Goal: Task Accomplishment & Management: Complete application form

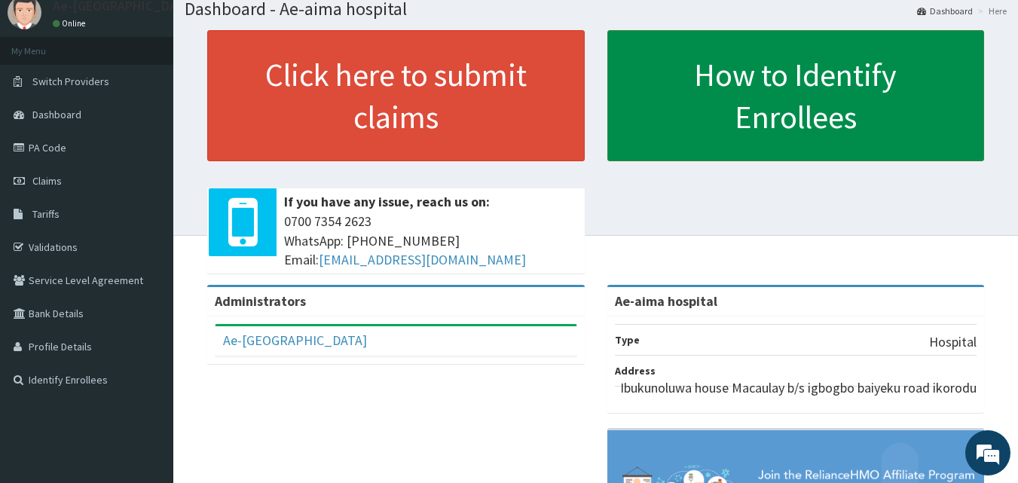
scroll to position [75, 0]
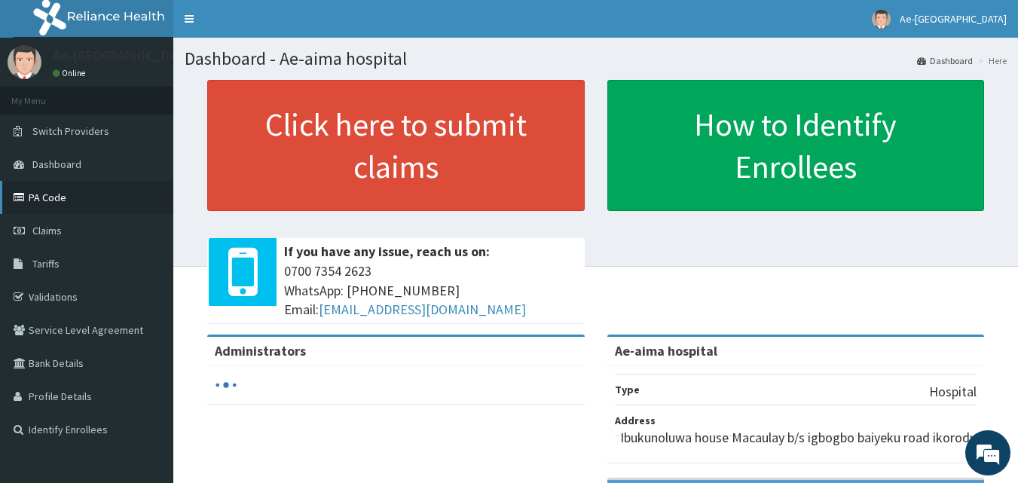
click at [75, 200] on link "PA Code" at bounding box center [86, 197] width 173 height 33
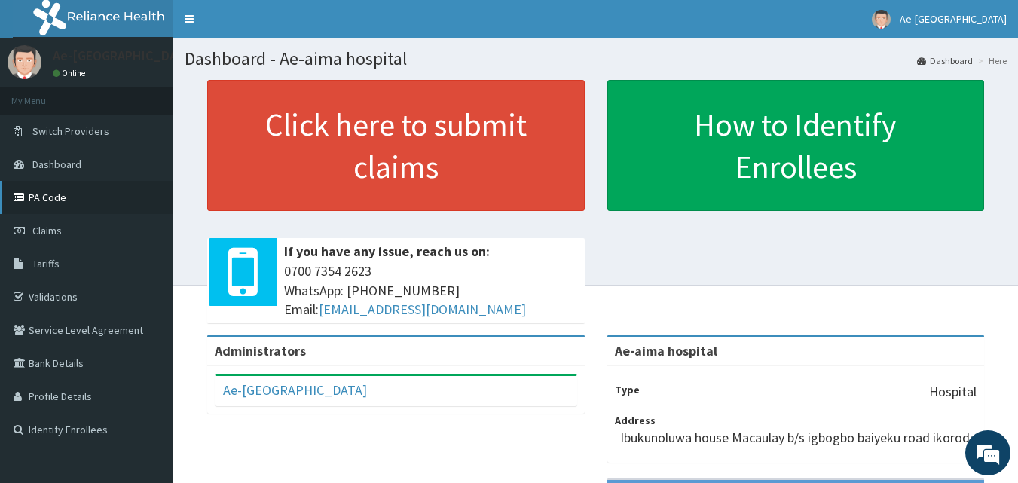
click at [58, 197] on link "PA Code" at bounding box center [86, 197] width 173 height 33
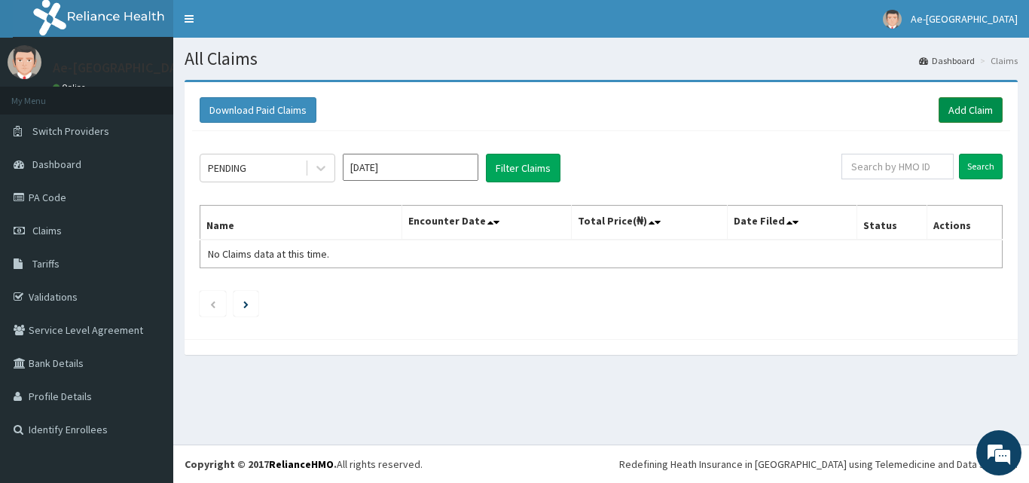
click at [966, 118] on link "Add Claim" at bounding box center [971, 110] width 64 height 26
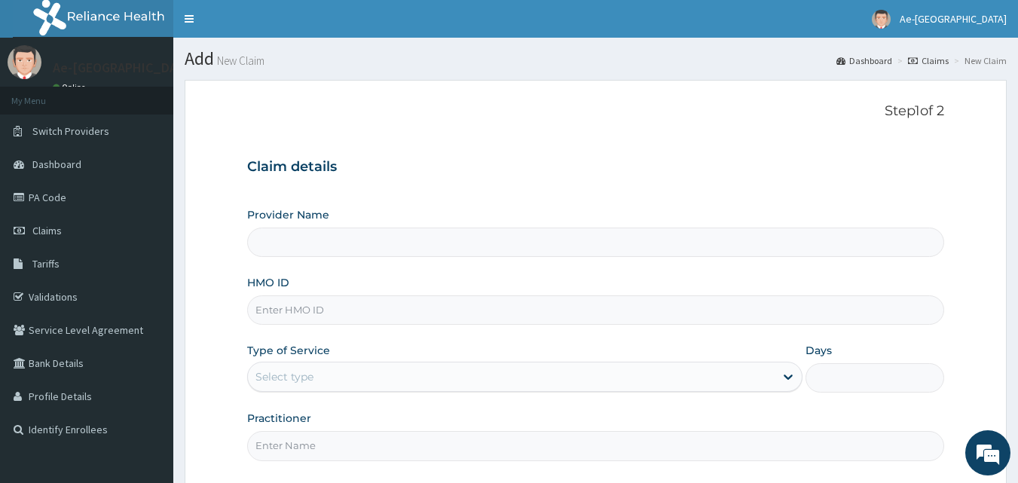
type input "Ae-aima hospital"
click at [88, 199] on link "PA Code" at bounding box center [86, 197] width 173 height 33
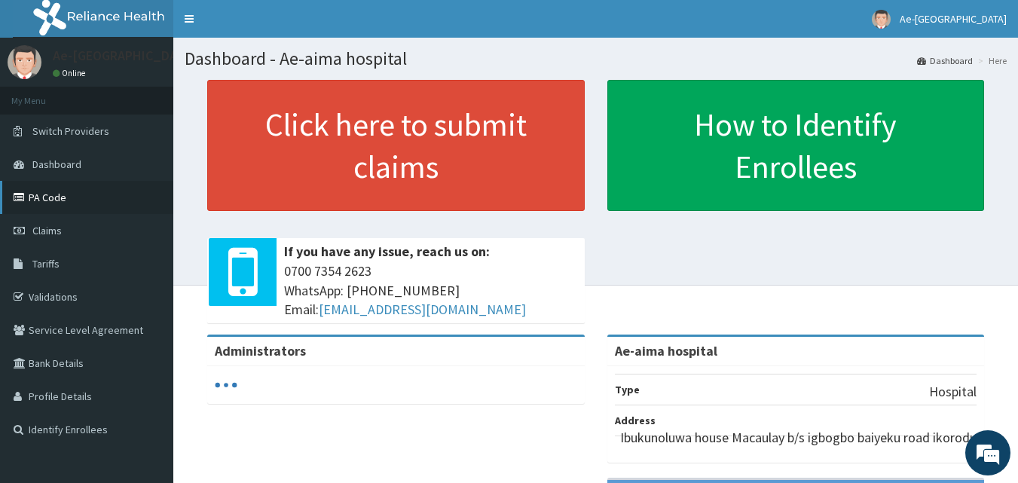
click at [99, 193] on link "PA Code" at bounding box center [86, 197] width 173 height 33
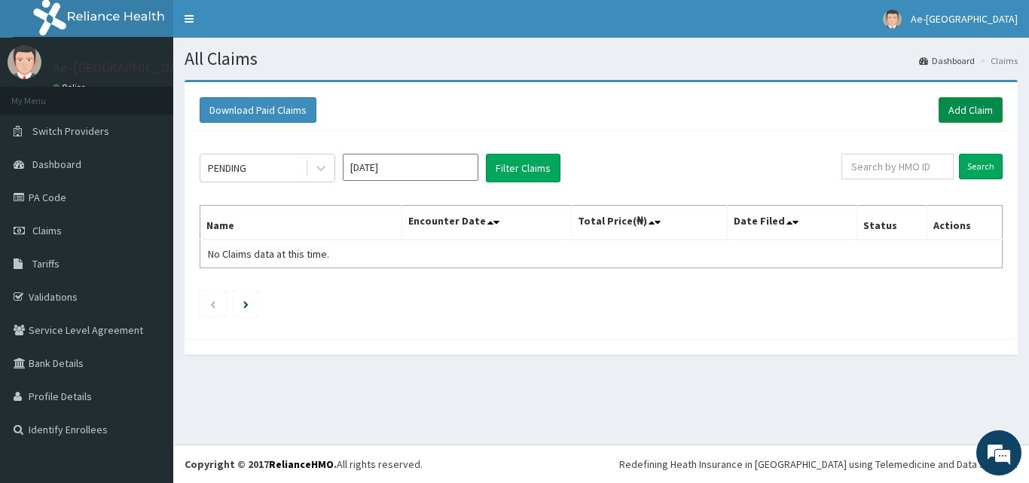
click at [983, 112] on link "Add Claim" at bounding box center [971, 110] width 64 height 26
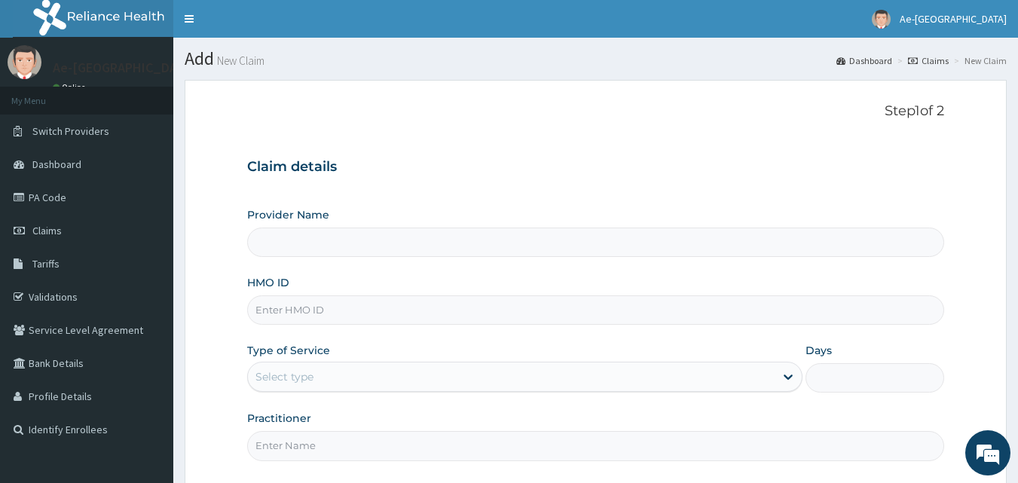
type input "Ae-aima hospital"
paste input "rsp/10011/b"
click at [280, 309] on input "rsp/10011/b" at bounding box center [596, 309] width 698 height 29
type input "rsp/10011/b"
click at [318, 383] on div "Select type" at bounding box center [511, 377] width 527 height 24
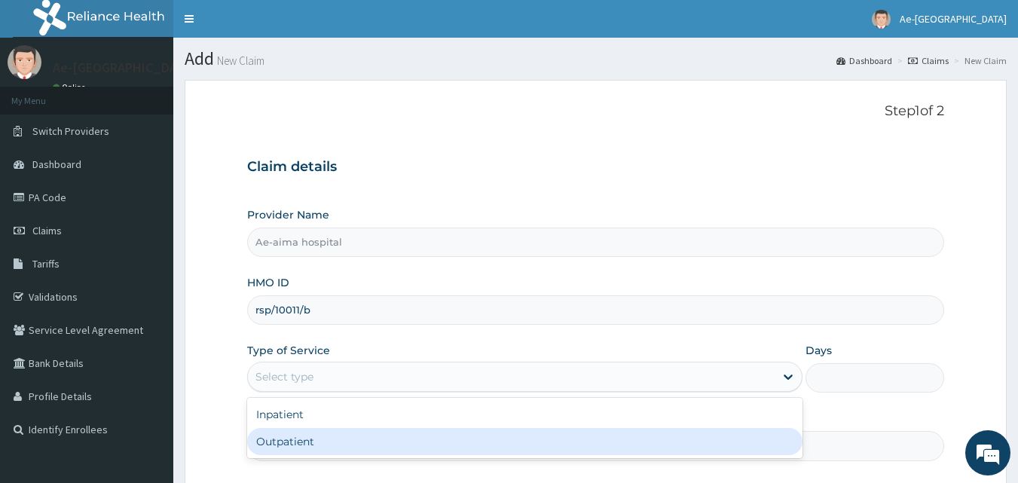
click at [322, 438] on div "Outpatient" at bounding box center [524, 441] width 555 height 27
type input "1"
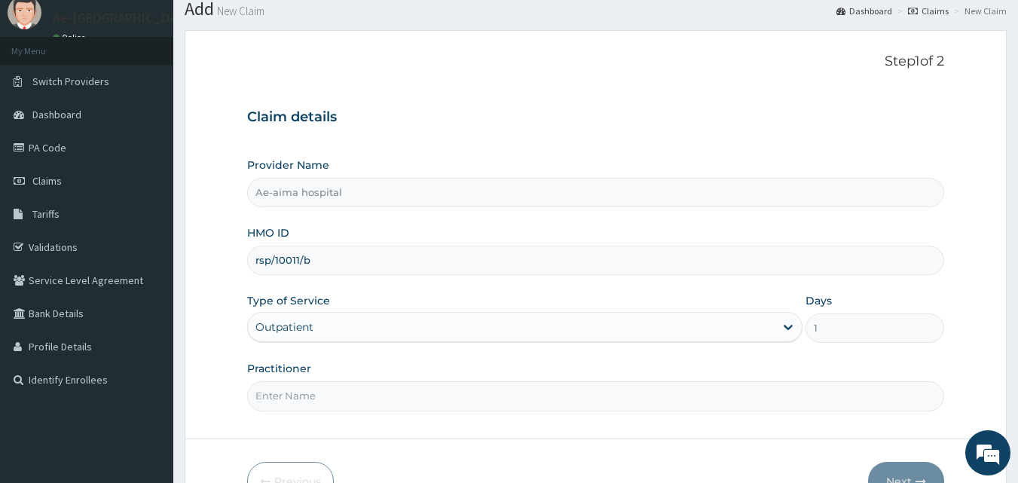
scroll to position [75, 0]
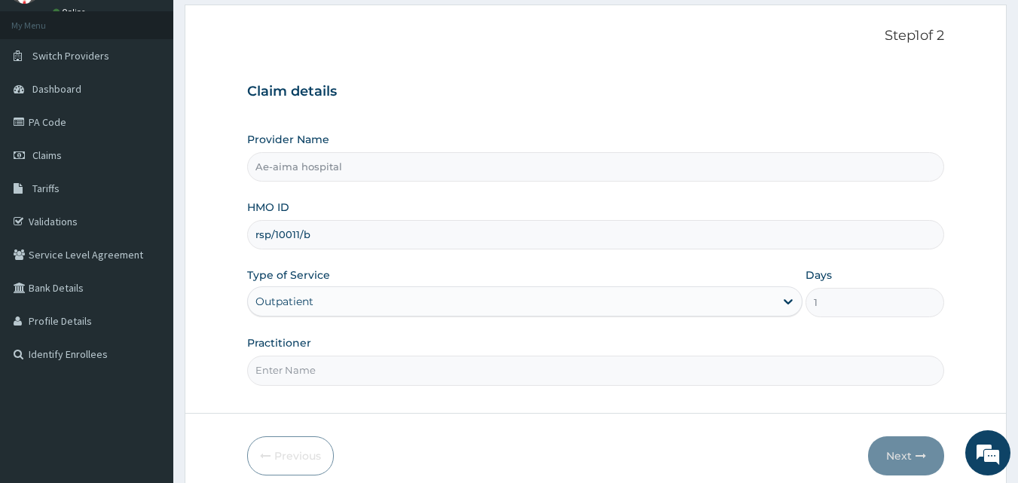
drag, startPoint x: 324, startPoint y: 351, endPoint x: 325, endPoint y: 362, distance: 10.7
click at [324, 353] on div "Practitioner" at bounding box center [596, 360] width 698 height 50
click at [326, 374] on input "Practitioner" at bounding box center [596, 370] width 698 height 29
type input "DR ANTHONY E"
click at [912, 460] on button "Next" at bounding box center [906, 455] width 76 height 39
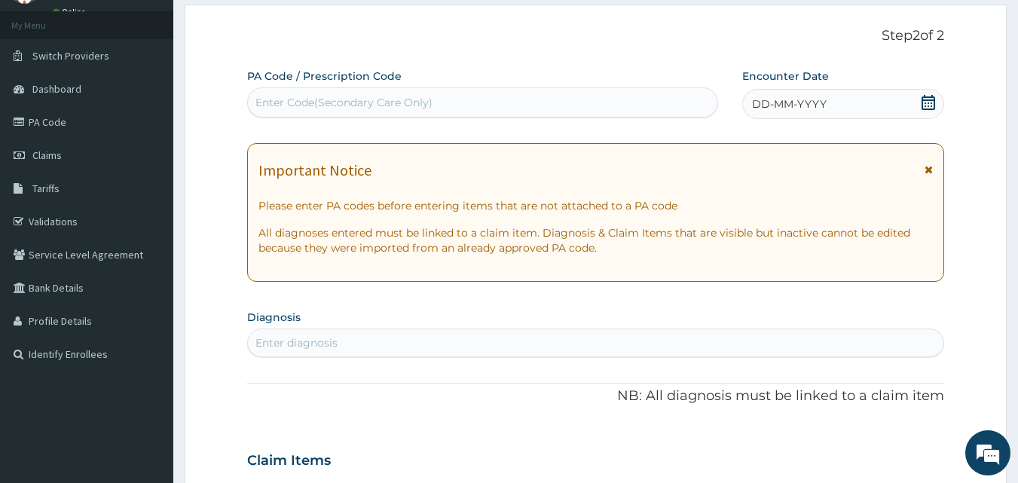
click at [271, 94] on div "Enter Code(Secondary Care Only)" at bounding box center [483, 102] width 470 height 24
drag, startPoint x: 273, startPoint y: 101, endPoint x: 255, endPoint y: 91, distance: 21.2
click at [255, 91] on div "Enter Code(Secondary Care Only)" at bounding box center [483, 102] width 470 height 24
paste input "PA/423645"
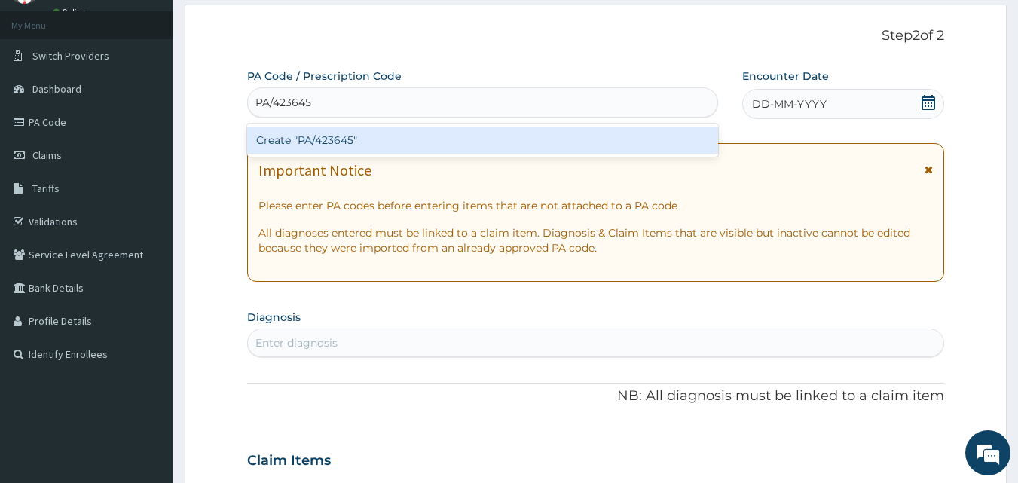
paste input "PA/423645"
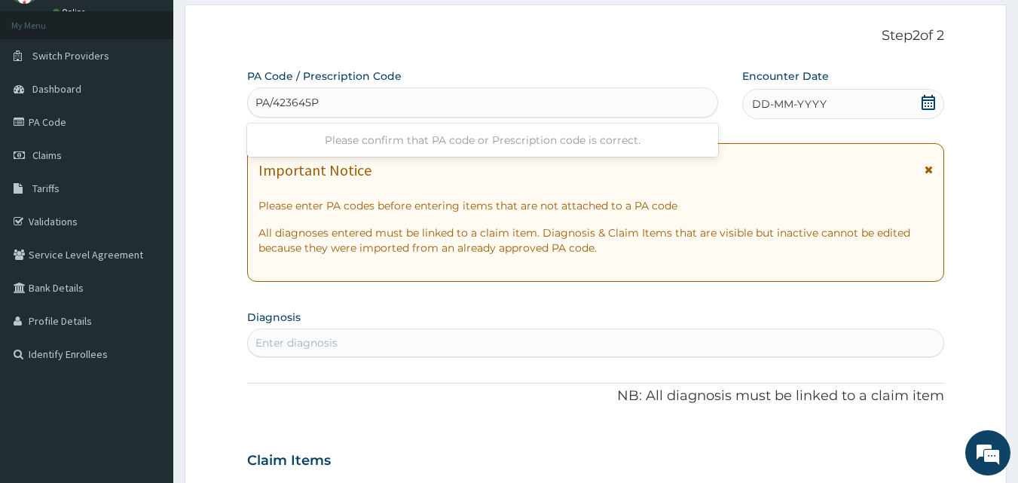
type input "PA/423645"
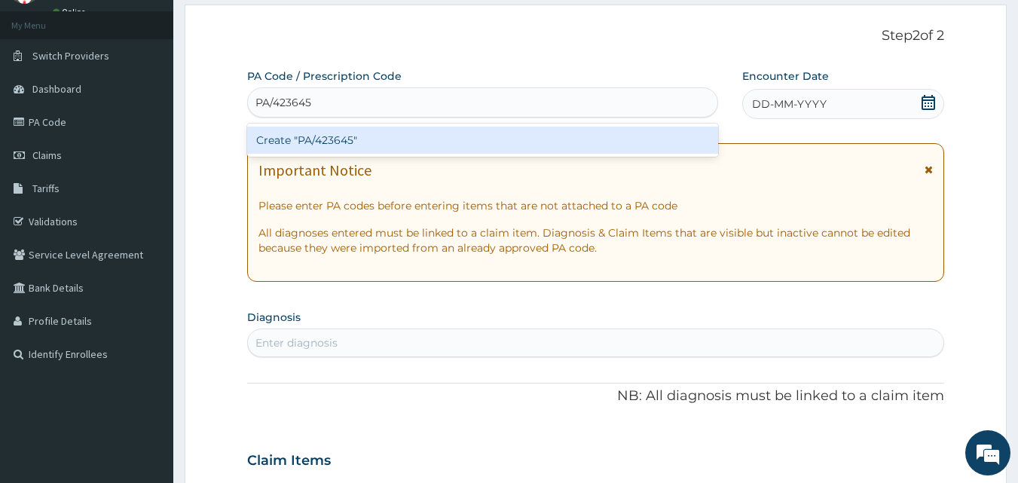
click at [313, 136] on div "Create "PA/423645"" at bounding box center [483, 140] width 472 height 27
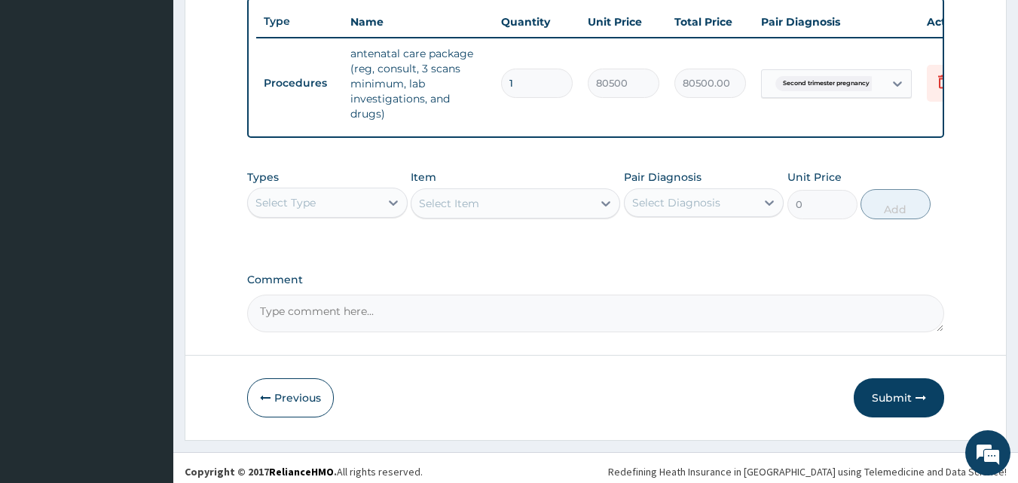
scroll to position [582, 0]
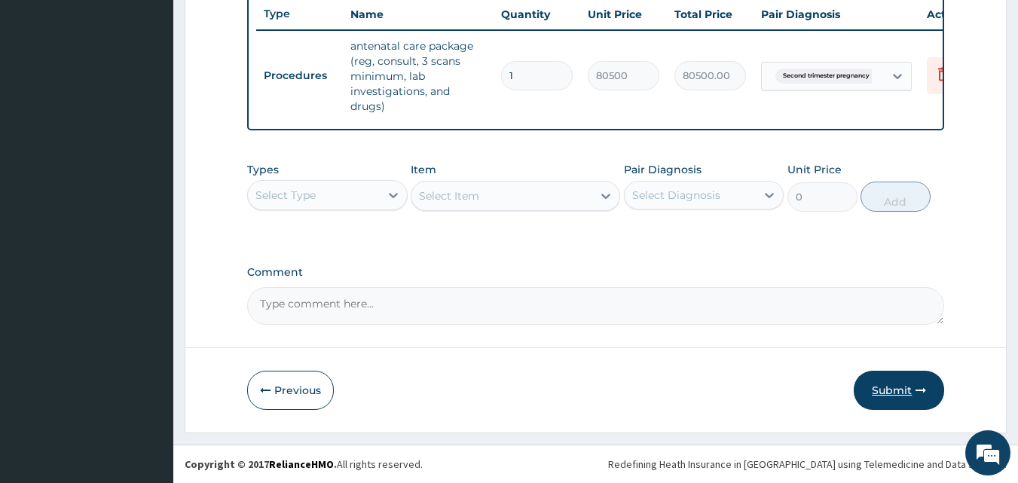
click at [891, 376] on button "Submit" at bounding box center [899, 390] width 90 height 39
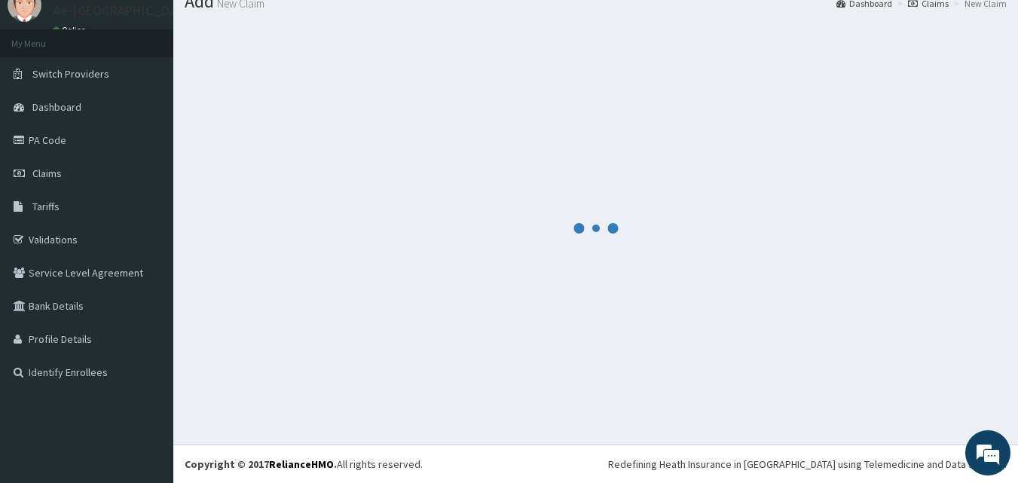
scroll to position [57, 0]
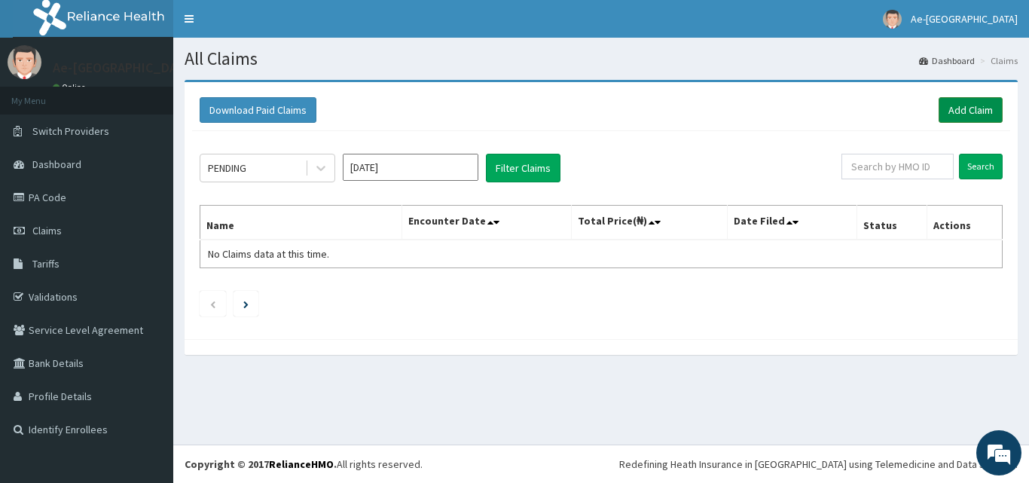
click at [961, 112] on link "Add Claim" at bounding box center [971, 110] width 64 height 26
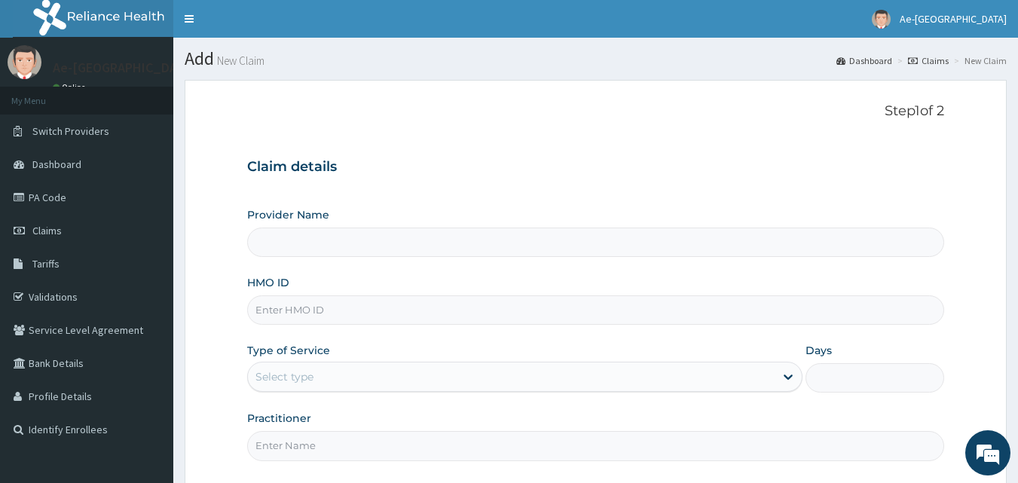
paste input "MPP/10028/B"
type input "MPP/10028/B"
type input "Ae-aima hospital"
type input "MPP/10028/B"
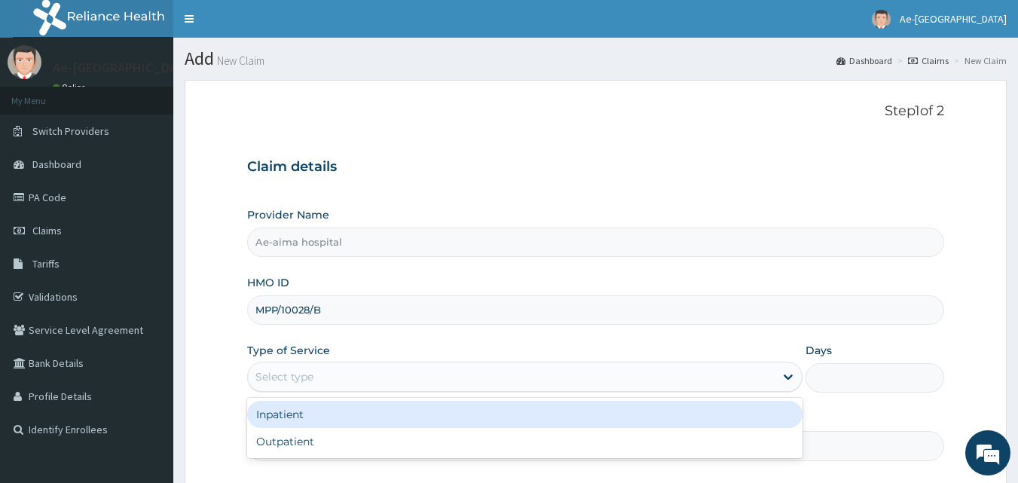
click at [361, 383] on div "Select type" at bounding box center [511, 377] width 527 height 24
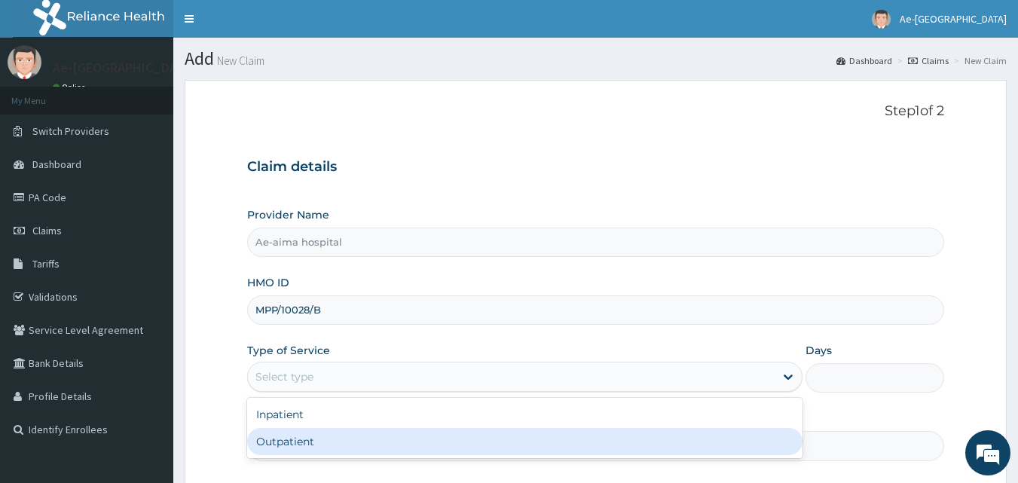
click at [360, 432] on div "Outpatient" at bounding box center [524, 441] width 555 height 27
type input "1"
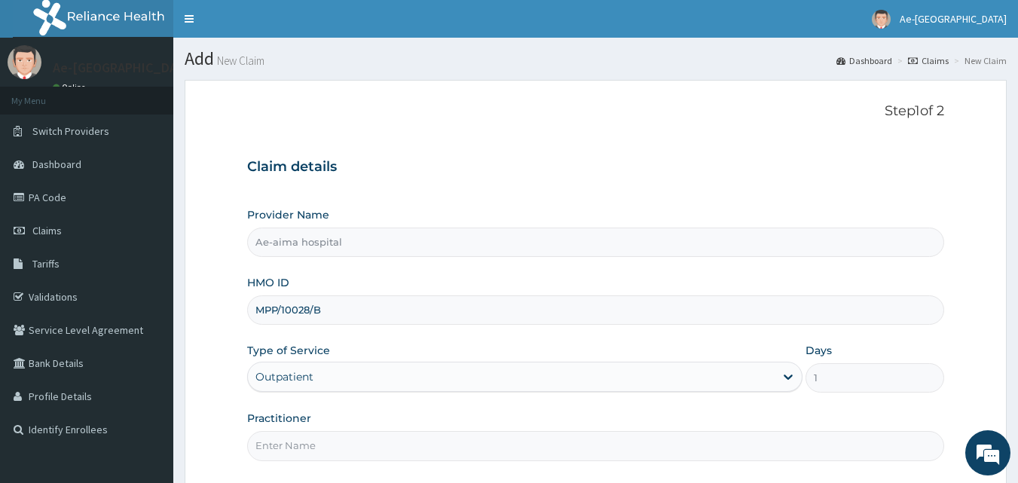
click at [355, 386] on div "Outpatient" at bounding box center [511, 377] width 527 height 24
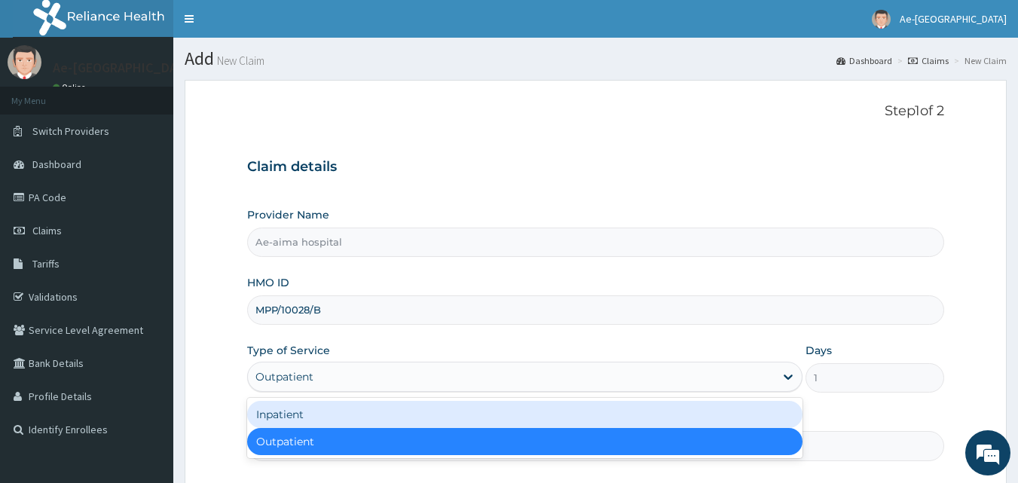
click at [356, 418] on div "Inpatient" at bounding box center [524, 414] width 555 height 27
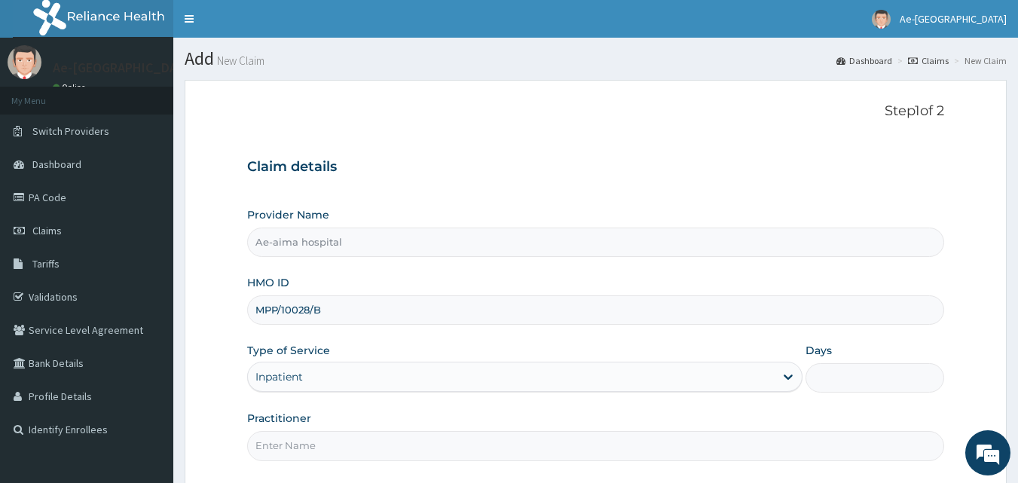
click at [837, 377] on input "Days" at bounding box center [874, 377] width 139 height 29
type input "2"
drag, startPoint x: 341, startPoint y: 444, endPoint x: 344, endPoint y: 451, distance: 7.8
click at [340, 446] on input "Practitioner" at bounding box center [596, 445] width 698 height 29
type input "[PERSON_NAME]"
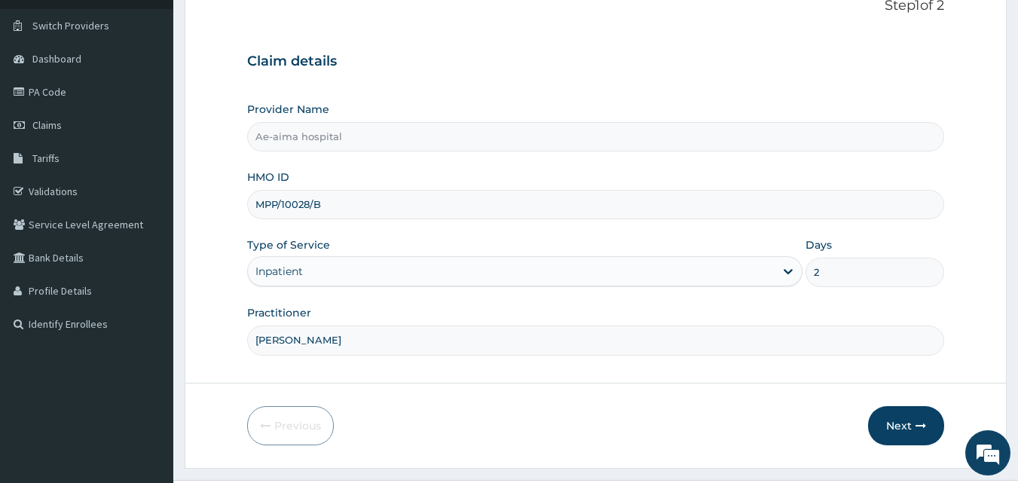
scroll to position [141, 0]
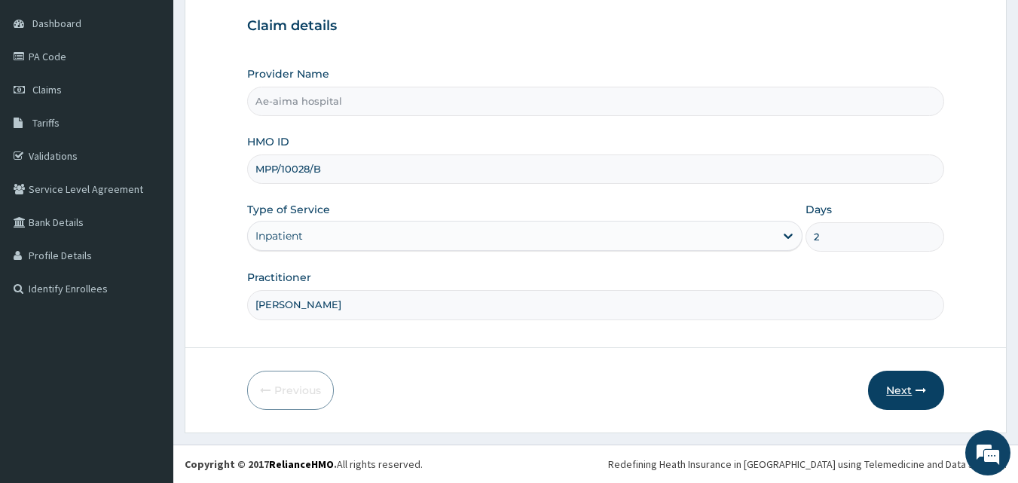
click at [906, 390] on button "Next" at bounding box center [906, 390] width 76 height 39
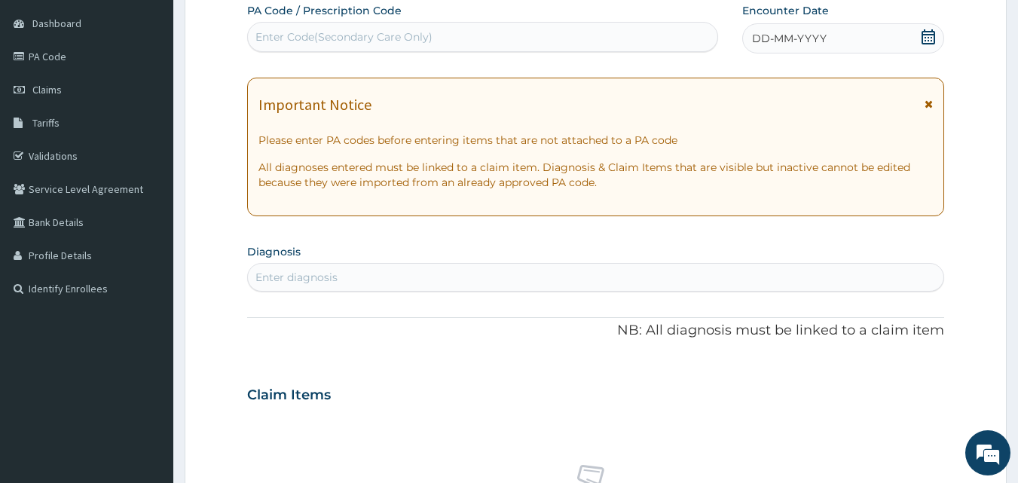
click at [289, 38] on div "Enter Code(Secondary Care Only)" at bounding box center [343, 36] width 177 height 15
drag, startPoint x: 283, startPoint y: 36, endPoint x: 273, endPoint y: 32, distance: 10.8
click at [273, 32] on div "Enter Code(Secondary Care Only)" at bounding box center [343, 36] width 177 height 15
paste input "PA/D833D1"
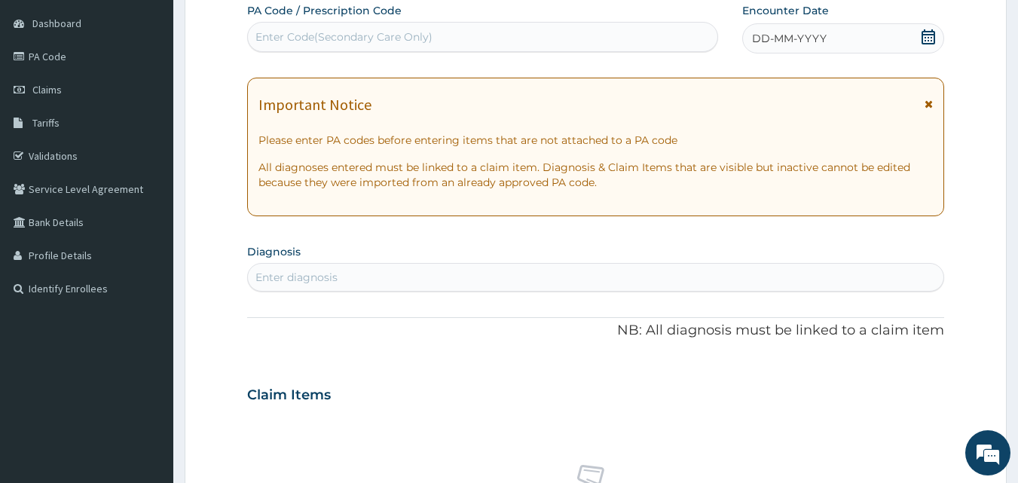
type input "PA/D833D1"
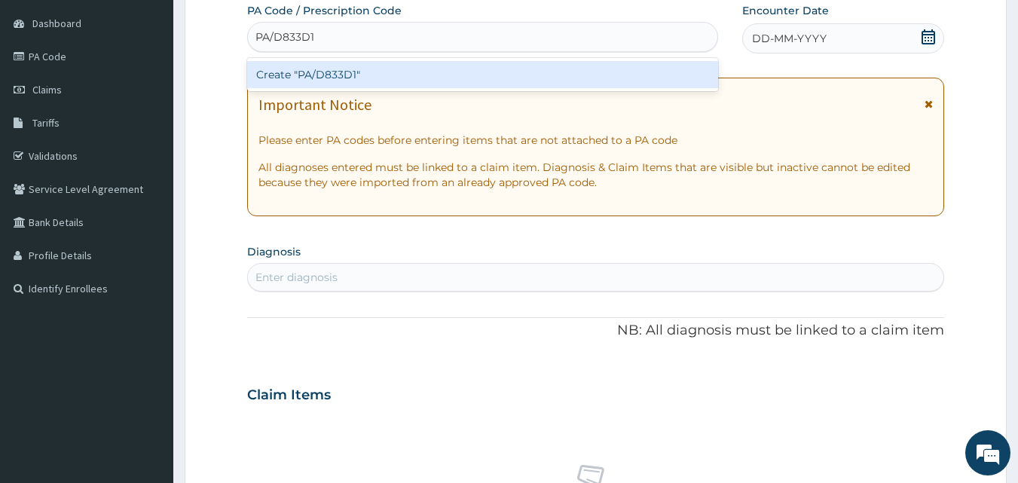
click at [331, 69] on div "Create "PA/D833D1"" at bounding box center [483, 74] width 472 height 27
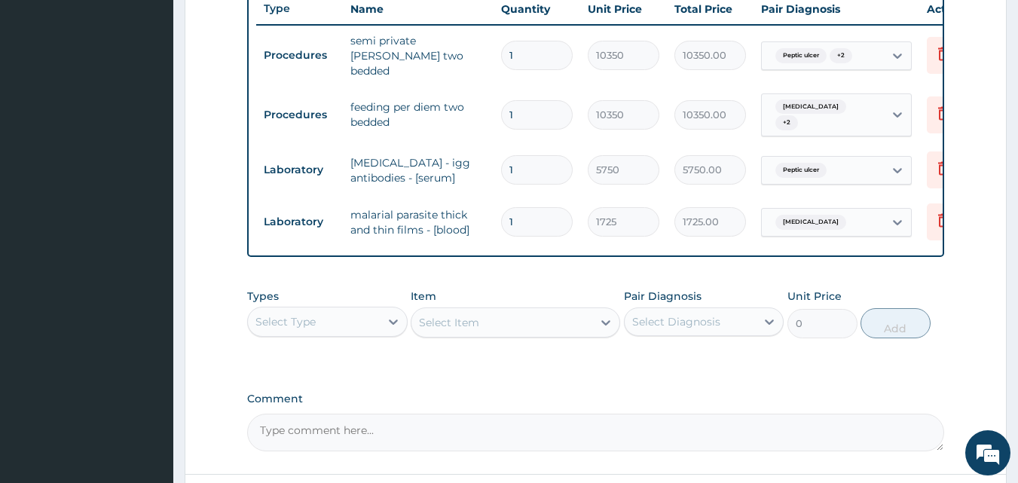
scroll to position [603, 0]
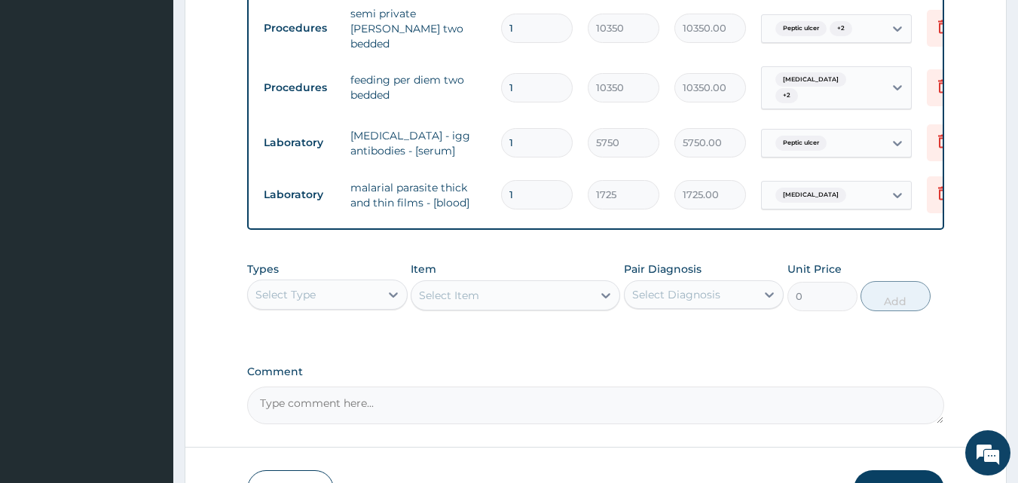
click at [320, 289] on div "Select Type" at bounding box center [314, 295] width 132 height 24
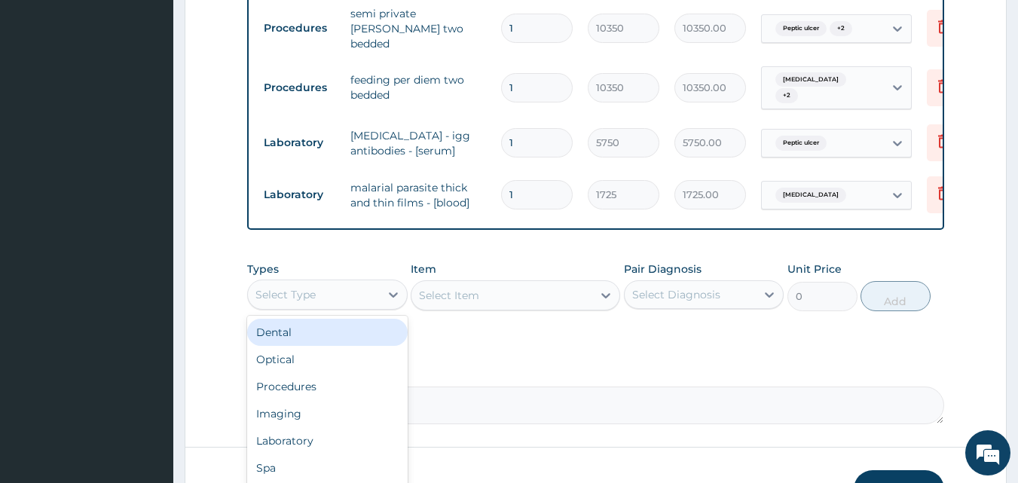
scroll to position [51, 0]
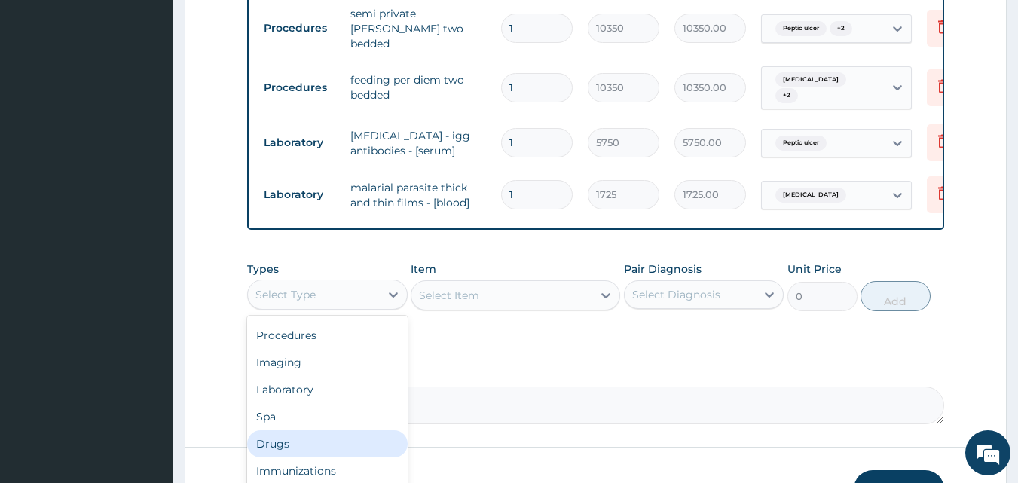
click at [313, 443] on div "Drugs" at bounding box center [327, 443] width 160 height 27
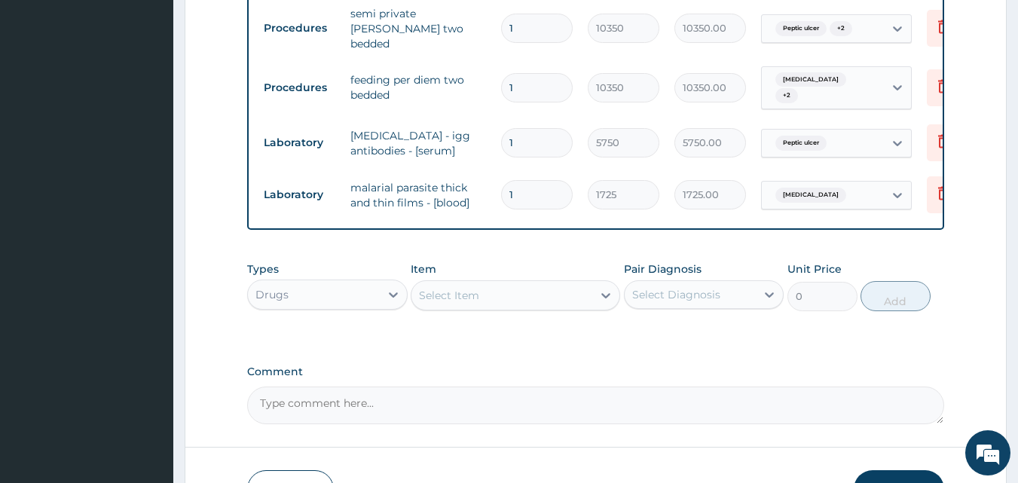
click at [493, 294] on div "Select Item" at bounding box center [501, 295] width 181 height 24
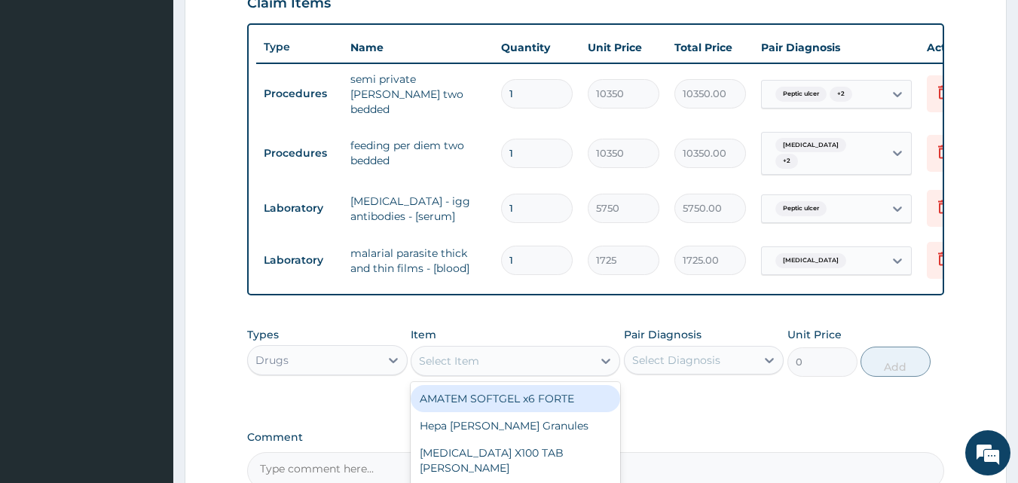
scroll to position [603, 0]
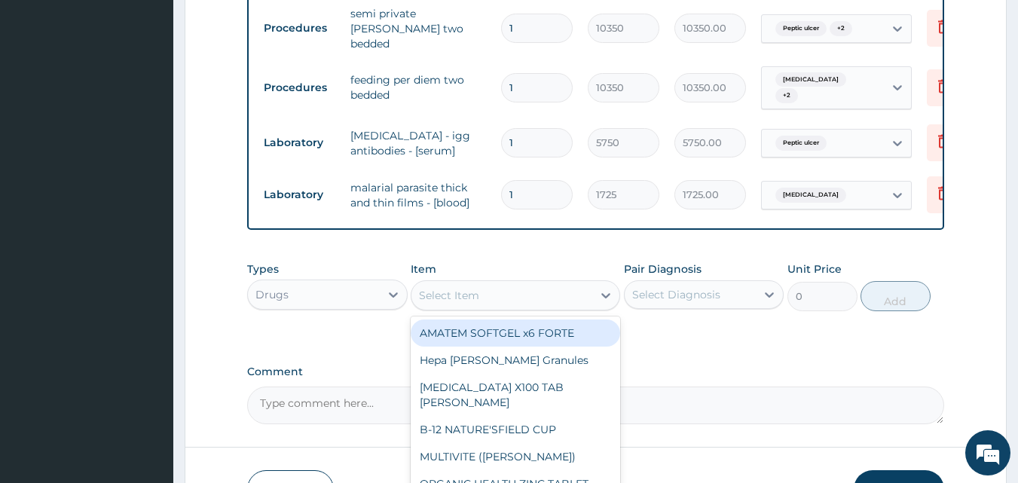
click at [347, 292] on div "Drugs" at bounding box center [314, 295] width 132 height 24
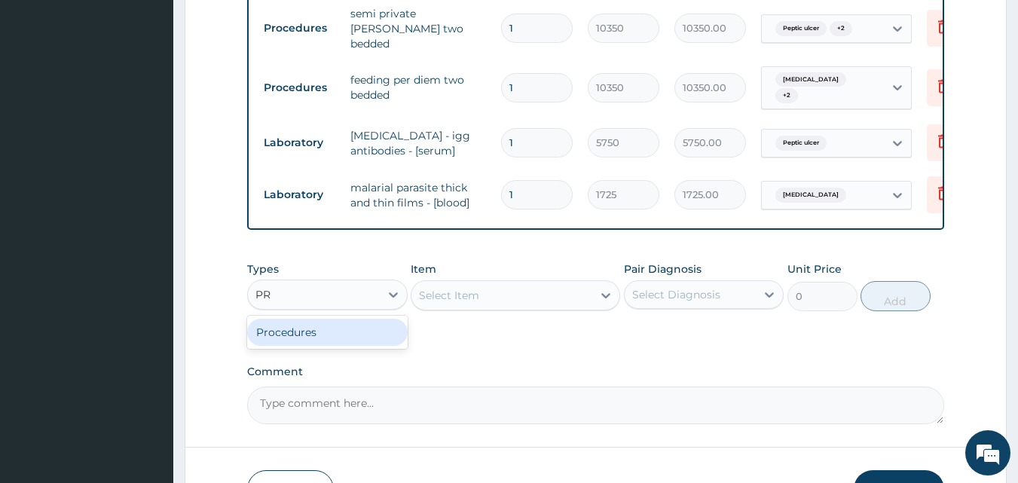
type input "PRO"
click at [328, 327] on div "Procedures" at bounding box center [327, 332] width 160 height 27
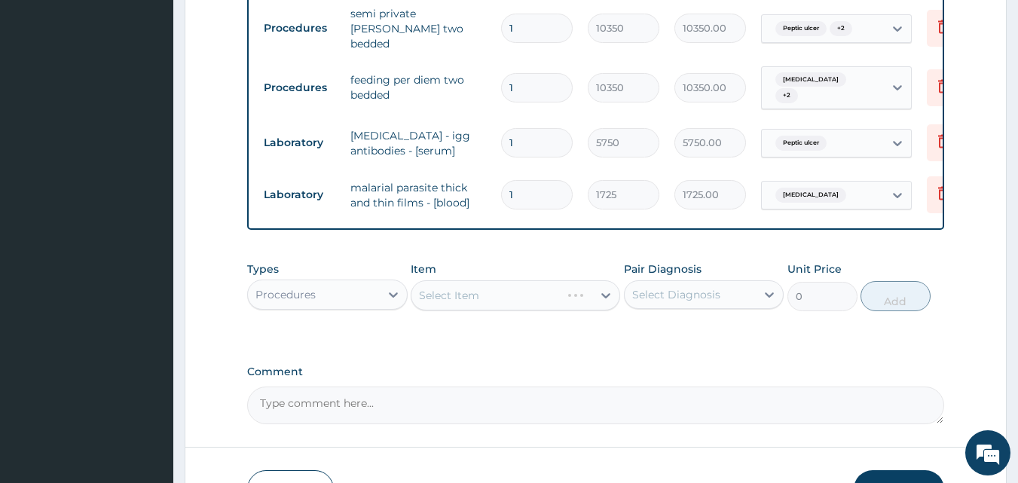
click at [477, 290] on div "Select Item" at bounding box center [515, 295] width 209 height 30
click at [551, 294] on div "Select Item" at bounding box center [501, 295] width 181 height 24
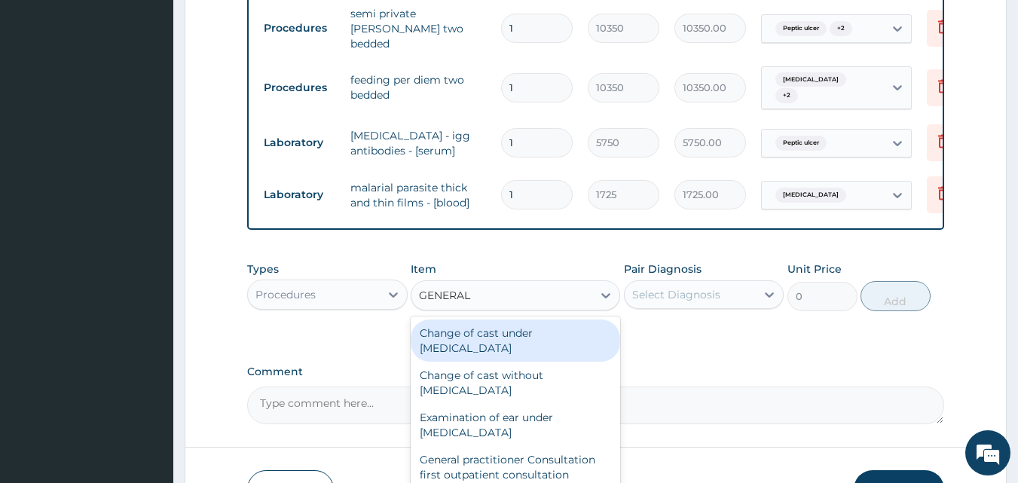
type input "GENERAL P"
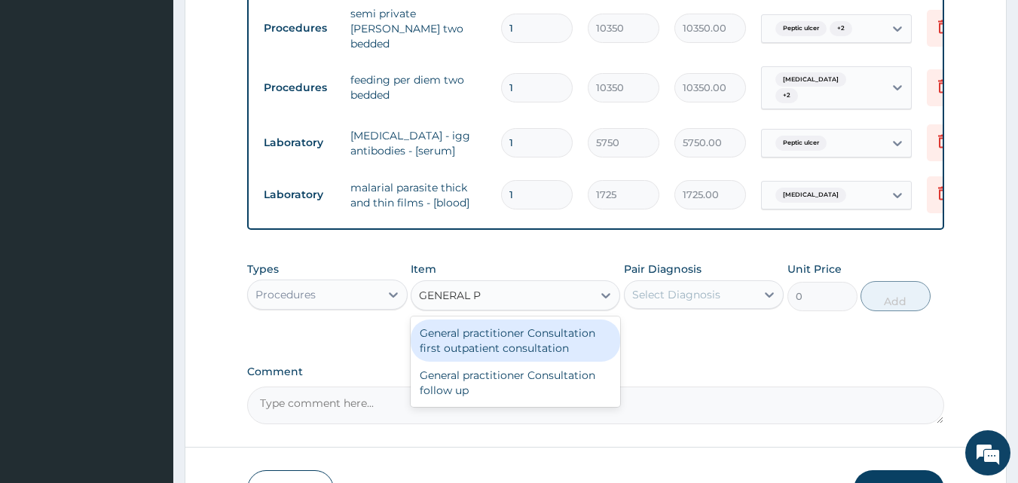
click at [545, 333] on div "General practitioner Consultation first outpatient consultation" at bounding box center [515, 340] width 209 height 42
type input "3795"
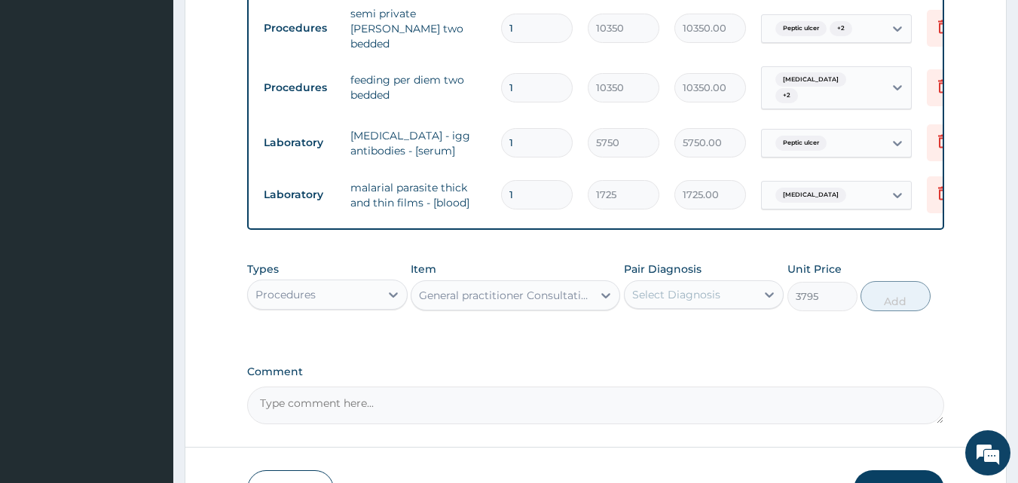
click at [692, 287] on div "Select Diagnosis" at bounding box center [676, 294] width 88 height 15
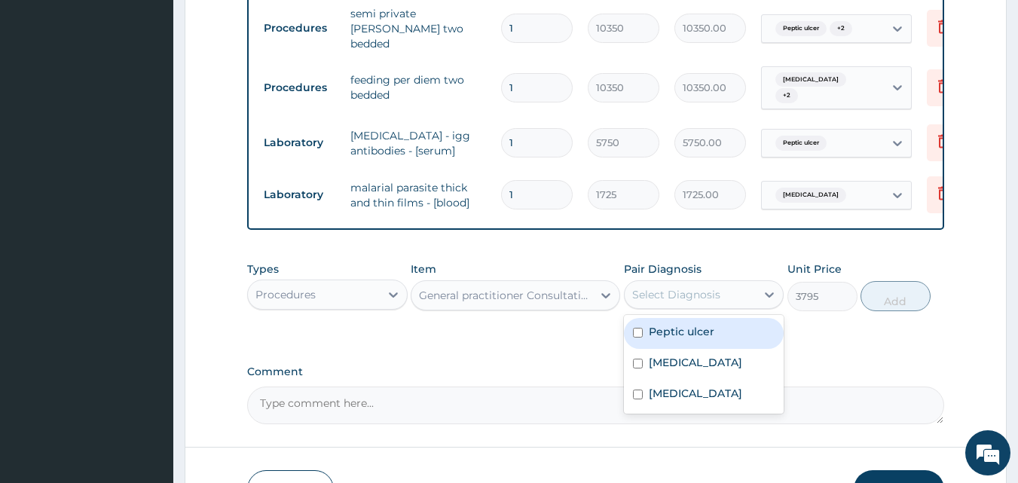
click at [697, 325] on label "Peptic ulcer" at bounding box center [682, 331] width 66 height 15
checkbox input "true"
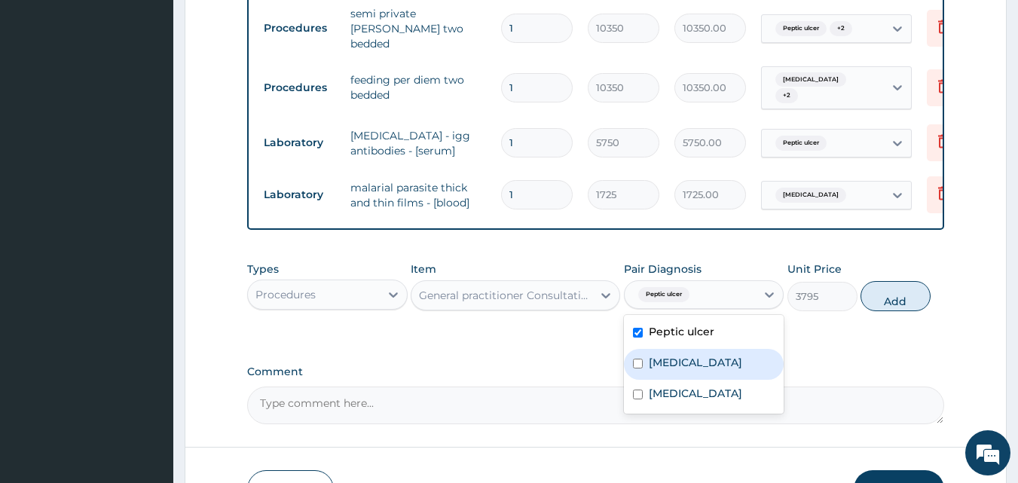
click at [697, 359] on div "[MEDICAL_DATA]" at bounding box center [704, 364] width 160 height 31
checkbox input "true"
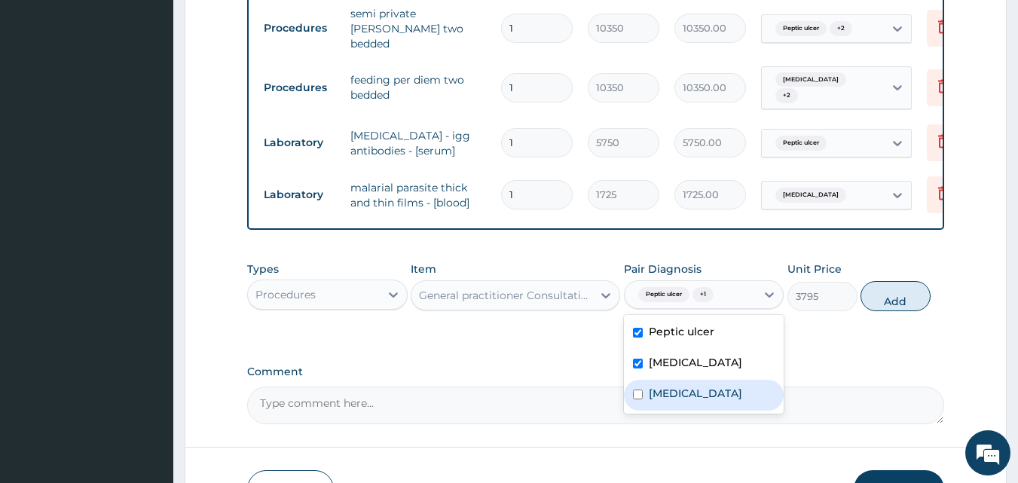
drag, startPoint x: 700, startPoint y: 390, endPoint x: 820, endPoint y: 328, distance: 134.4
click at [698, 390] on label "Upper respiratory infection" at bounding box center [695, 393] width 93 height 15
checkbox input "true"
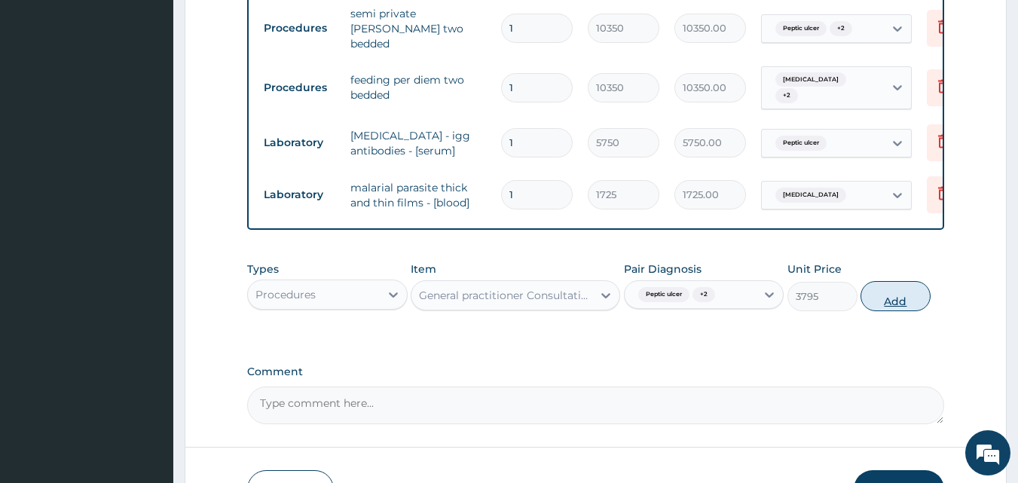
click at [893, 299] on button "Add" at bounding box center [895, 296] width 70 height 30
type input "0"
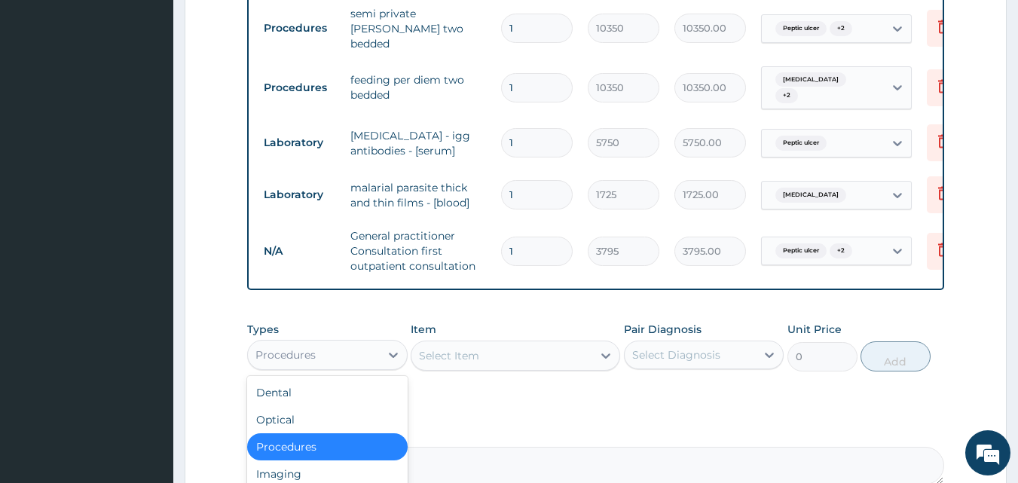
drag, startPoint x: 386, startPoint y: 347, endPoint x: 374, endPoint y: 352, distance: 13.2
click at [384, 347] on div at bounding box center [393, 354] width 27 height 27
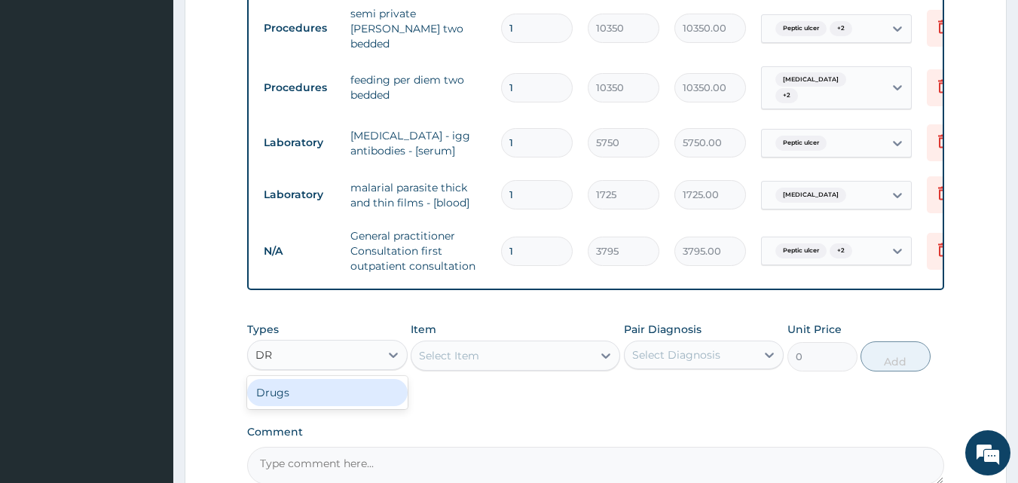
type input "DRU"
click at [313, 387] on div "Drugs" at bounding box center [327, 392] width 160 height 27
click at [457, 349] on div "Select Item" at bounding box center [515, 356] width 209 height 30
click at [560, 360] on div "Select Item" at bounding box center [515, 356] width 209 height 30
click at [506, 347] on div "Select Item" at bounding box center [501, 356] width 181 height 24
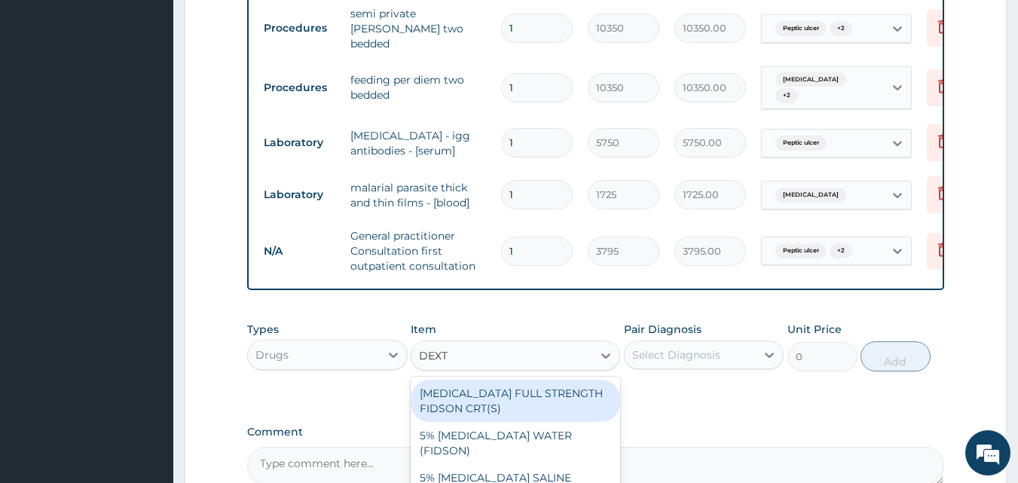
type input "DEXTR"
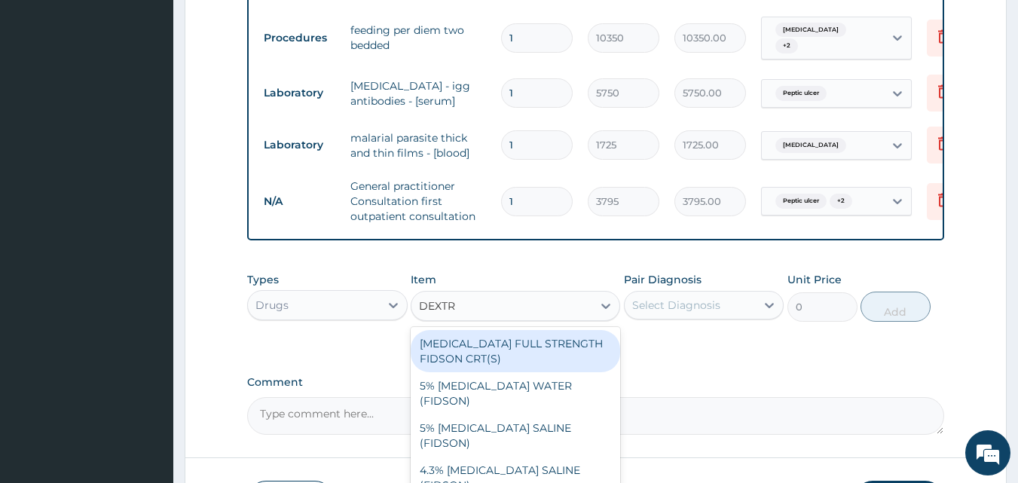
scroll to position [678, 0]
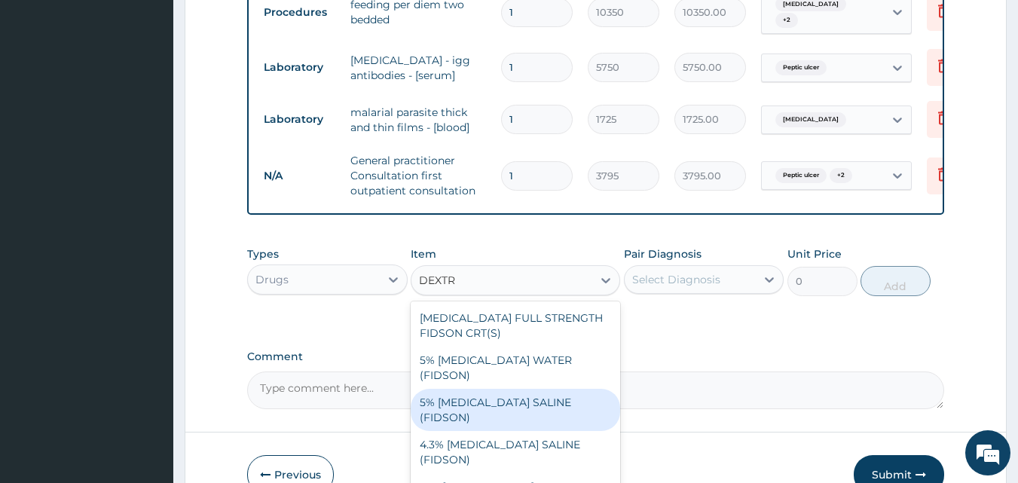
click at [570, 389] on div "5% DEXTROSE SALINE (FIDSON)" at bounding box center [515, 410] width 209 height 42
type input "1897.5"
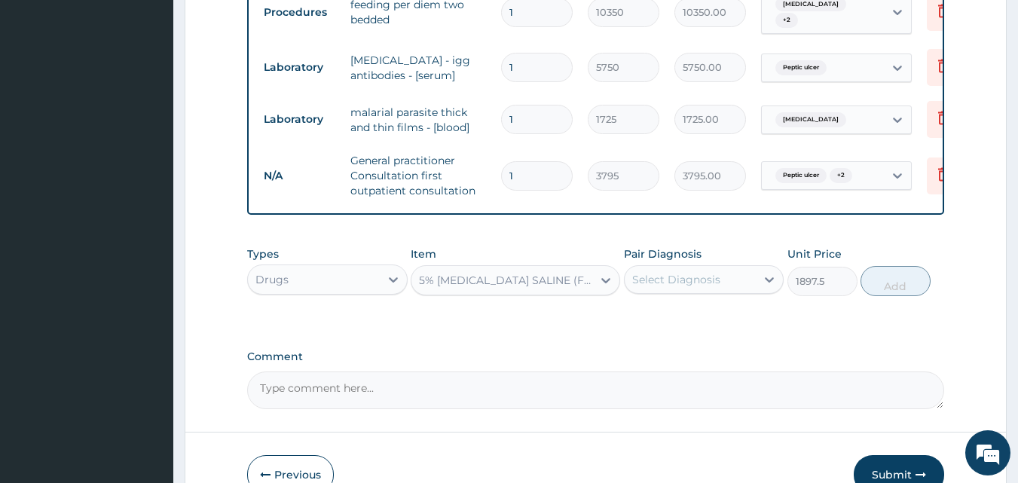
click at [694, 282] on div "Select Diagnosis" at bounding box center [676, 279] width 88 height 15
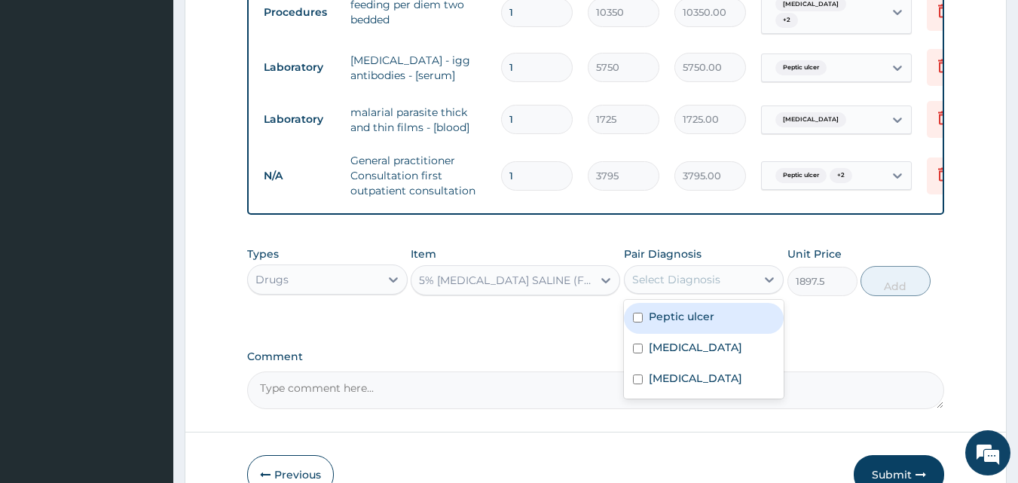
click at [687, 316] on label "Peptic ulcer" at bounding box center [682, 316] width 66 height 15
checkbox input "true"
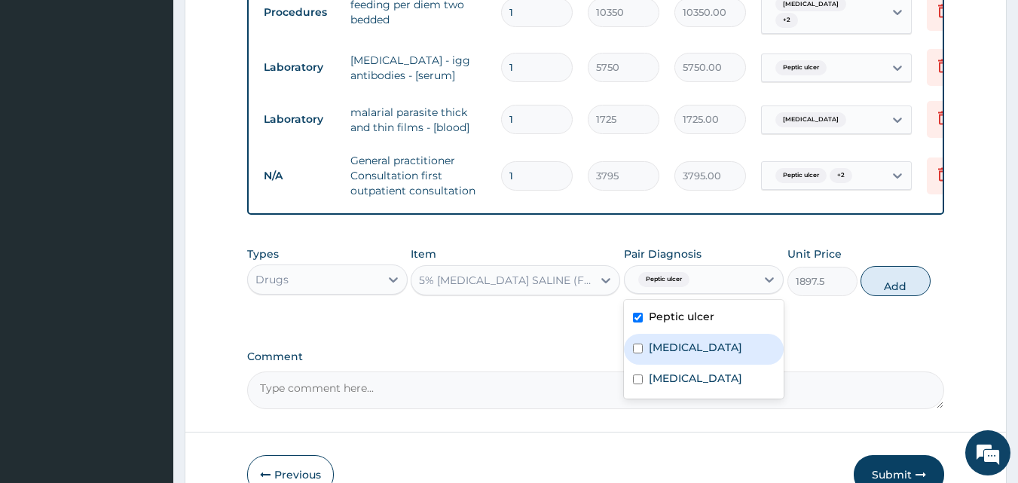
click at [682, 359] on div "[MEDICAL_DATA]" at bounding box center [704, 349] width 160 height 31
checkbox input "true"
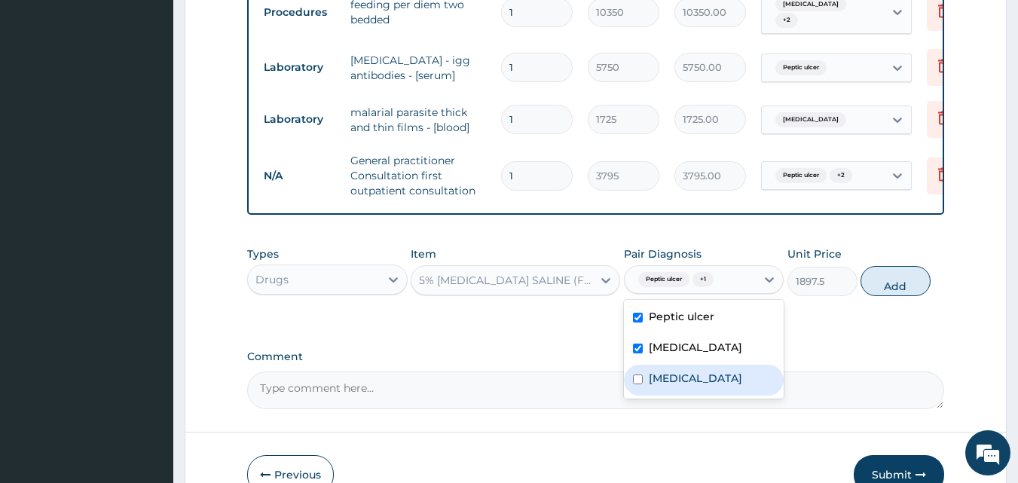
click at [693, 371] on label "Upper respiratory infection" at bounding box center [695, 378] width 93 height 15
checkbox input "true"
click at [906, 283] on button "Add" at bounding box center [895, 281] width 70 height 30
type input "0"
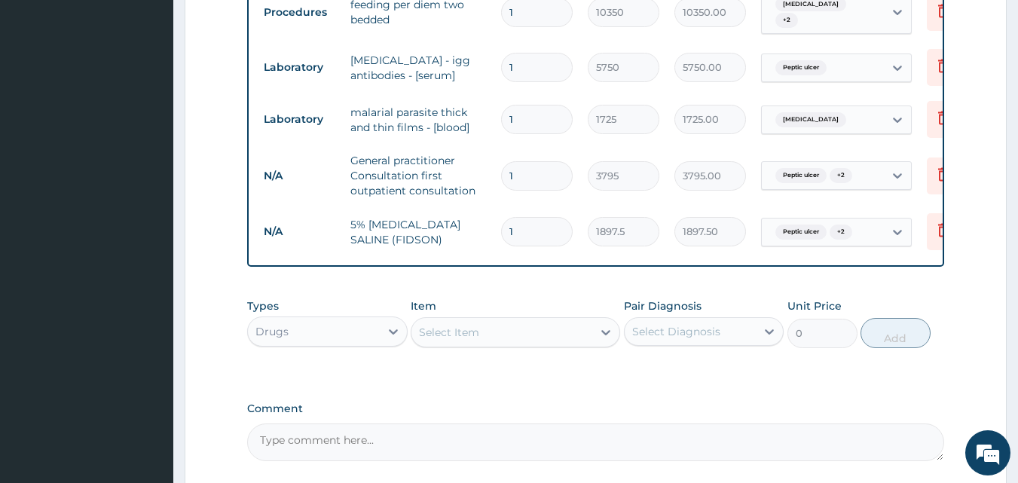
click at [468, 318] on div "Select Item" at bounding box center [515, 332] width 209 height 30
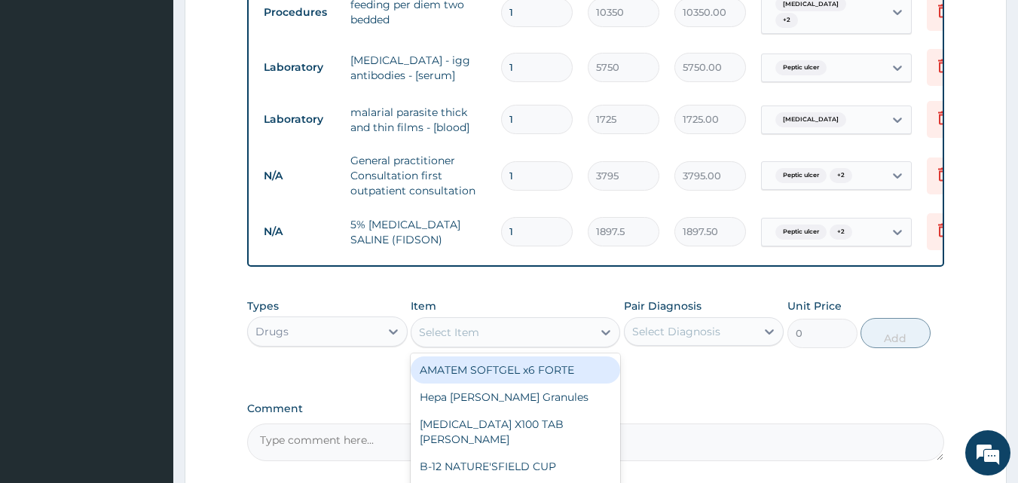
click at [475, 330] on div "Select Item" at bounding box center [449, 332] width 60 height 15
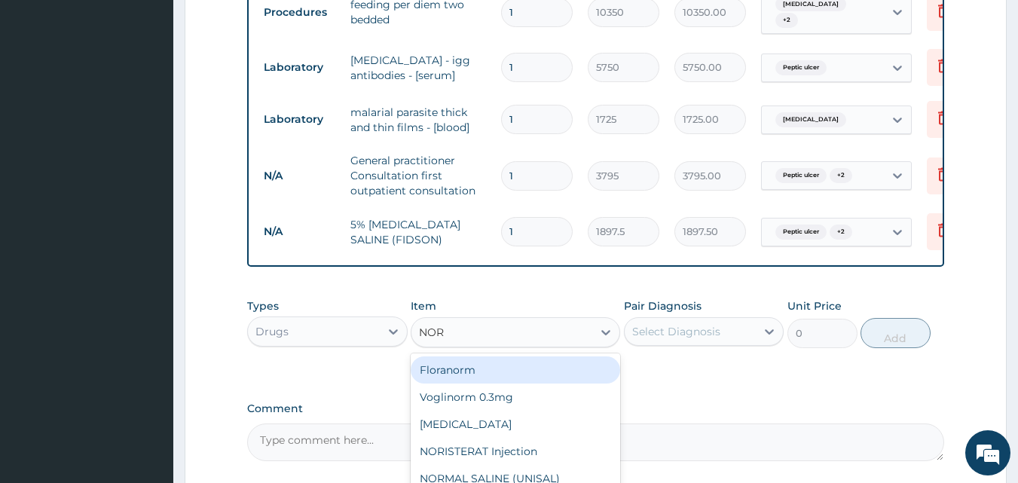
type input "NORM"
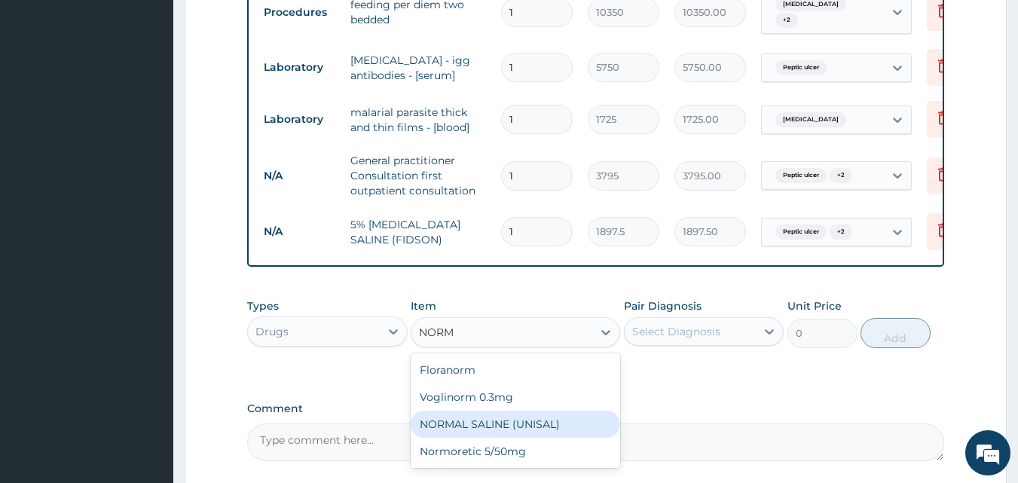
click at [561, 426] on div "NORMAL SALINE (UNISAL)" at bounding box center [515, 424] width 209 height 27
type input "1897.5"
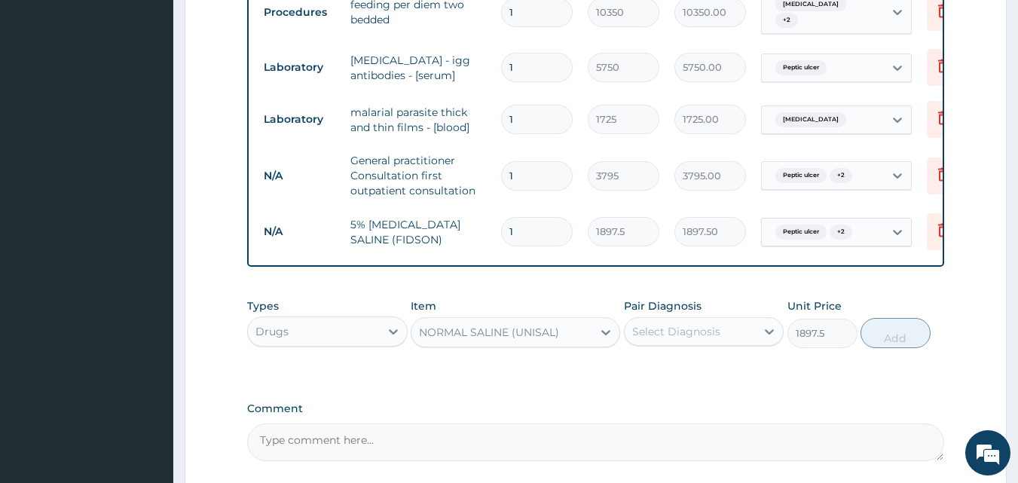
click at [719, 324] on div "Select Diagnosis" at bounding box center [691, 331] width 132 height 24
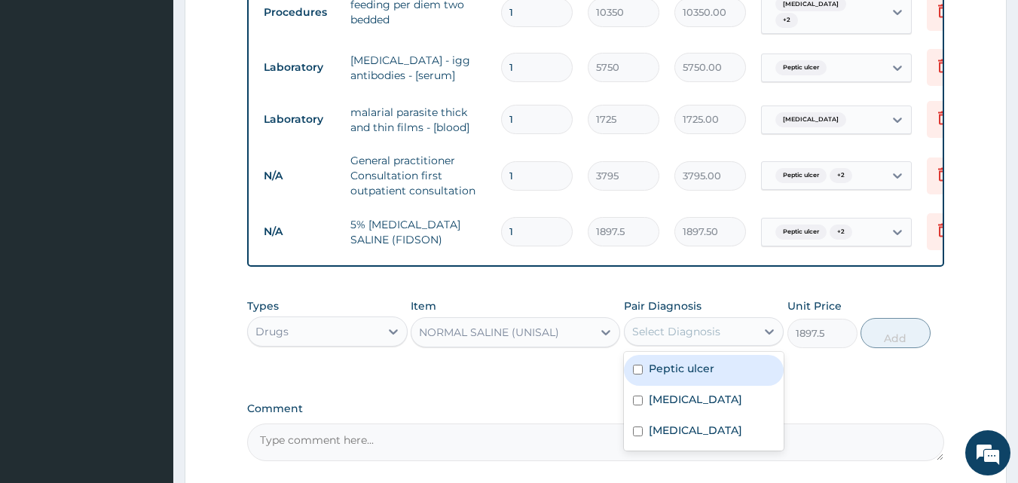
click at [726, 386] on div "[MEDICAL_DATA]" at bounding box center [704, 401] width 160 height 31
checkbox input "true"
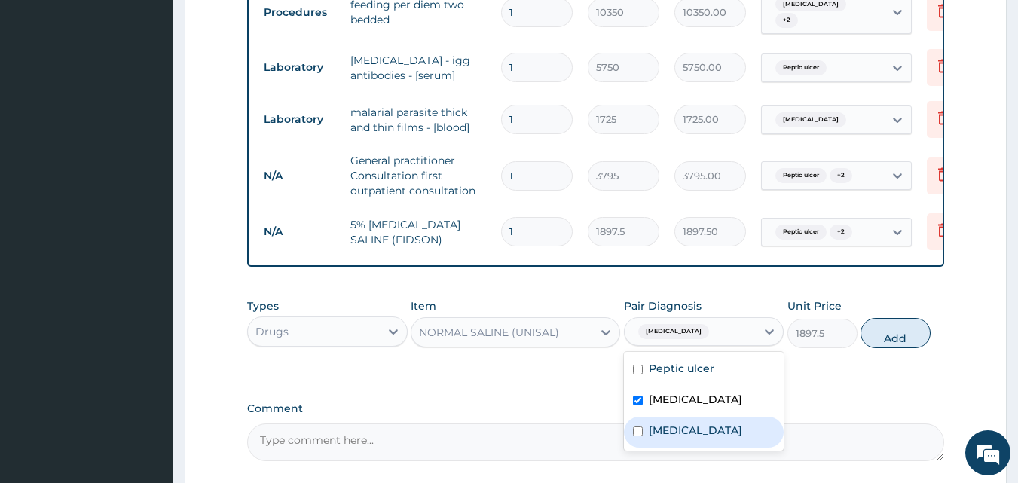
click at [722, 413] on div "Peptic ulcer Malaria Upper respiratory infection" at bounding box center [704, 401] width 160 height 99
click at [716, 431] on label "Upper respiratory infection" at bounding box center [695, 430] width 93 height 15
checkbox input "true"
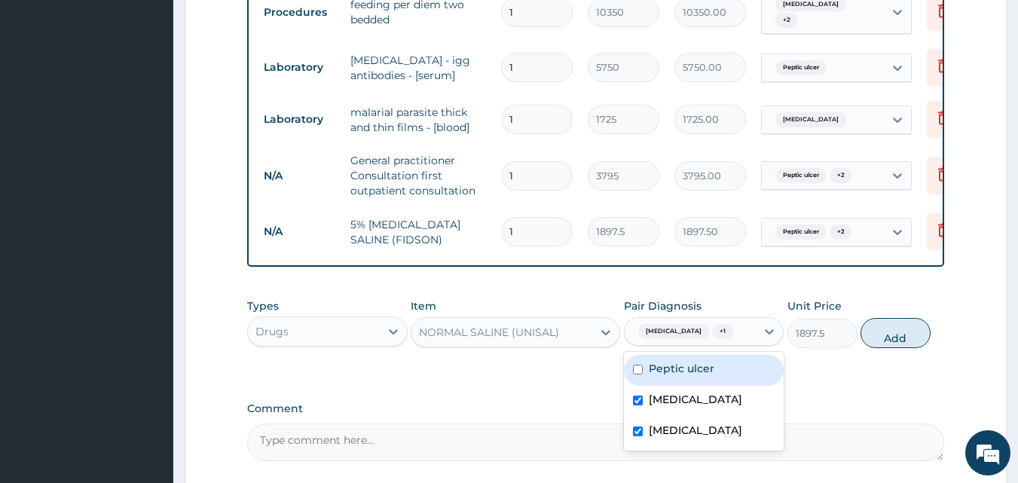
click at [719, 378] on div "Peptic ulcer" at bounding box center [704, 370] width 160 height 31
checkbox input "true"
click at [878, 342] on button "Add" at bounding box center [895, 333] width 70 height 30
type input "0"
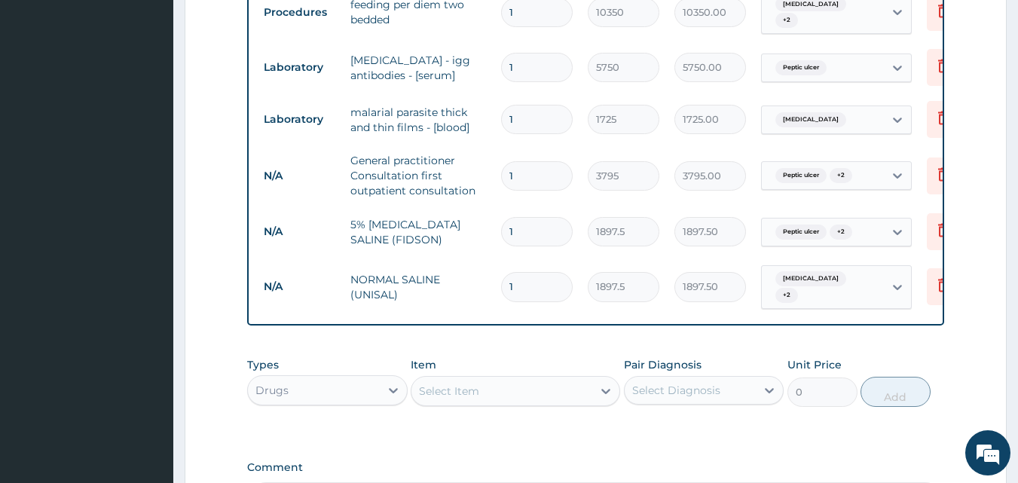
click at [468, 383] on div "Select Item" at bounding box center [449, 390] width 60 height 15
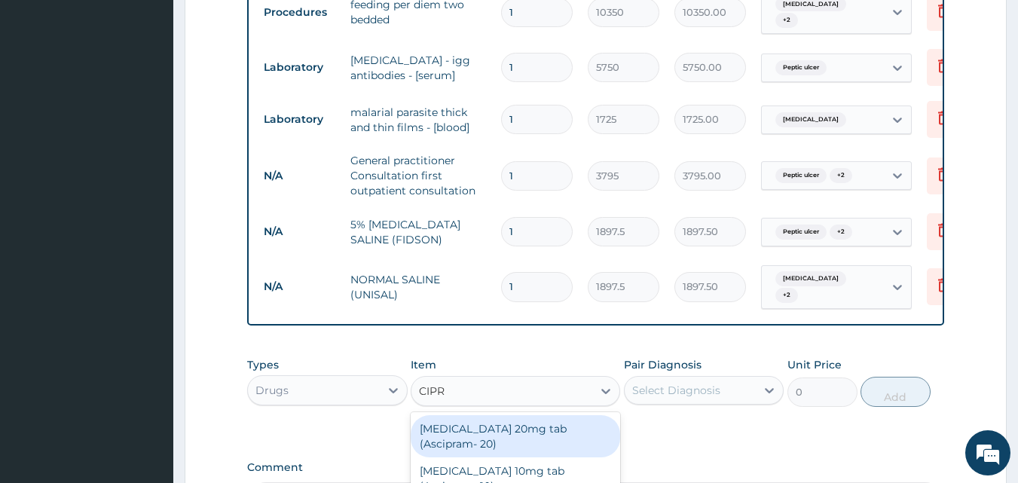
type input "CIPRO"
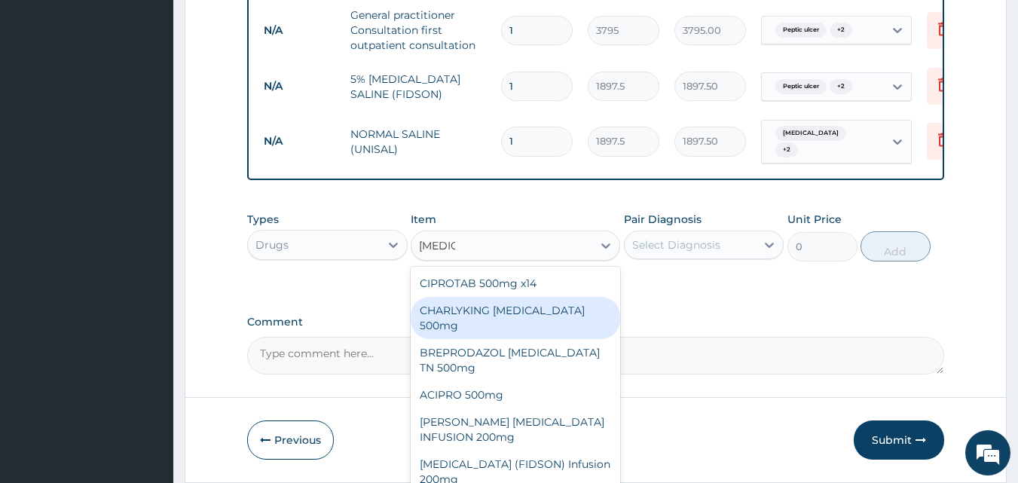
scroll to position [863, 0]
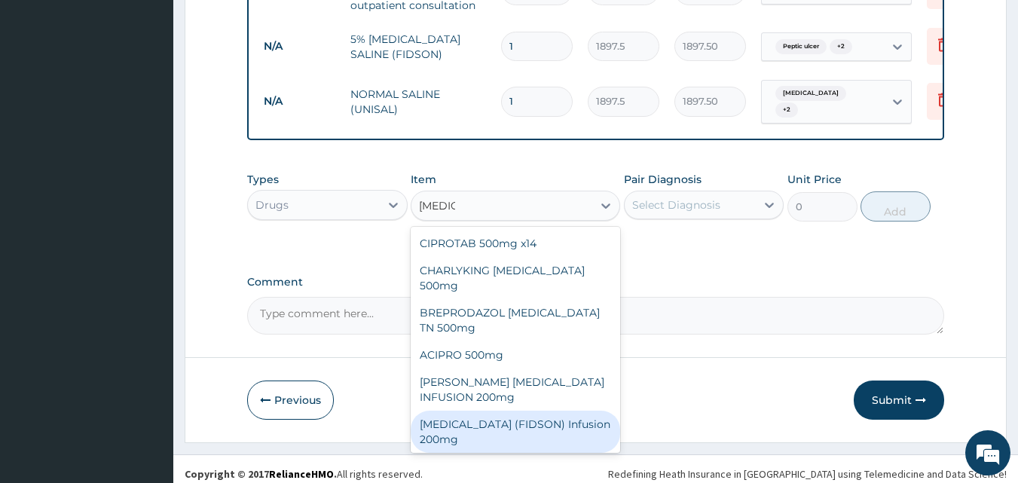
click at [555, 411] on div "CIPRO (FIDSON) Infusion 200mg" at bounding box center [515, 432] width 209 height 42
type input "1265"
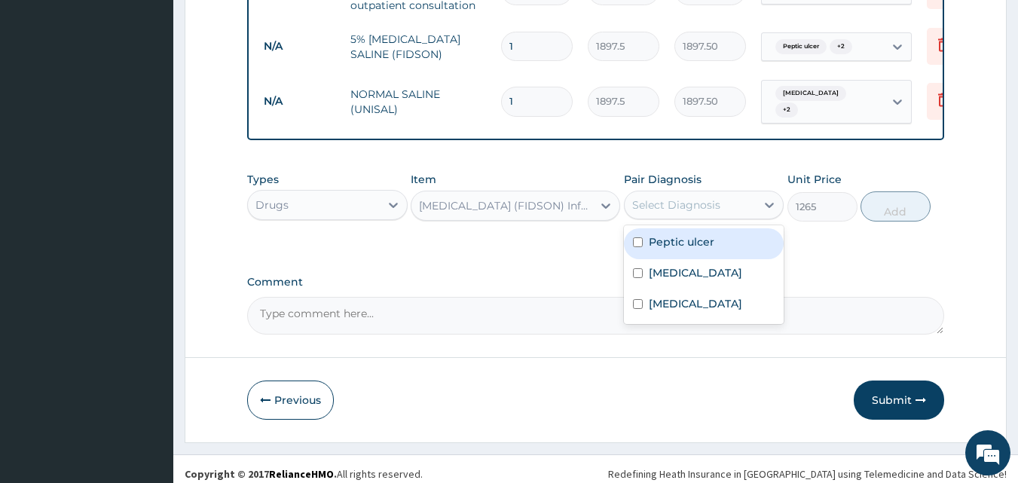
click at [756, 193] on div "Select Diagnosis" at bounding box center [691, 205] width 132 height 24
click at [713, 240] on div "Peptic ulcer" at bounding box center [704, 243] width 160 height 31
checkbox input "true"
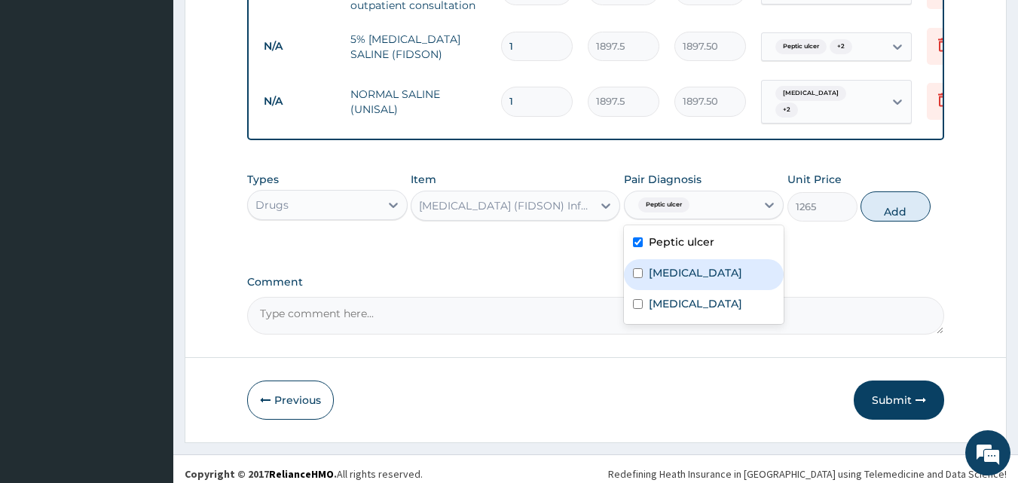
click at [713, 270] on div "[MEDICAL_DATA]" at bounding box center [704, 274] width 160 height 31
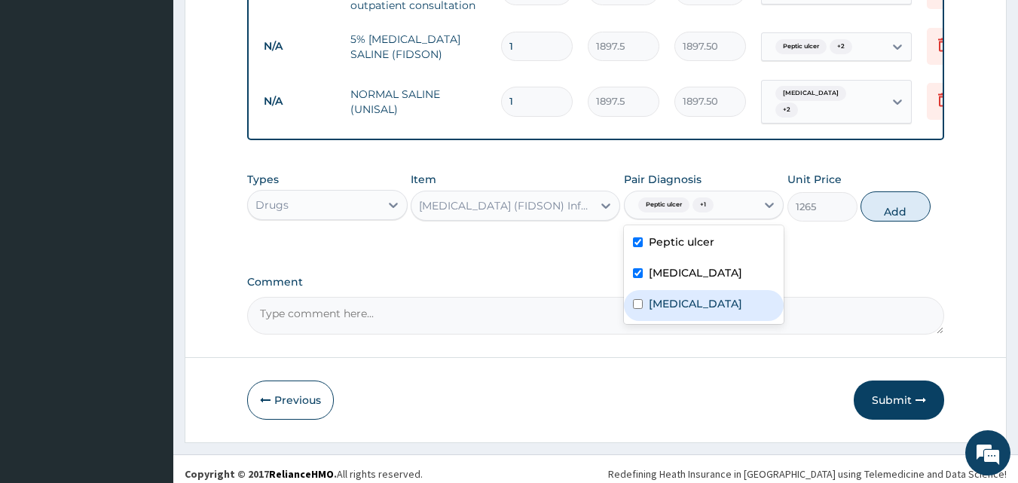
click at [726, 278] on div "[MEDICAL_DATA]" at bounding box center [704, 274] width 160 height 31
checkbox input "false"
click at [713, 311] on label "Upper respiratory infection" at bounding box center [695, 303] width 93 height 15
checkbox input "true"
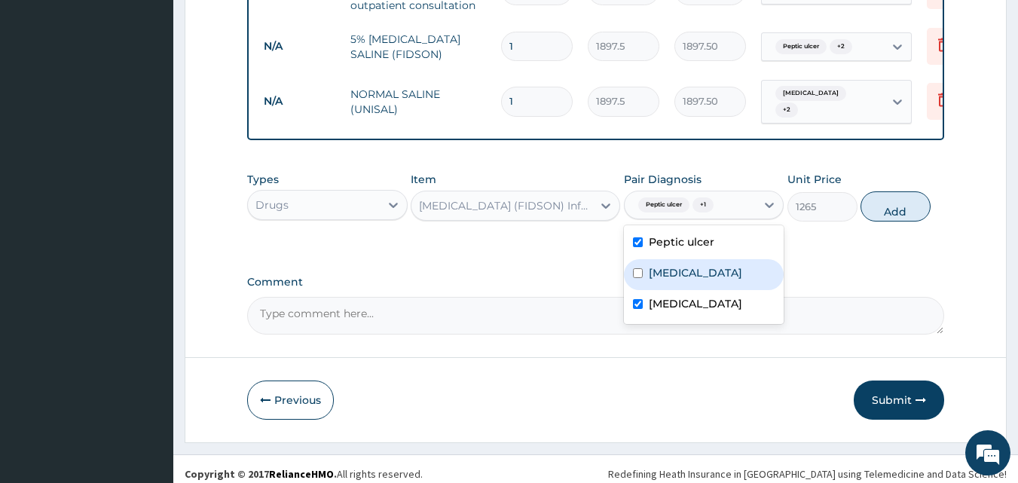
click at [724, 264] on div "[MEDICAL_DATA]" at bounding box center [704, 274] width 160 height 31
checkbox input "true"
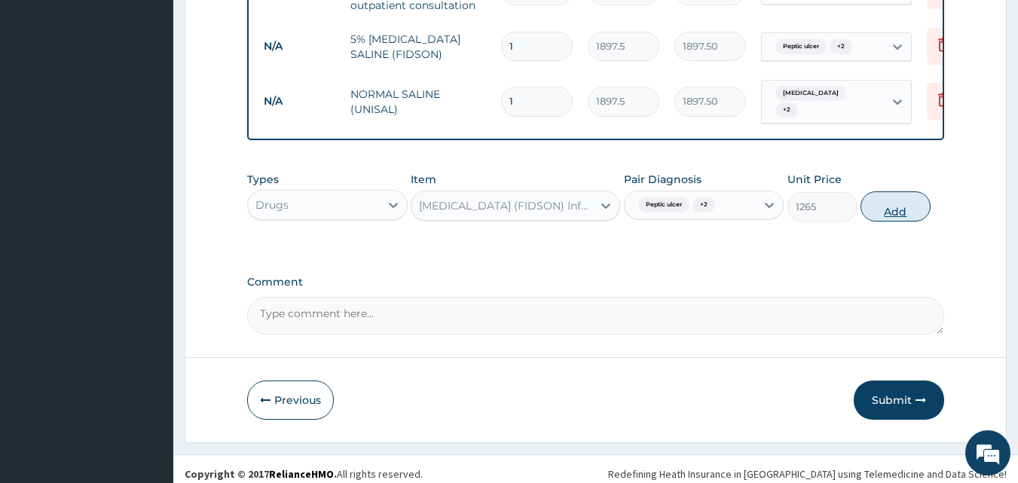
click at [897, 208] on button "Add" at bounding box center [895, 206] width 70 height 30
type input "0"
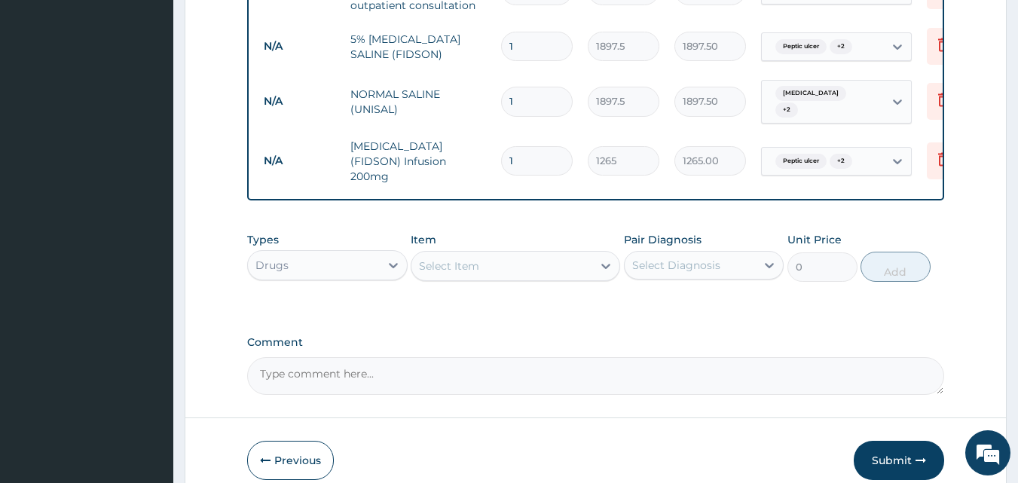
click at [481, 254] on div "Select Item" at bounding box center [501, 266] width 181 height 24
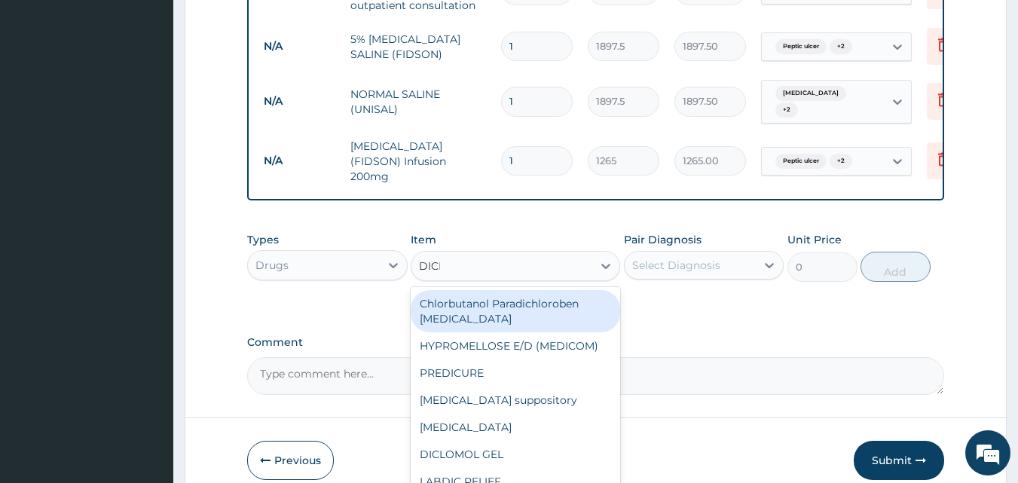
type input "DICLO"
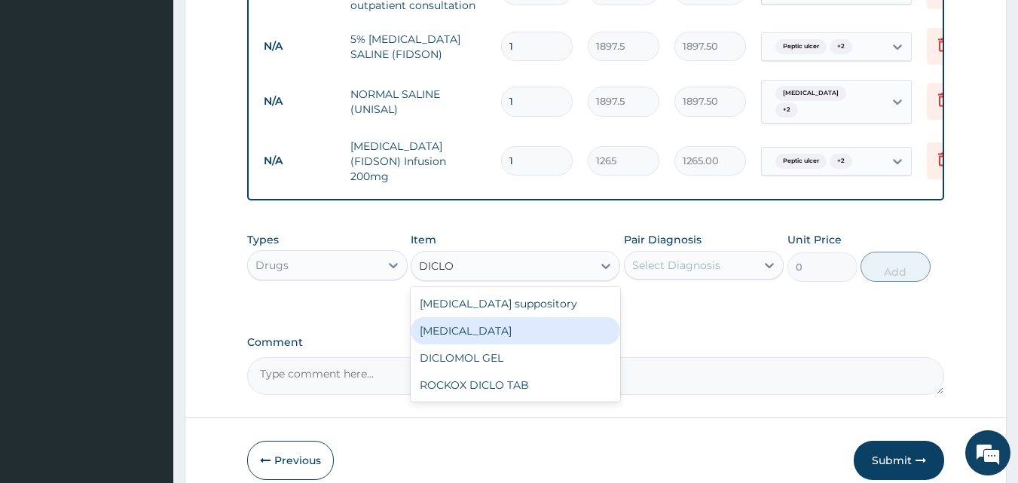
click at [516, 319] on div "Diclofenac" at bounding box center [515, 330] width 209 height 27
type input "632.5"
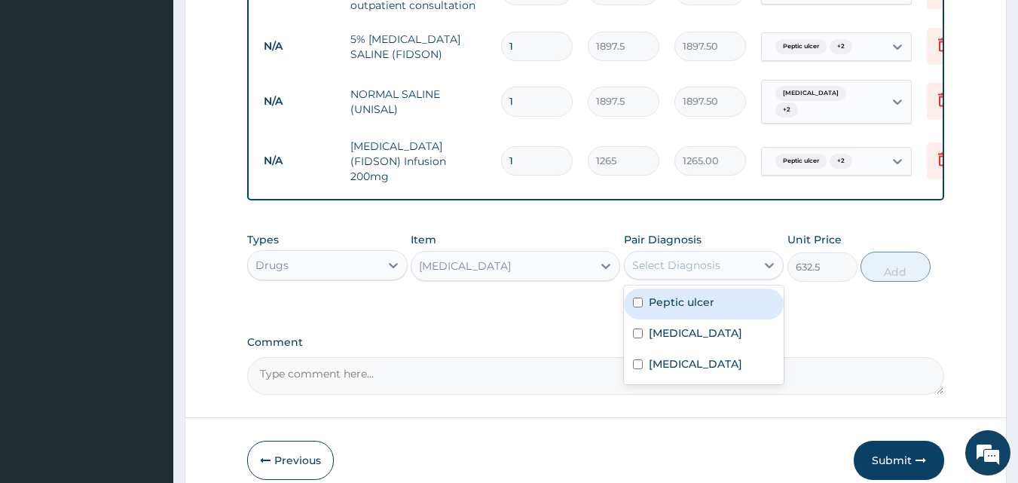
click at [716, 258] on div "Select Diagnosis" at bounding box center [676, 265] width 88 height 15
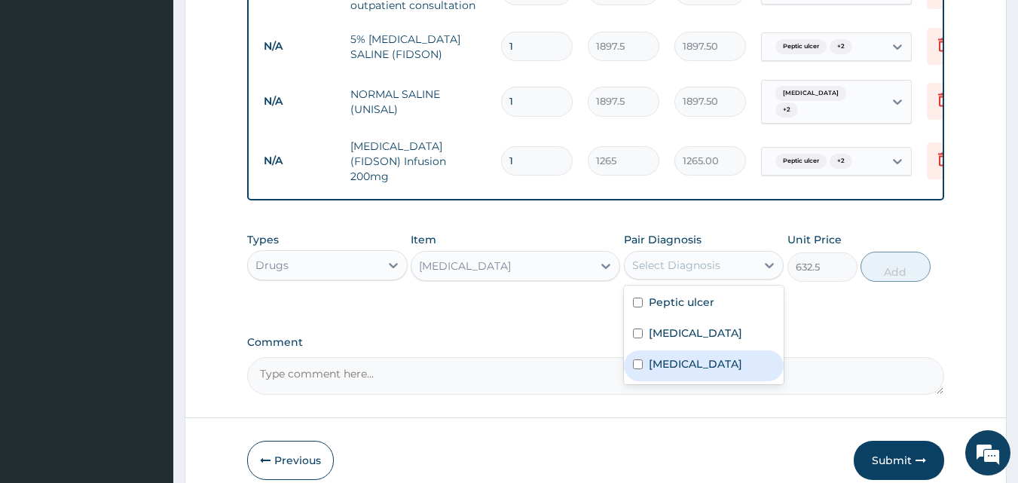
click at [732, 356] on label "Upper respiratory infection" at bounding box center [695, 363] width 93 height 15
checkbox input "true"
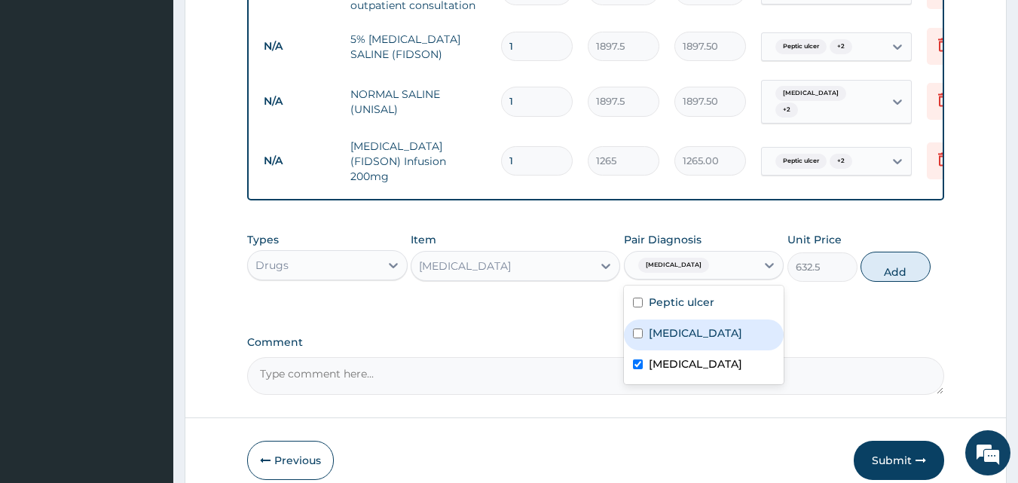
click at [732, 320] on div "[MEDICAL_DATA]" at bounding box center [704, 334] width 160 height 31
checkbox input "true"
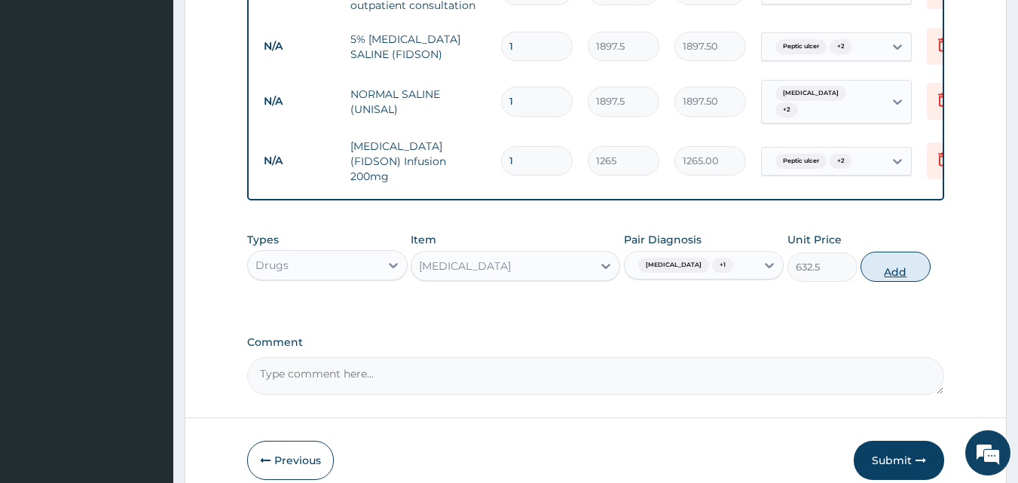
click at [893, 266] on button "Add" at bounding box center [895, 267] width 70 height 30
type input "0"
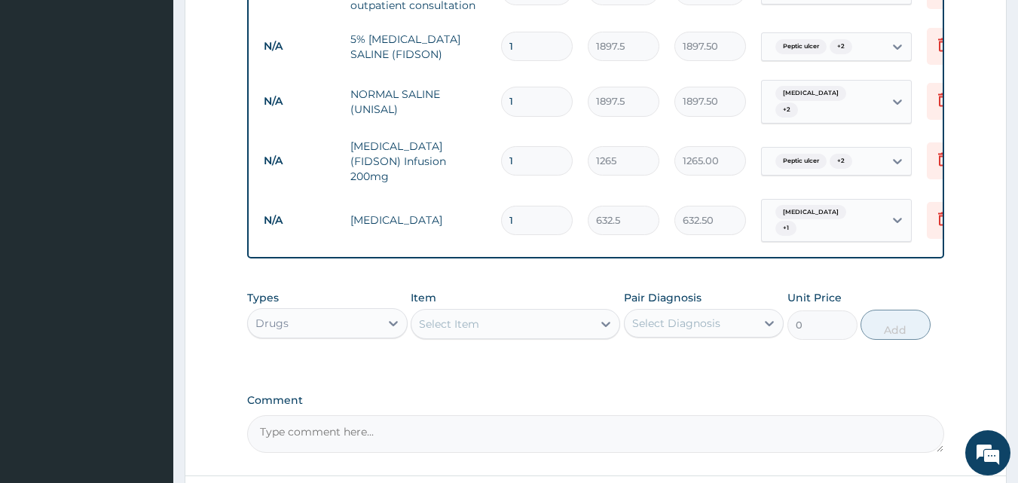
click at [481, 312] on div "Select Item" at bounding box center [501, 324] width 181 height 24
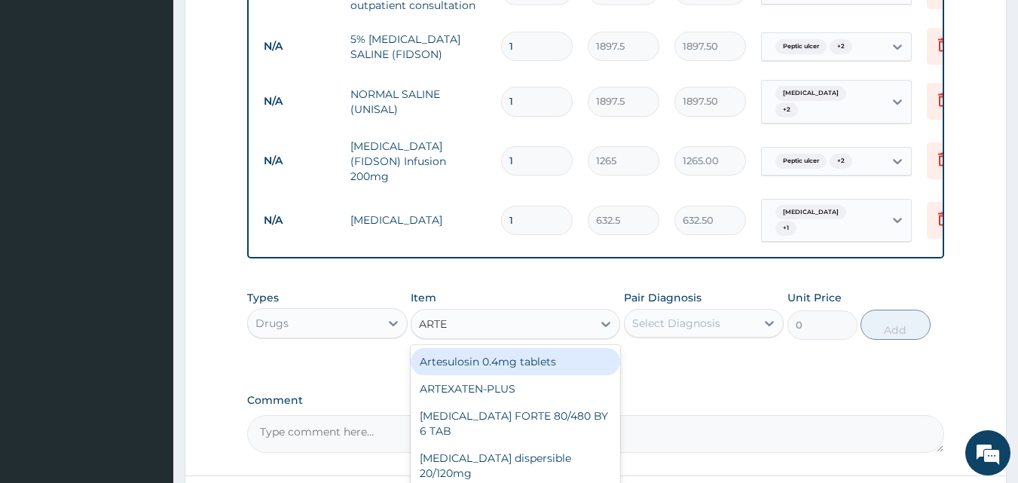
type input "ARTEM"
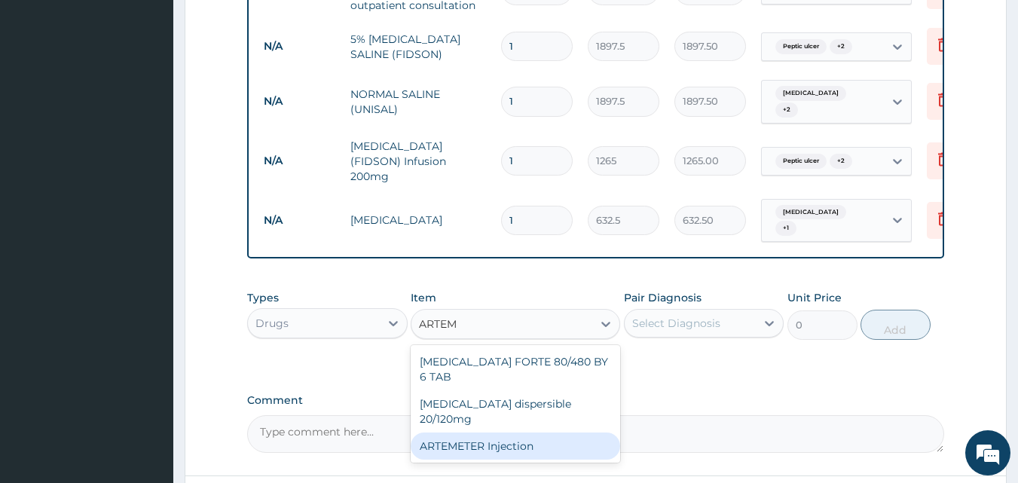
click at [479, 432] on div "ARTEMETER Injection" at bounding box center [515, 445] width 209 height 27
type input "1012"
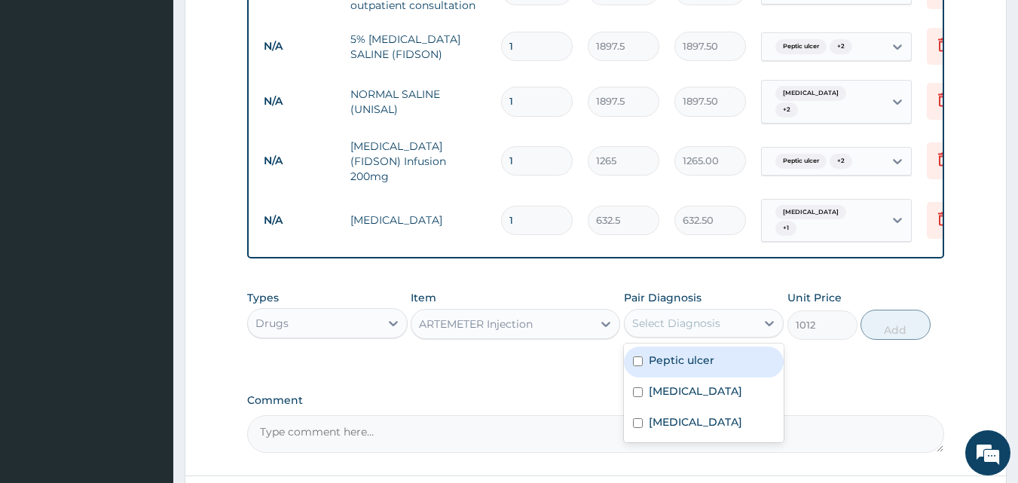
click at [729, 311] on div "Select Diagnosis" at bounding box center [691, 323] width 132 height 24
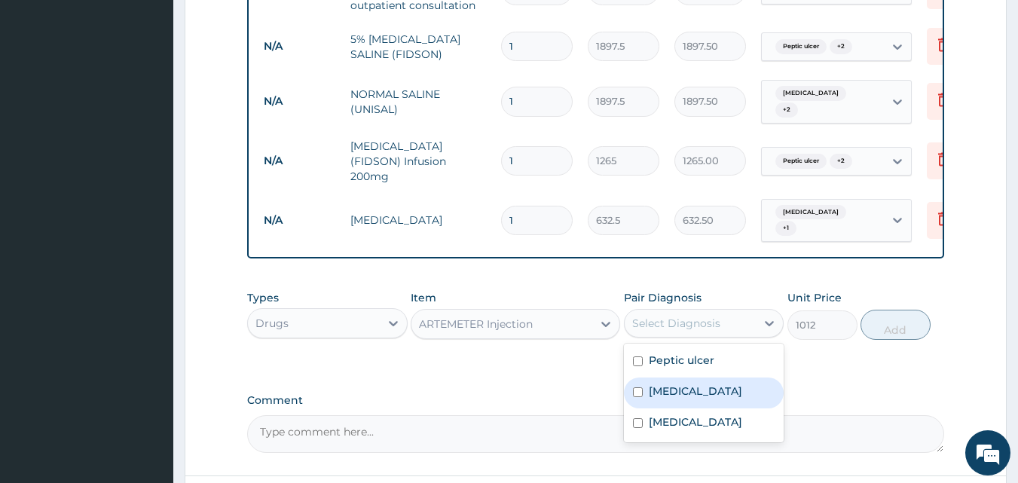
click at [704, 377] on div "[MEDICAL_DATA]" at bounding box center [704, 392] width 160 height 31
checkbox input "true"
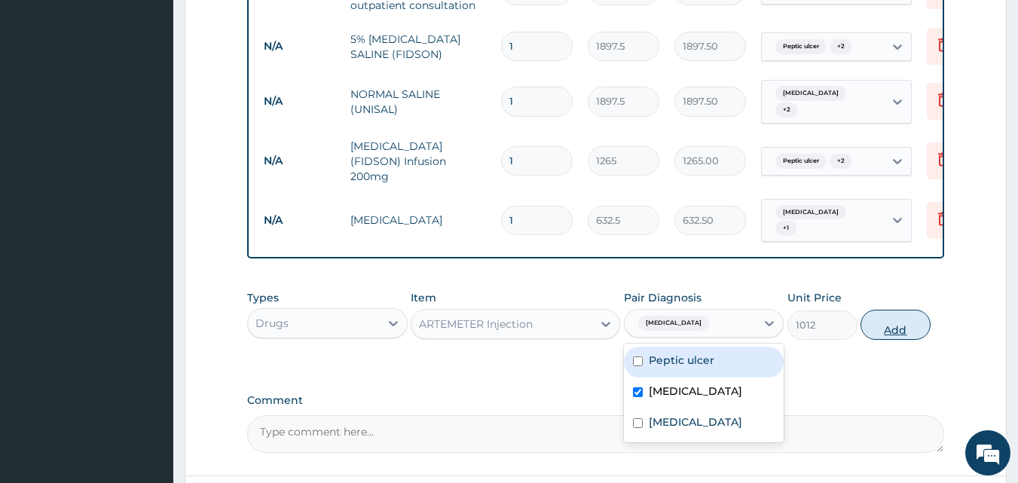
click at [880, 321] on button "Add" at bounding box center [895, 325] width 70 height 30
type input "0"
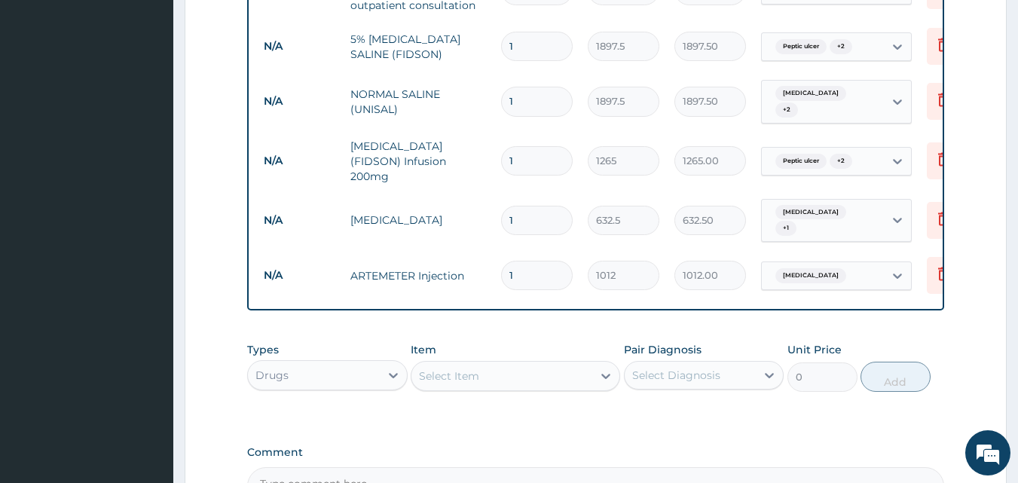
click at [454, 368] on div "Select Item" at bounding box center [449, 375] width 60 height 15
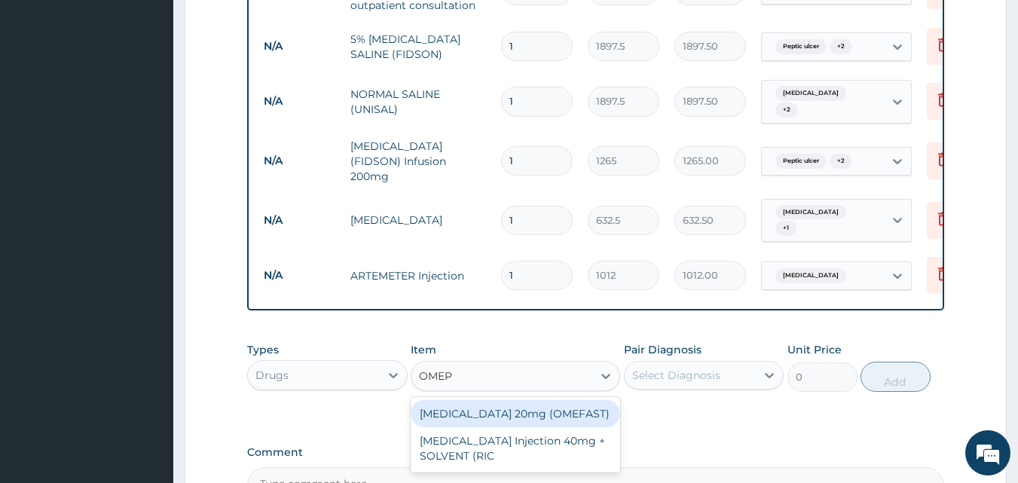
type input "OMEPR"
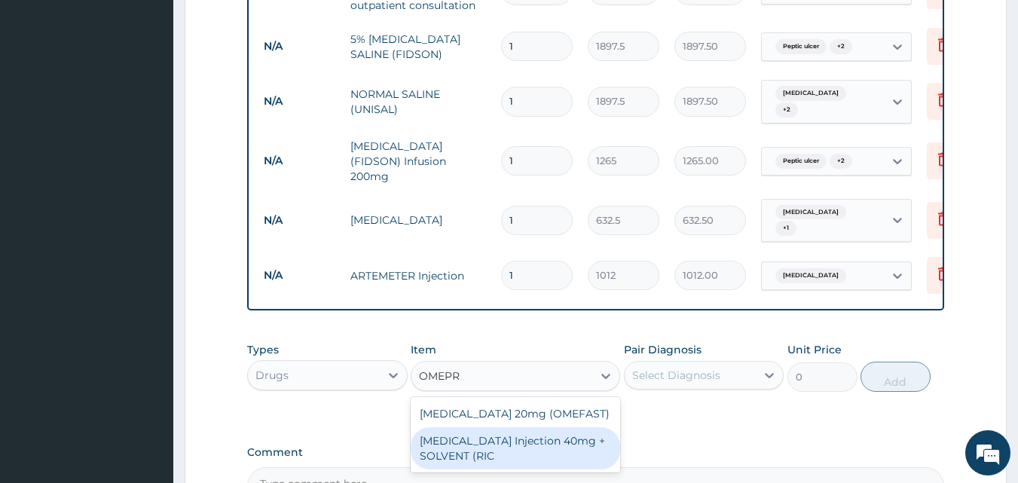
click at [448, 427] on div "OMEPRAZOLE Injection 40mg + SOLVENT (RIC" at bounding box center [515, 448] width 209 height 42
type input "1644.5"
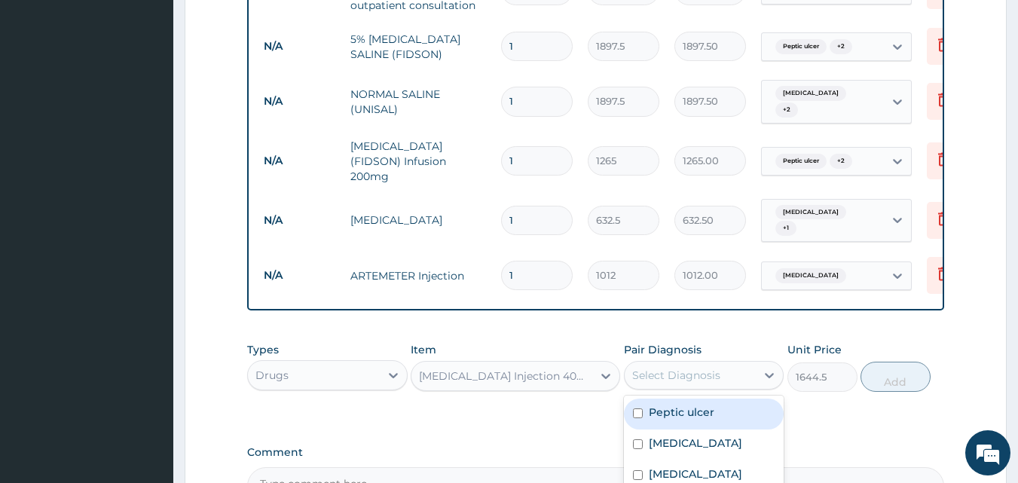
drag, startPoint x: 770, startPoint y: 355, endPoint x: 744, endPoint y: 377, distance: 33.7
click at [768, 368] on icon at bounding box center [769, 375] width 15 height 15
click at [735, 399] on div "Peptic ulcer" at bounding box center [704, 414] width 160 height 31
checkbox input "true"
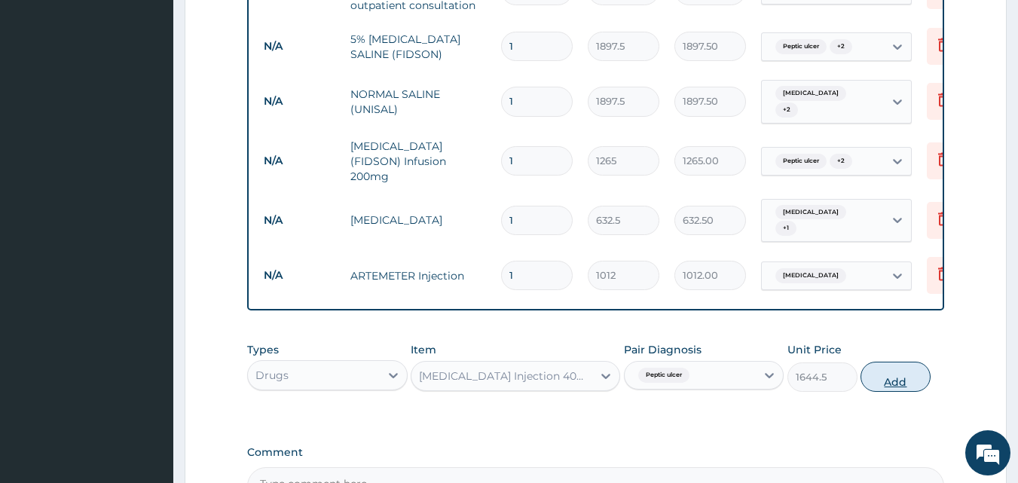
click at [912, 362] on button "Add" at bounding box center [895, 377] width 70 height 30
type input "0"
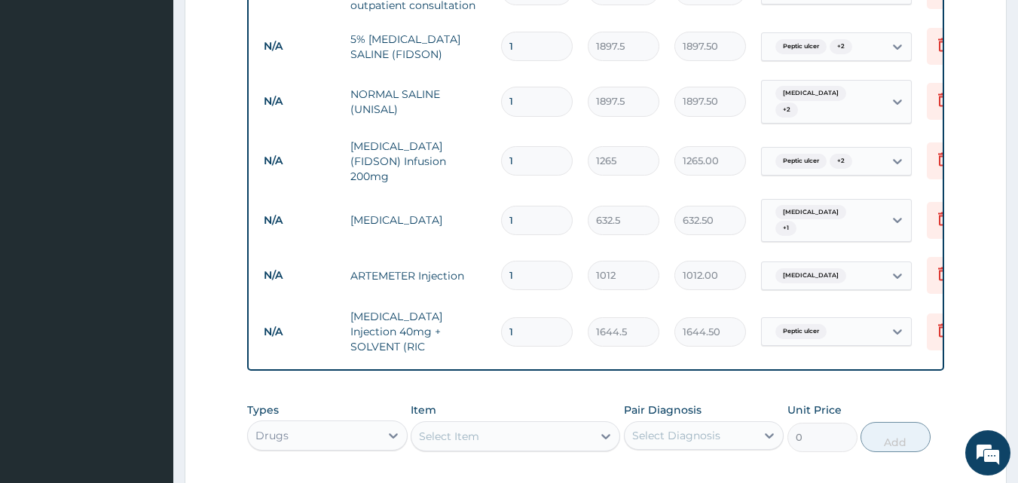
click at [481, 424] on div "Select Item" at bounding box center [501, 436] width 181 height 24
type input "PARACET"
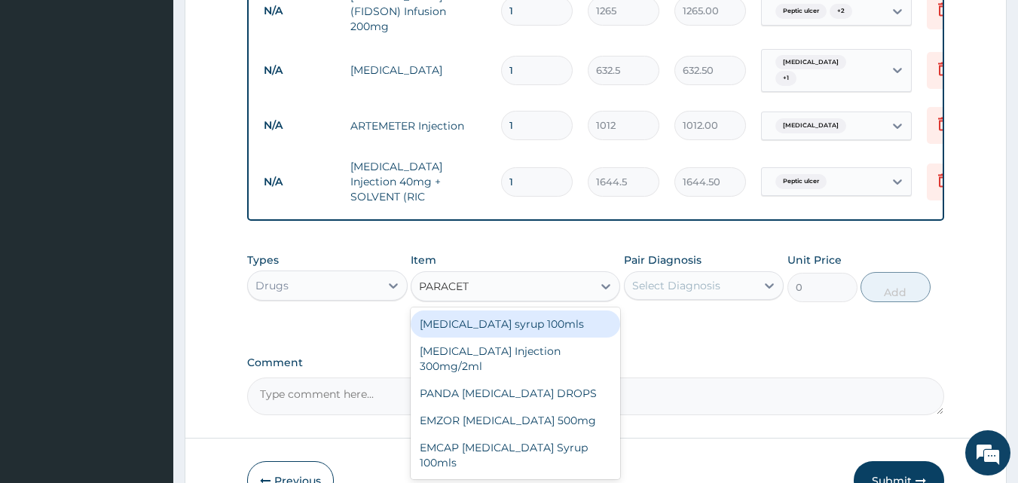
scroll to position [1014, 0]
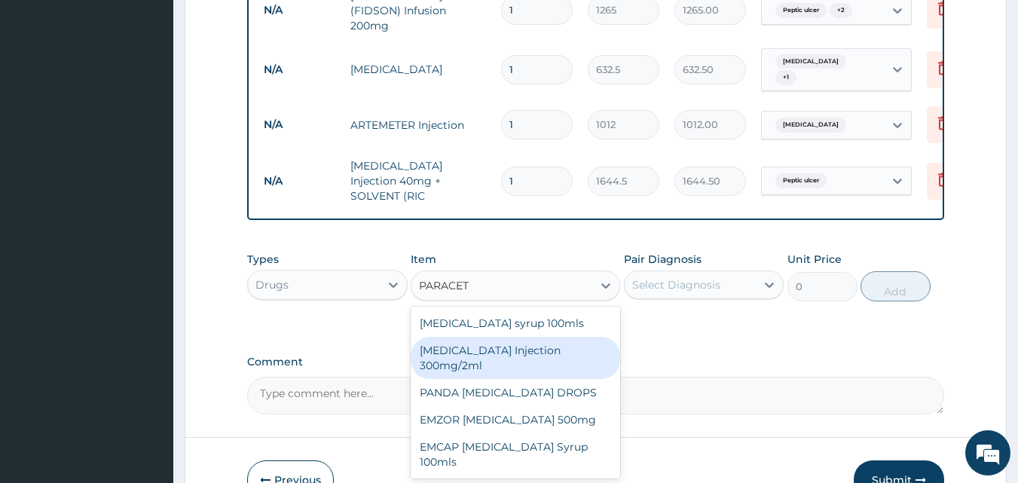
click at [537, 337] on div "PARACETAMOL Injection 300mg/2ml" at bounding box center [515, 358] width 209 height 42
type input "278.3"
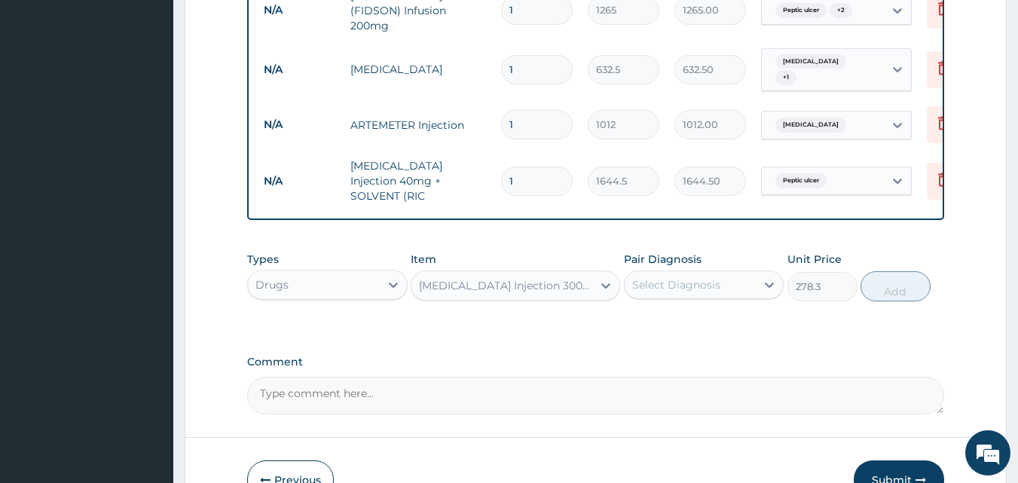
click at [703, 277] on div "Select Diagnosis" at bounding box center [676, 284] width 88 height 15
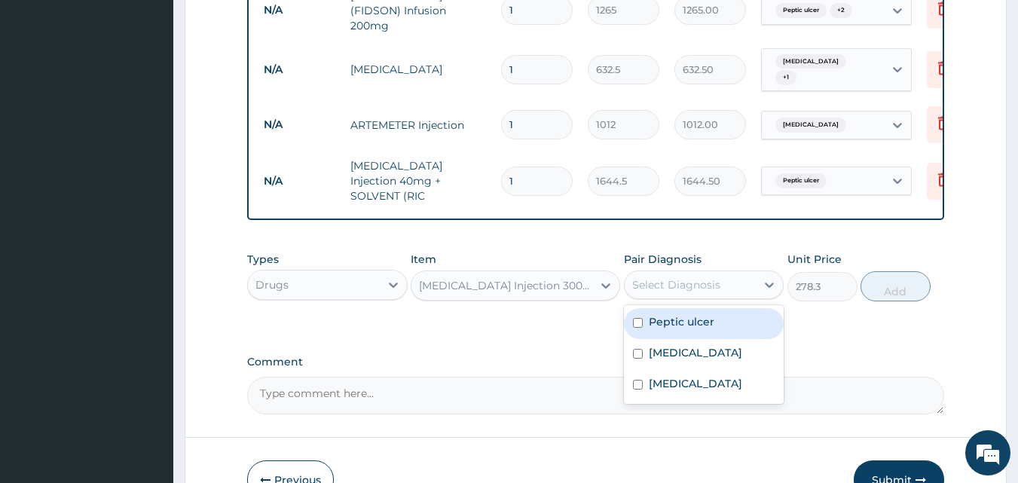
drag, startPoint x: 694, startPoint y: 310, endPoint x: 688, endPoint y: 326, distance: 17.6
click at [692, 313] on div "Peptic ulcer Malaria Upper respiratory infection" at bounding box center [704, 354] width 160 height 99
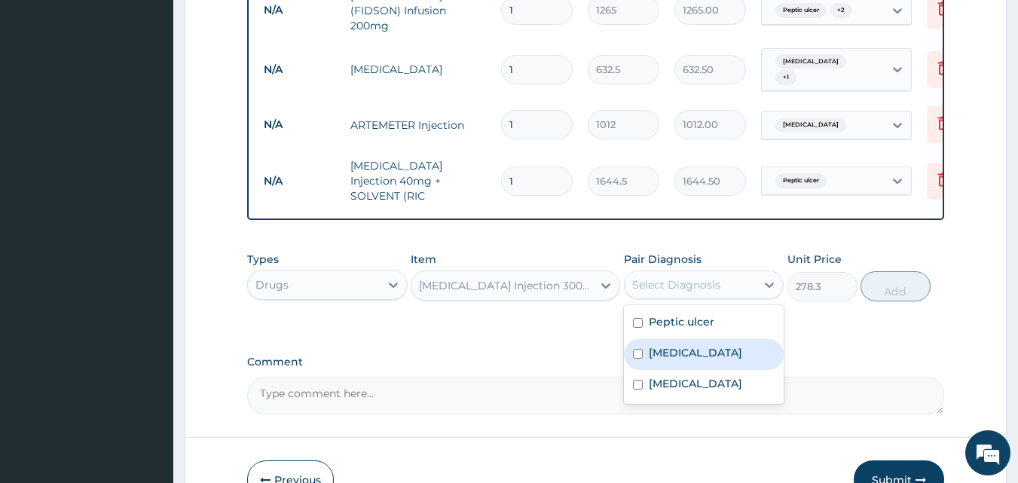
click at [686, 340] on div "[MEDICAL_DATA]" at bounding box center [704, 354] width 160 height 31
checkbox input "true"
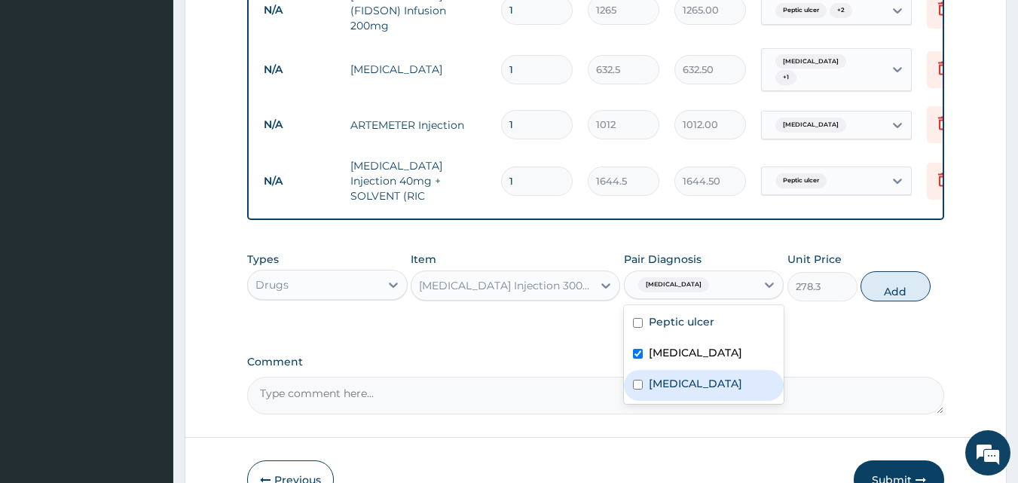
drag, startPoint x: 691, startPoint y: 368, endPoint x: 686, endPoint y: 351, distance: 18.1
click at [689, 376] on label "Upper respiratory infection" at bounding box center [695, 383] width 93 height 15
checkbox input "true"
click at [896, 271] on button "Add" at bounding box center [895, 286] width 70 height 30
type input "0"
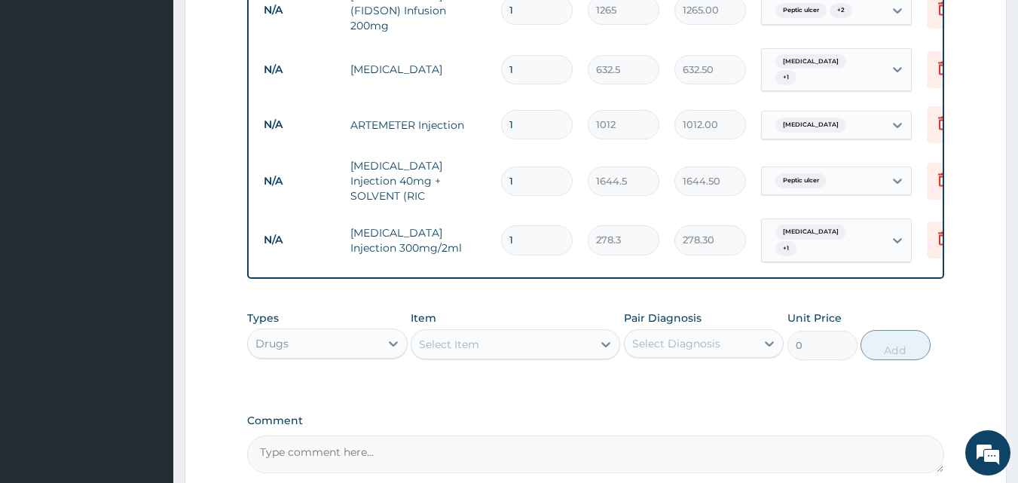
click at [504, 330] on div "Types Drugs Item Select Item Pair Diagnosis Select Diagnosis Unit Price 0 Add" at bounding box center [596, 335] width 698 height 65
click at [504, 332] on div "Select Item" at bounding box center [501, 344] width 181 height 24
type input "C"
type input "EYE"
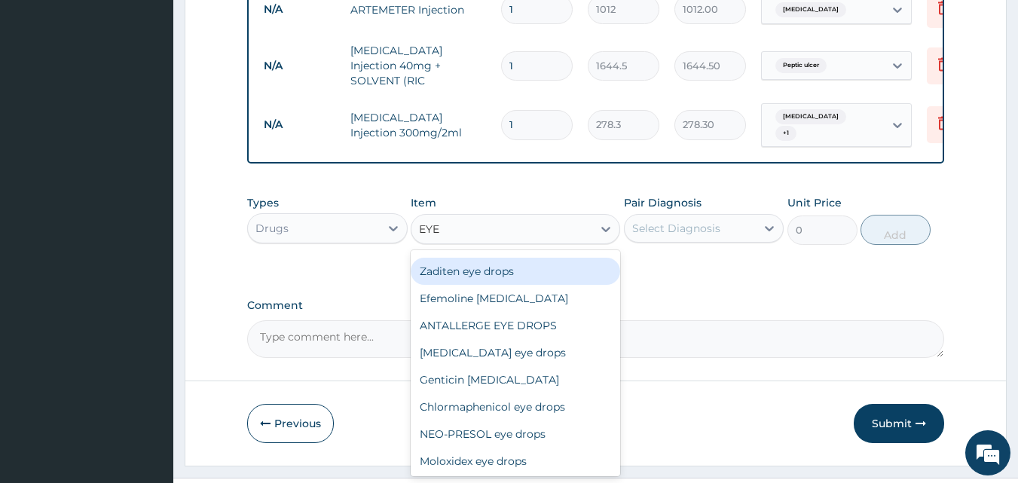
scroll to position [94, 0]
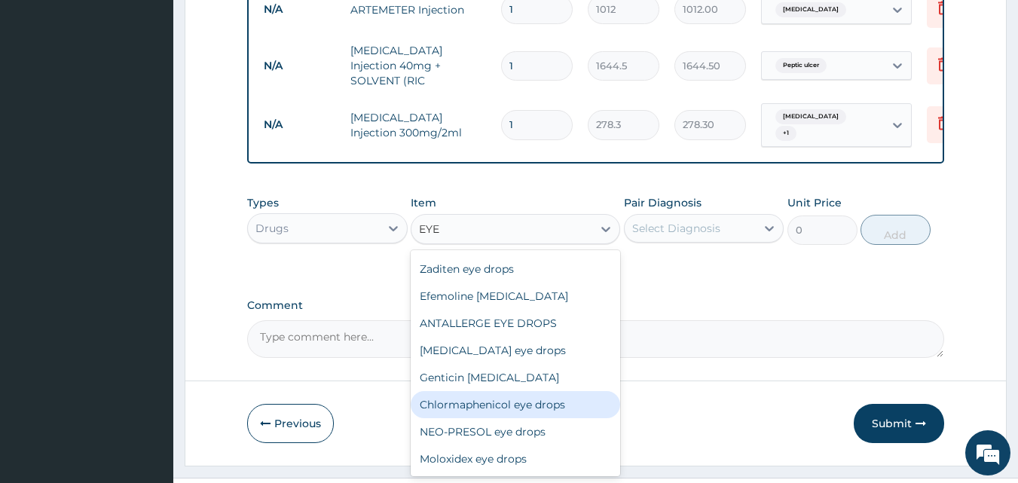
drag, startPoint x: 553, startPoint y: 374, endPoint x: 622, endPoint y: 317, distance: 89.9
click at [553, 391] on div "Chlormaphenicol eye drops" at bounding box center [515, 404] width 209 height 27
type input "1012"
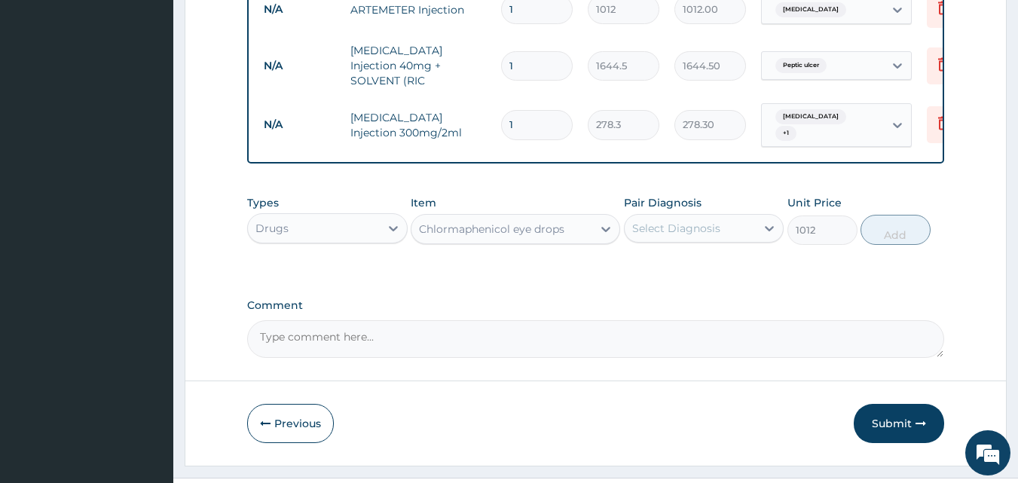
click at [722, 216] on div "Select Diagnosis" at bounding box center [691, 228] width 132 height 24
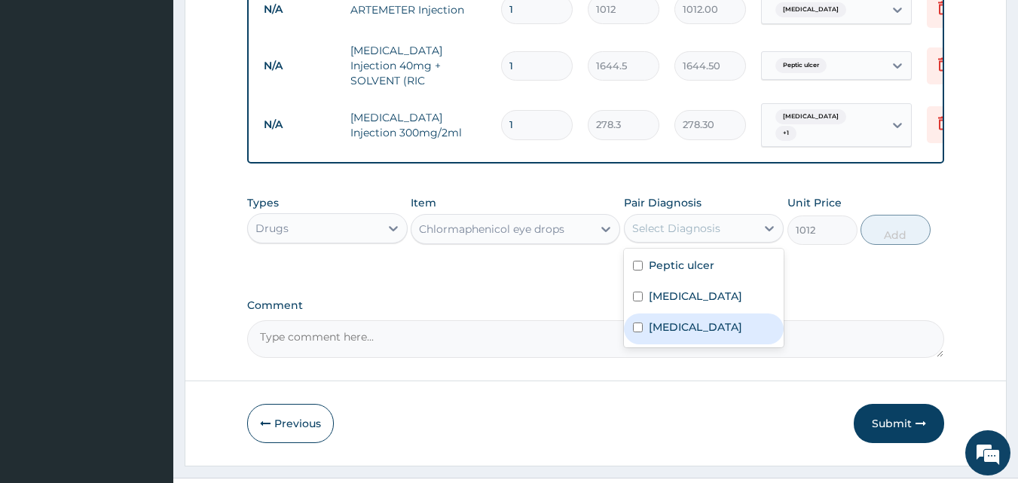
drag, startPoint x: 707, startPoint y: 296, endPoint x: 710, endPoint y: 273, distance: 23.5
click at [707, 319] on label "Upper respiratory infection" at bounding box center [695, 326] width 93 height 15
checkbox input "true"
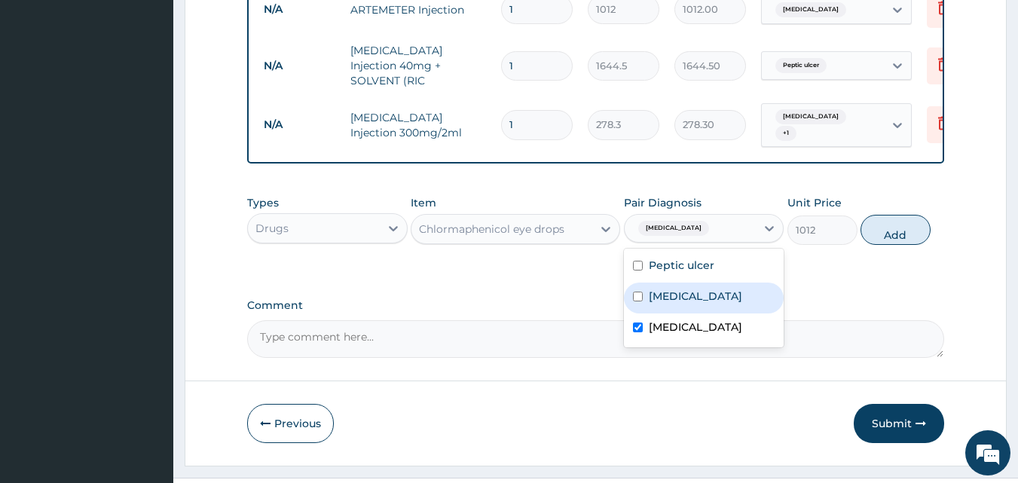
click at [710, 283] on div "[MEDICAL_DATA]" at bounding box center [704, 298] width 160 height 31
checkbox input "true"
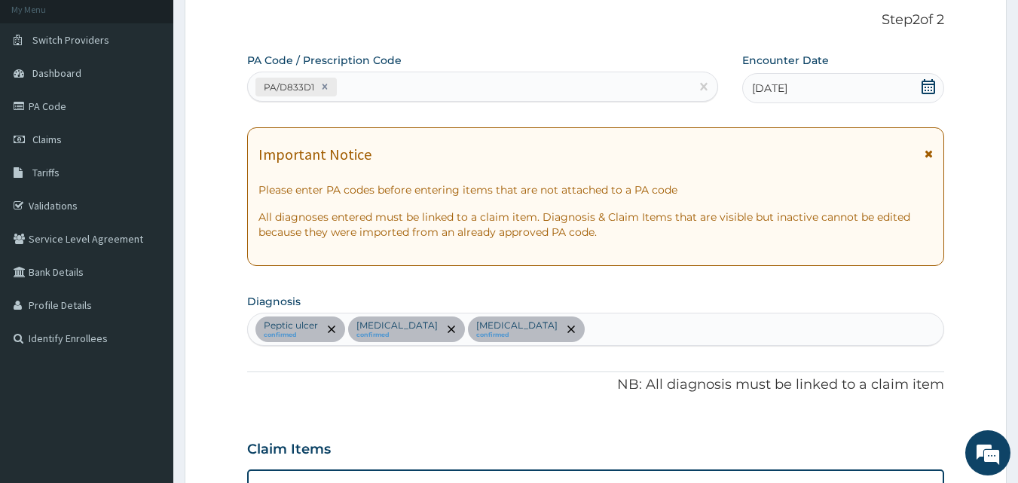
scroll to position [0, 0]
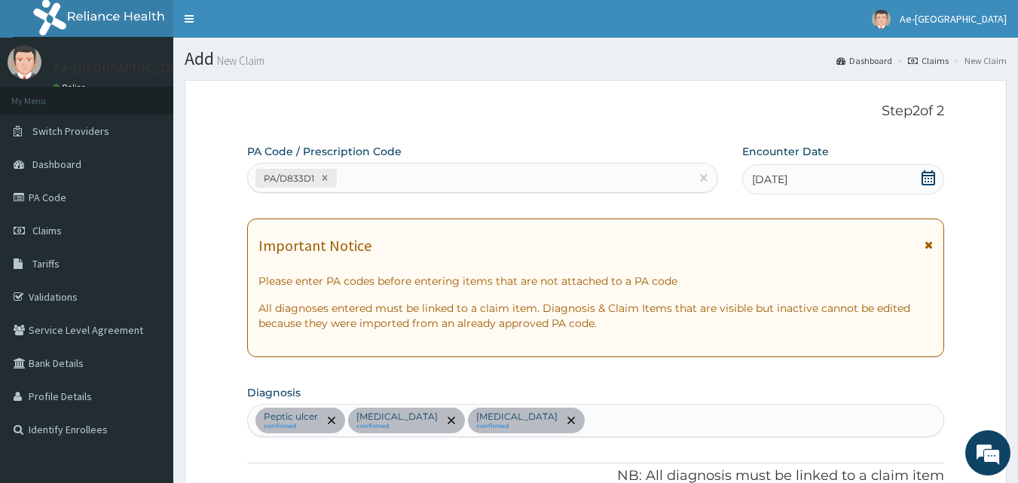
click at [629, 420] on div "Peptic ulcer confirmed Malaria confirmed Upper respiratory infection confirmed" at bounding box center [596, 421] width 696 height 32
type input "CONJU"
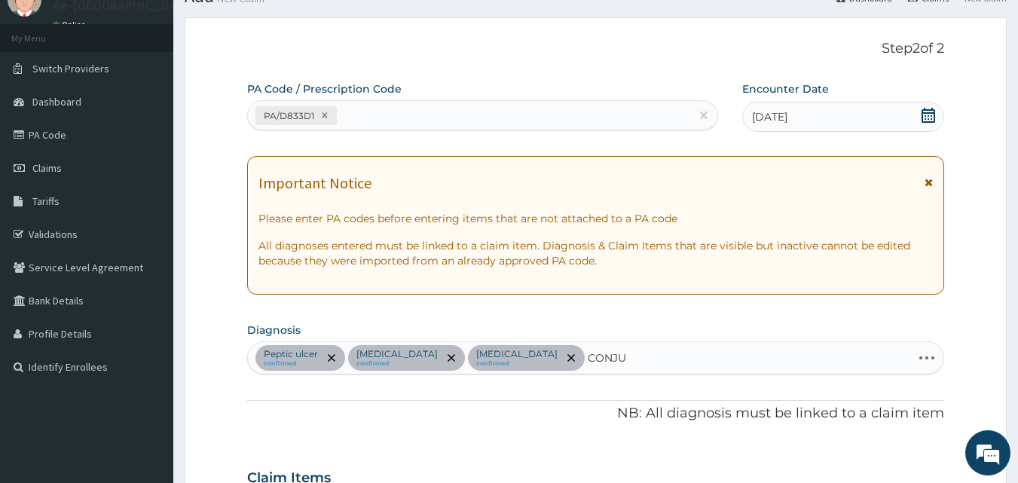
scroll to position [301, 0]
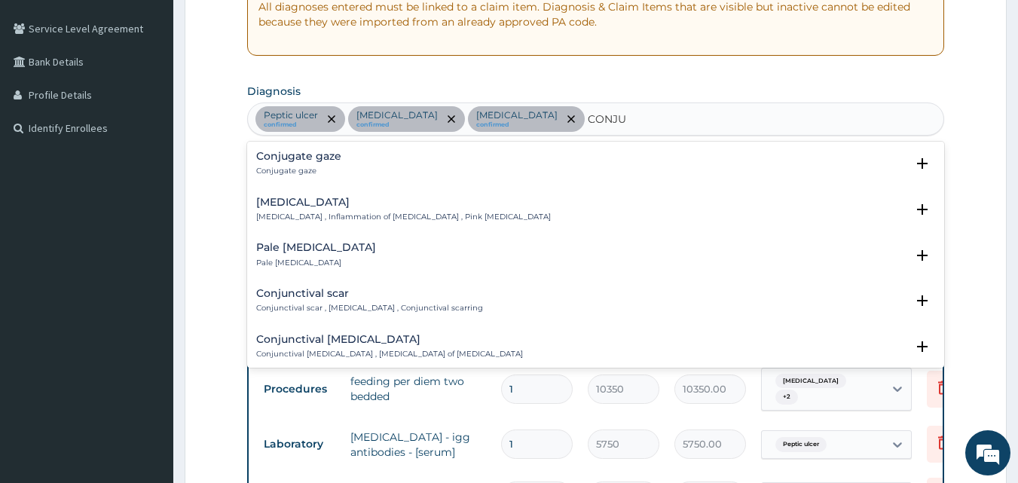
click at [318, 206] on h4 "Conjunctivitis" at bounding box center [403, 202] width 295 height 11
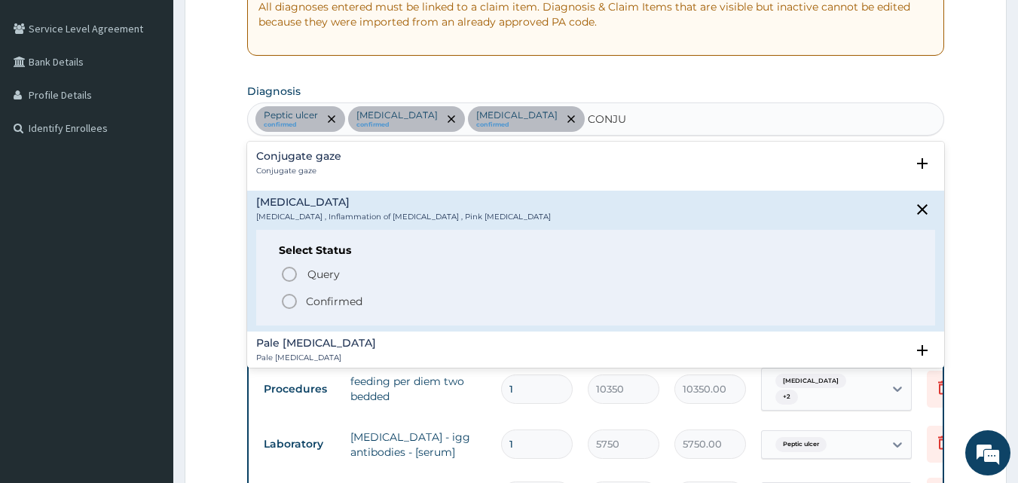
click at [289, 299] on icon "status option filled" at bounding box center [289, 301] width 18 height 18
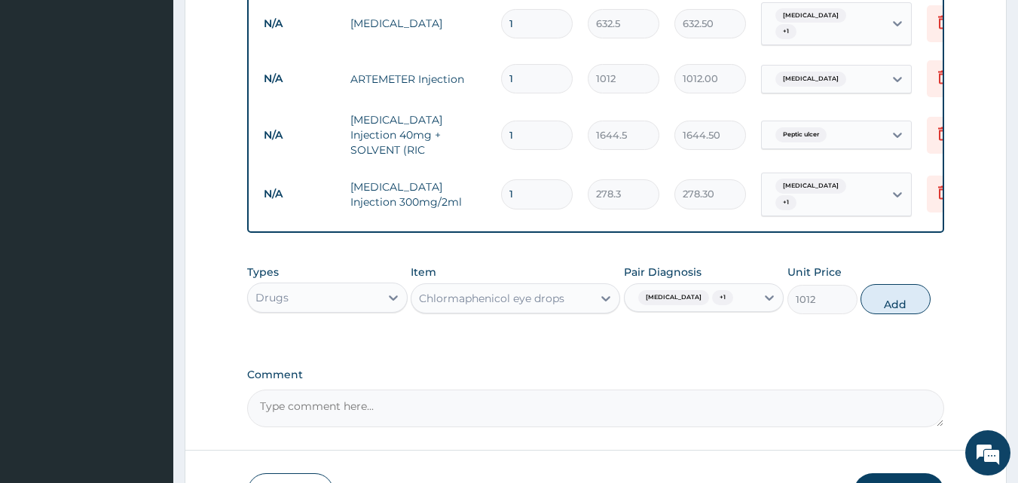
scroll to position [1142, 0]
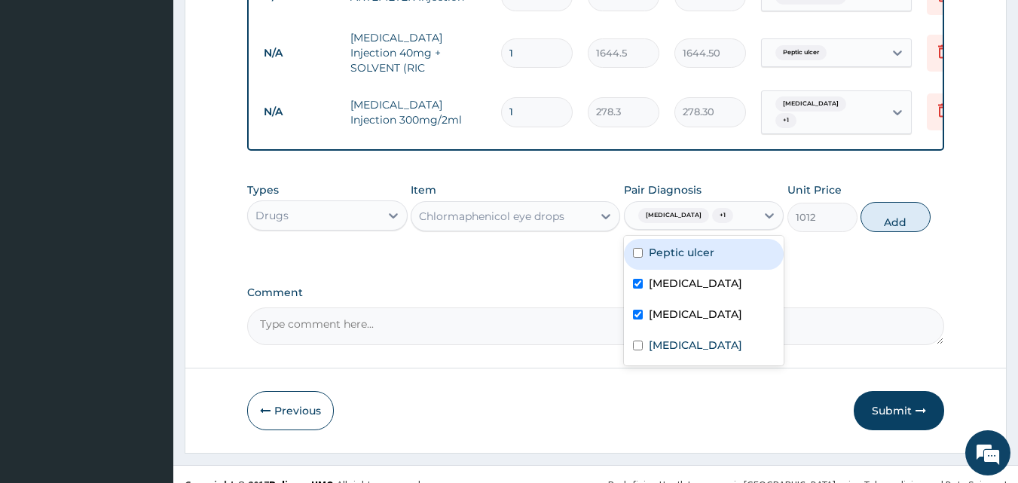
click at [735, 206] on div "Upper respiratory infection + 1" at bounding box center [683, 216] width 103 height 20
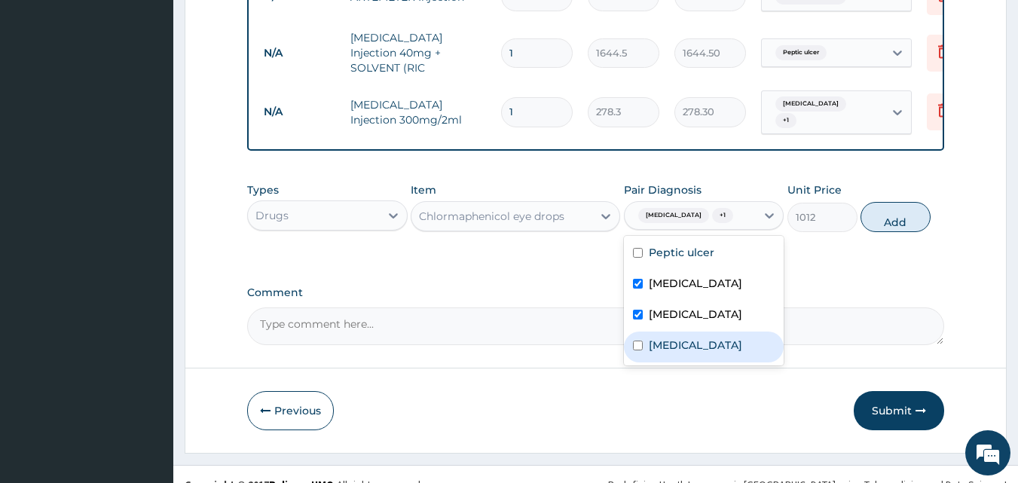
click at [718, 341] on label "Conjunctivitis" at bounding box center [695, 345] width 93 height 15
checkbox input "true"
drag, startPoint x: 716, startPoint y: 294, endPoint x: 715, endPoint y: 286, distance: 8.4
click at [716, 307] on label "Upper respiratory infection" at bounding box center [695, 314] width 93 height 15
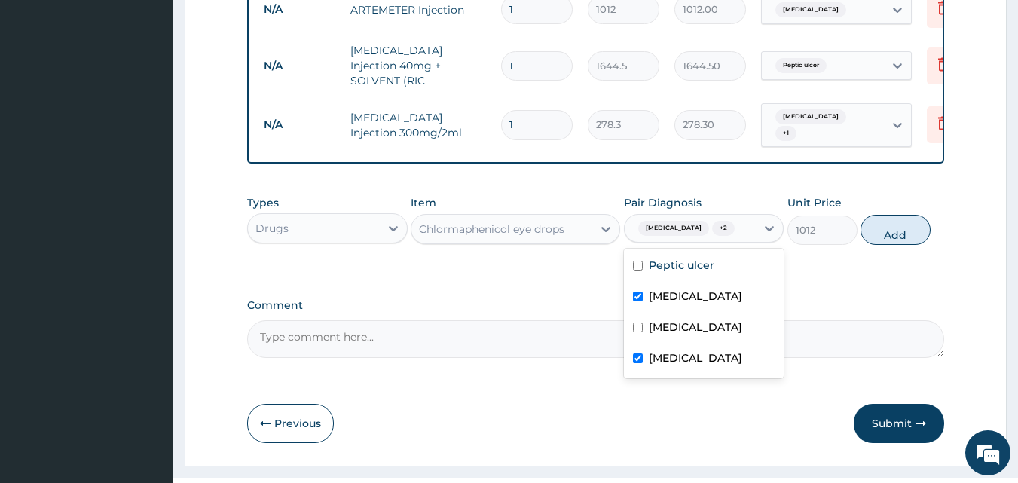
checkbox input "false"
drag, startPoint x: 713, startPoint y: 277, endPoint x: 715, endPoint y: 268, distance: 9.2
click at [713, 283] on div "[MEDICAL_DATA]" at bounding box center [704, 298] width 160 height 31
checkbox input "false"
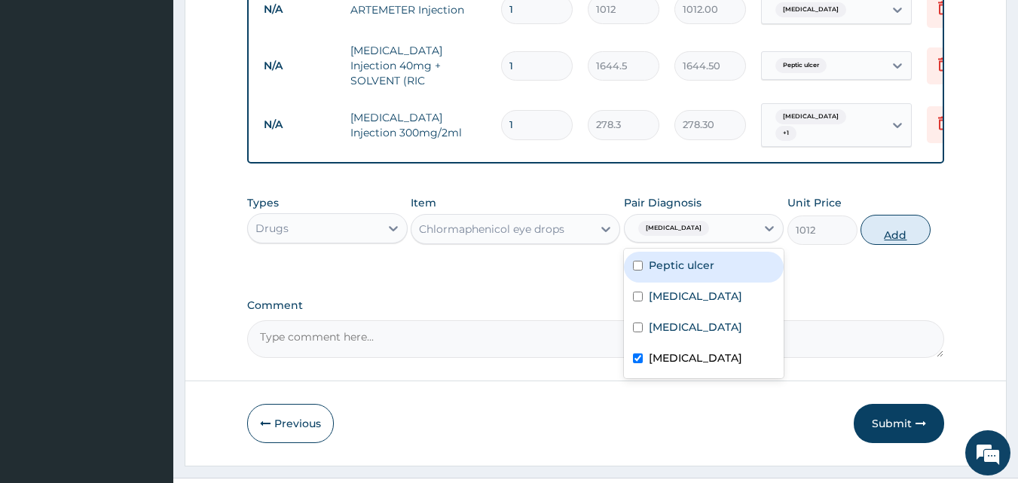
click at [895, 215] on button "Add" at bounding box center [895, 230] width 70 height 30
type input "0"
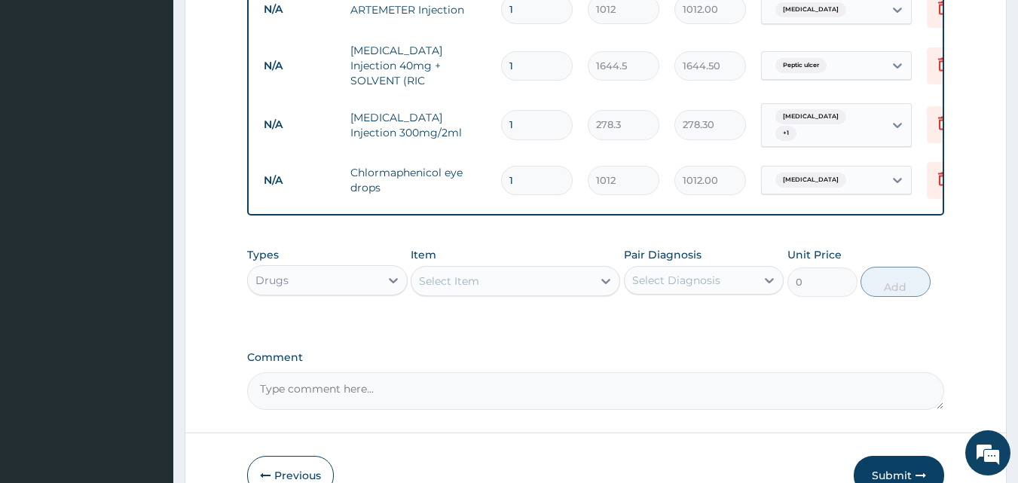
click at [524, 269] on div "Select Item" at bounding box center [501, 281] width 181 height 24
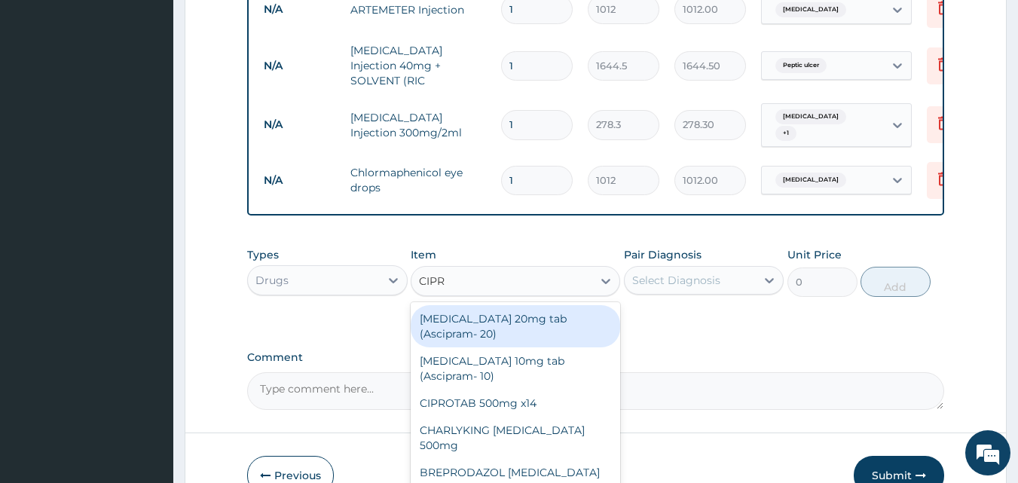
type input "CIPRO"
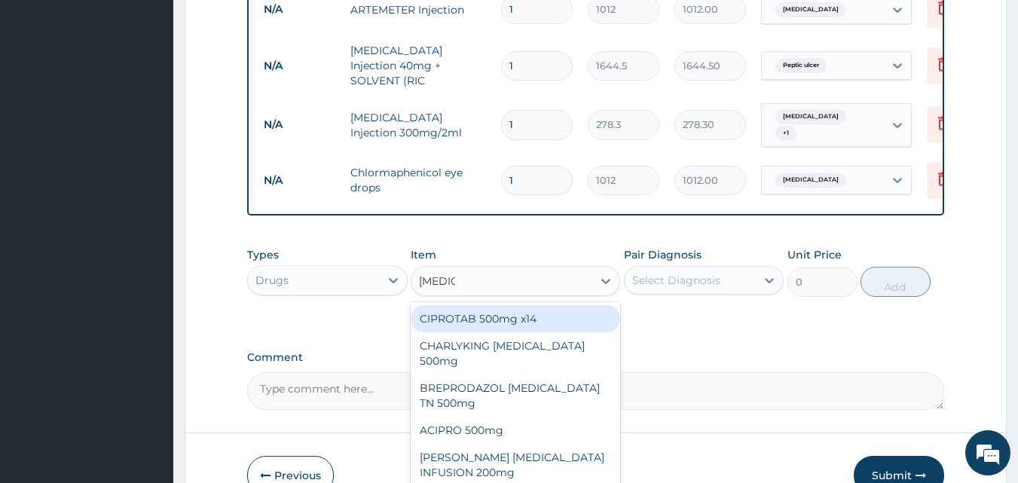
click at [502, 305] on div "CIPROTAB 500mg x14" at bounding box center [515, 318] width 209 height 27
type input "341.55"
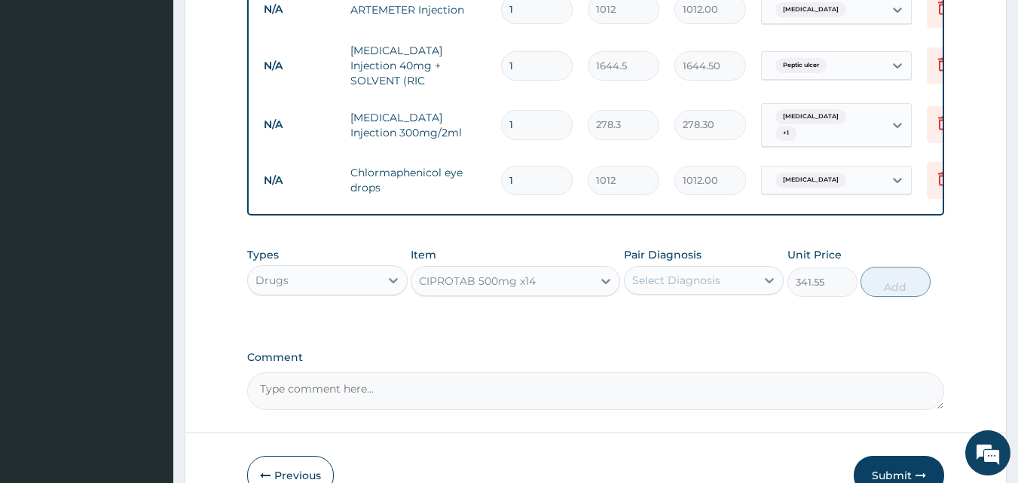
click at [692, 273] on div "Select Diagnosis" at bounding box center [676, 280] width 88 height 15
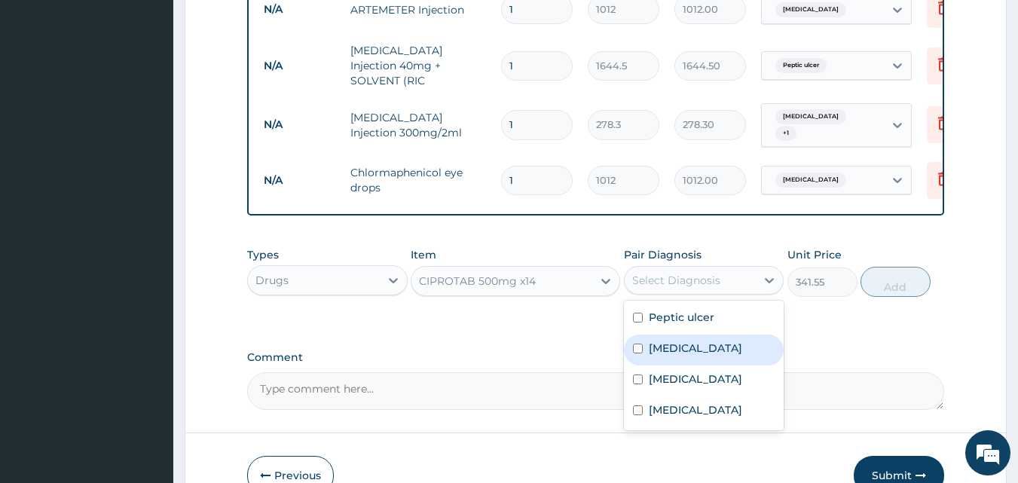
click at [707, 335] on div "[MEDICAL_DATA]" at bounding box center [704, 350] width 160 height 31
checkbox input "true"
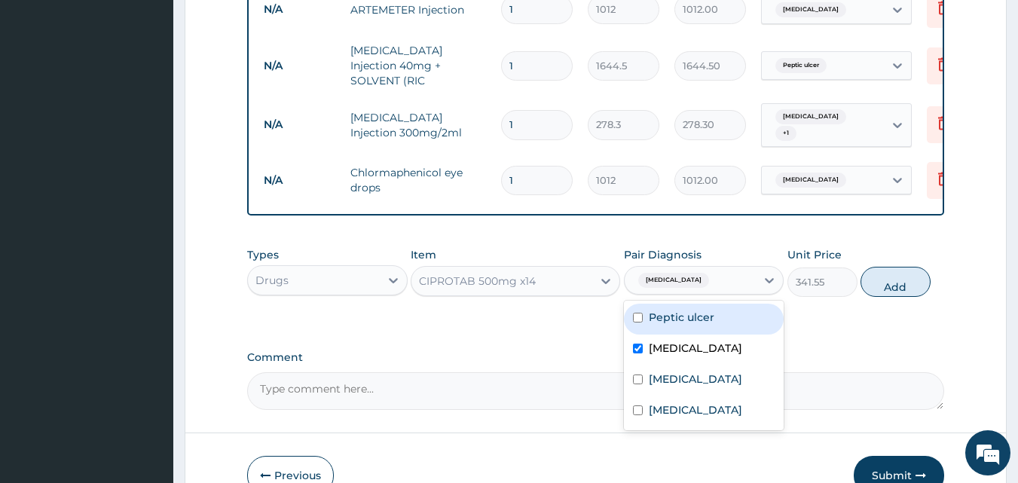
click at [705, 304] on div "Peptic ulcer" at bounding box center [704, 319] width 160 height 31
checkbox input "true"
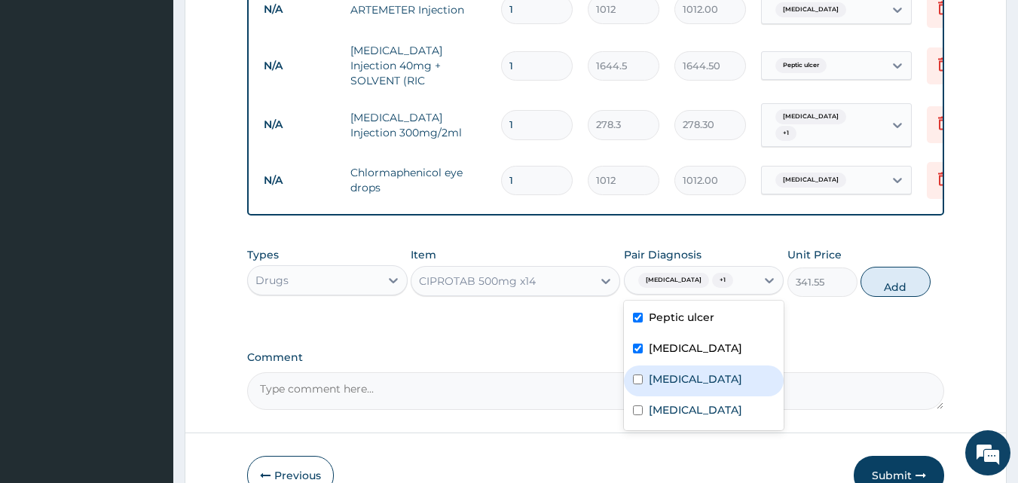
drag, startPoint x: 719, startPoint y: 341, endPoint x: 824, endPoint y: 282, distance: 121.1
click at [719, 371] on label "Upper respiratory infection" at bounding box center [695, 378] width 93 height 15
checkbox input "true"
drag, startPoint x: 898, startPoint y: 243, endPoint x: 763, endPoint y: 272, distance: 138.0
click at [898, 267] on button "Add" at bounding box center [895, 282] width 70 height 30
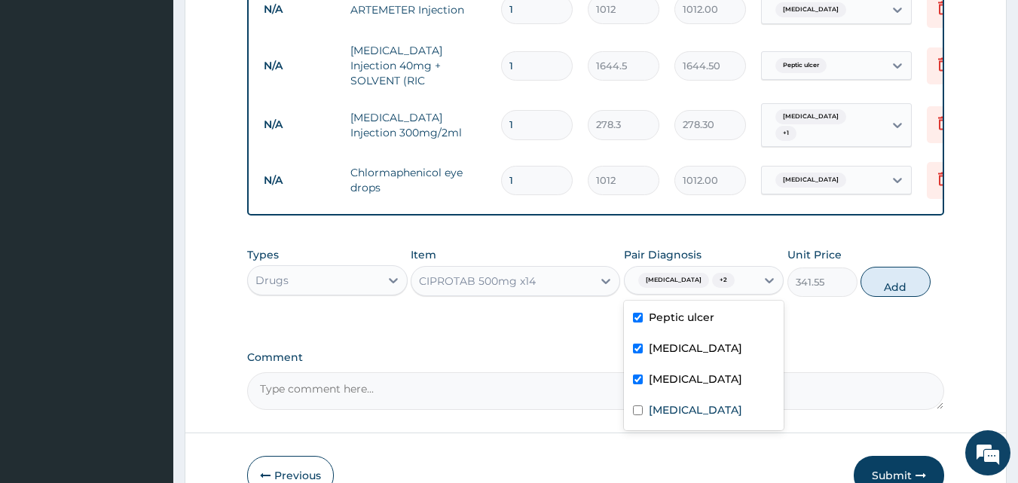
type input "0"
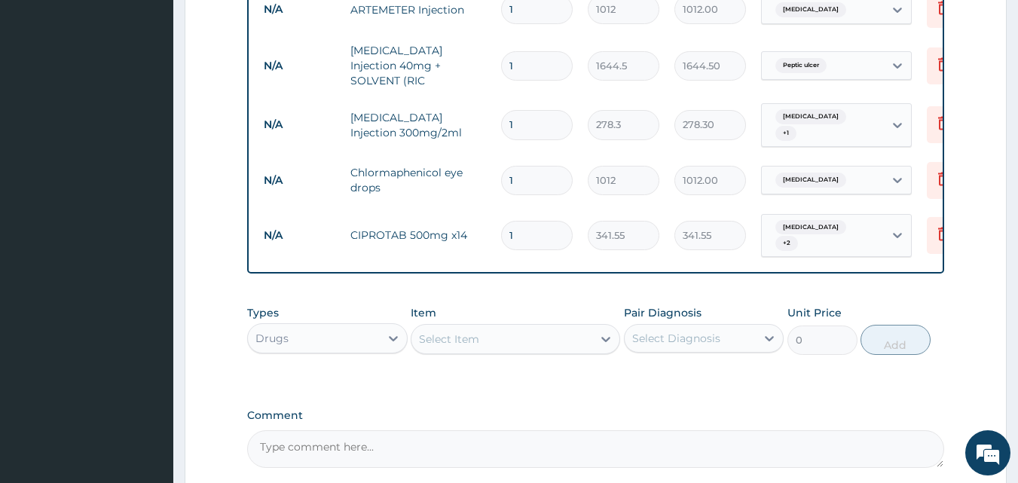
click at [452, 331] on div "Select Item" at bounding box center [449, 338] width 60 height 15
type input "PARACE"
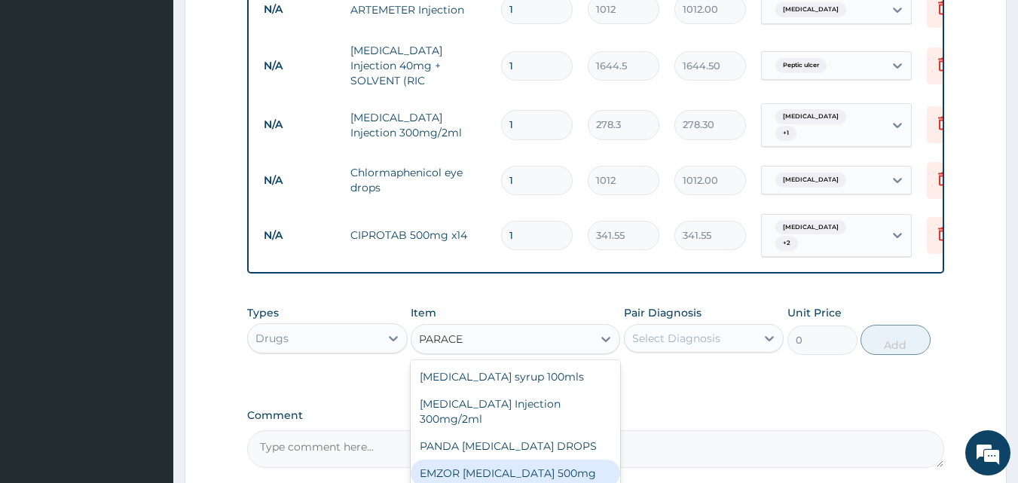
click at [561, 460] on div "EMZOR PARACETAMOL 500mg" at bounding box center [515, 473] width 209 height 27
type input "25.3"
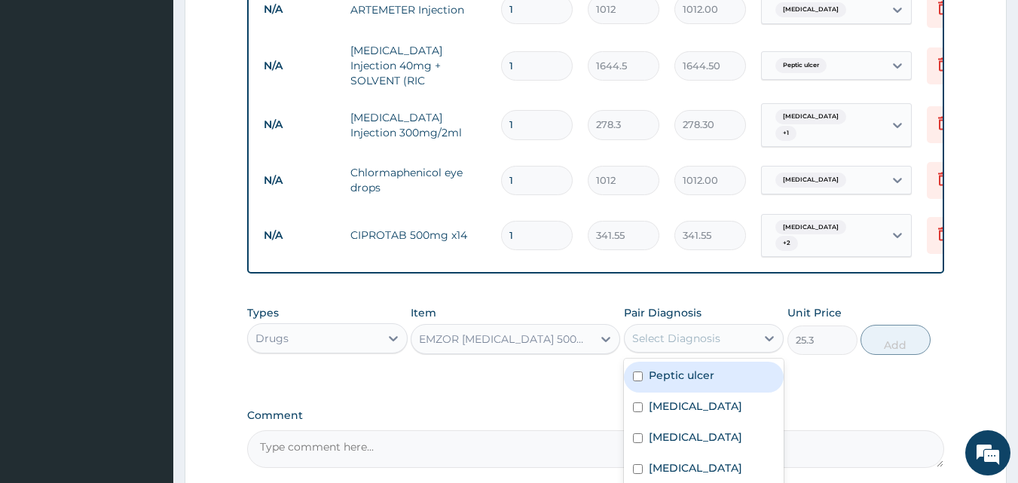
click at [705, 326] on div "Select Diagnosis" at bounding box center [691, 338] width 132 height 24
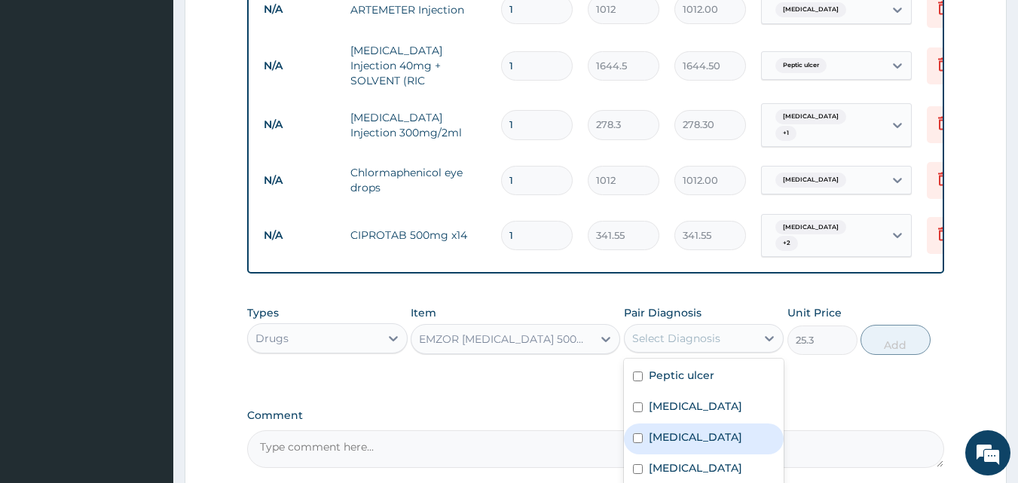
click at [695, 429] on label "Upper respiratory infection" at bounding box center [695, 436] width 93 height 15
checkbox input "true"
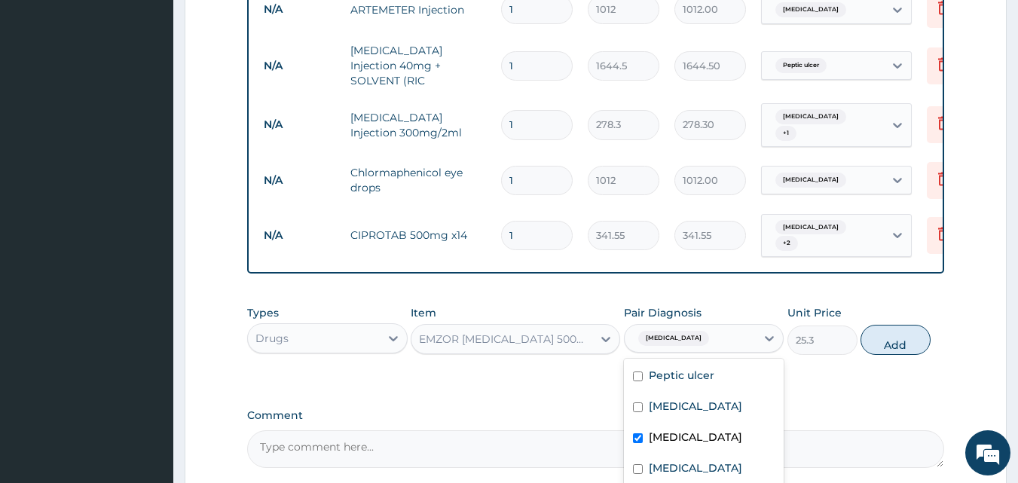
drag, startPoint x: 695, startPoint y: 381, endPoint x: 767, endPoint y: 333, distance: 86.3
click at [698, 393] on div "[MEDICAL_DATA]" at bounding box center [704, 408] width 160 height 31
checkbox input "true"
drag, startPoint x: 869, startPoint y: 314, endPoint x: 605, endPoint y: 333, distance: 265.1
click at [871, 325] on button "Add" at bounding box center [895, 340] width 70 height 30
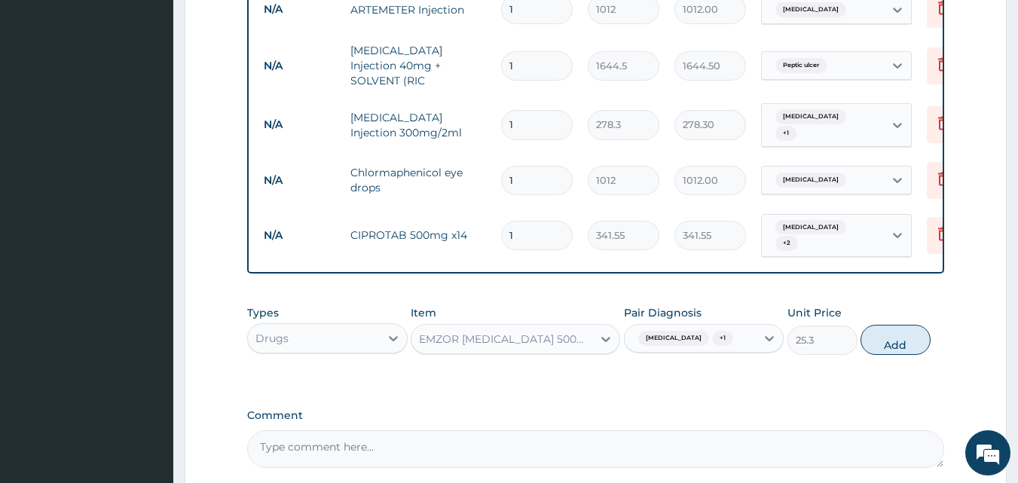
type input "0"
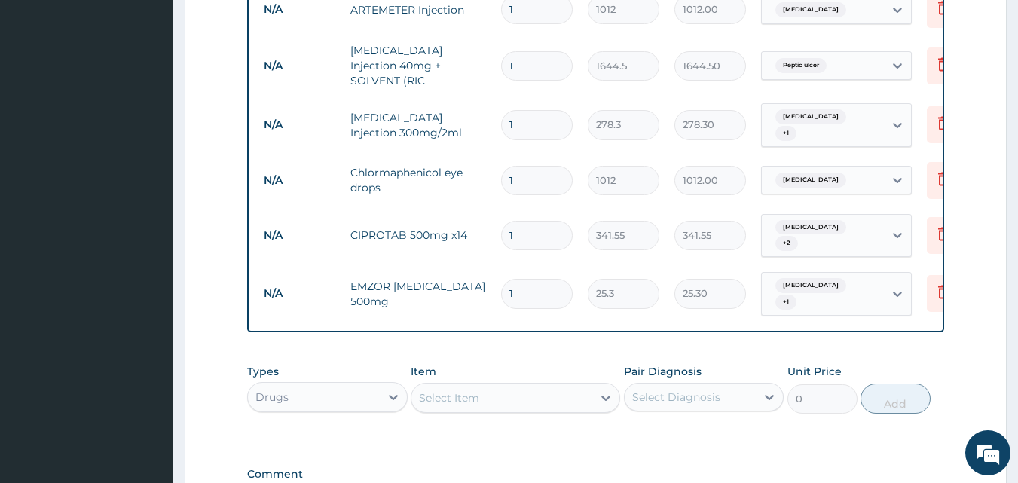
click at [532, 386] on div "Select Item" at bounding box center [501, 398] width 181 height 24
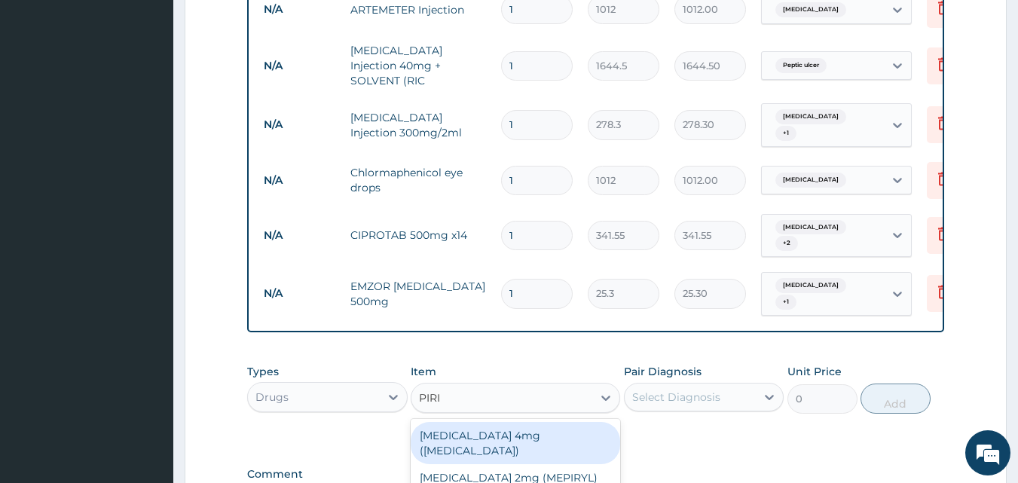
type input "PIRIT"
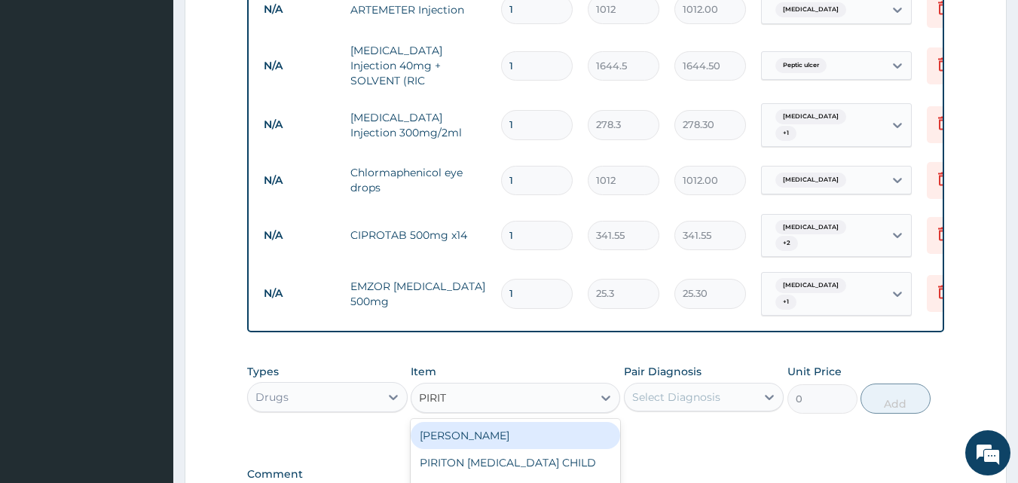
click at [560, 422] on div "PIRITON TAB EVANS" at bounding box center [515, 435] width 209 height 27
type input "25.3"
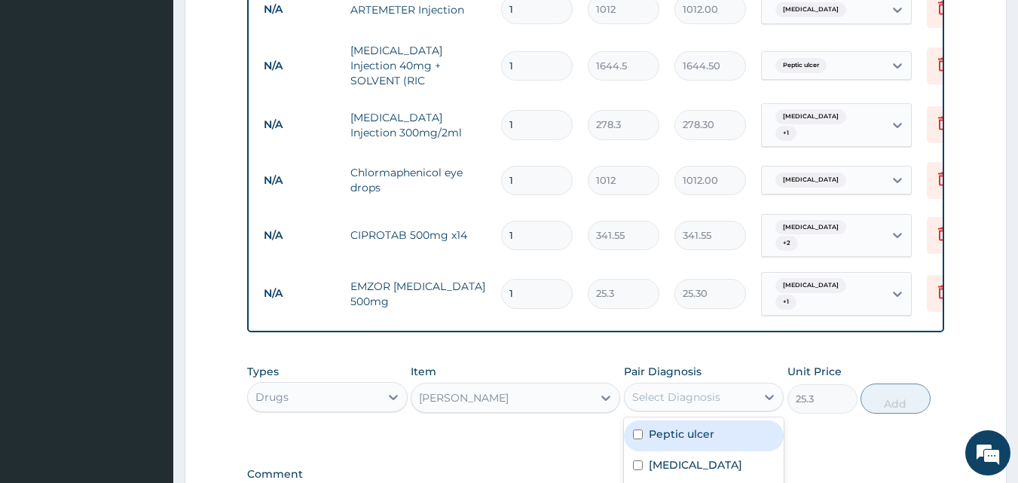
click at [686, 385] on div "Select Diagnosis" at bounding box center [691, 397] width 132 height 24
drag, startPoint x: 701, startPoint y: 459, endPoint x: 701, endPoint y: 432, distance: 26.4
checkbox input "true"
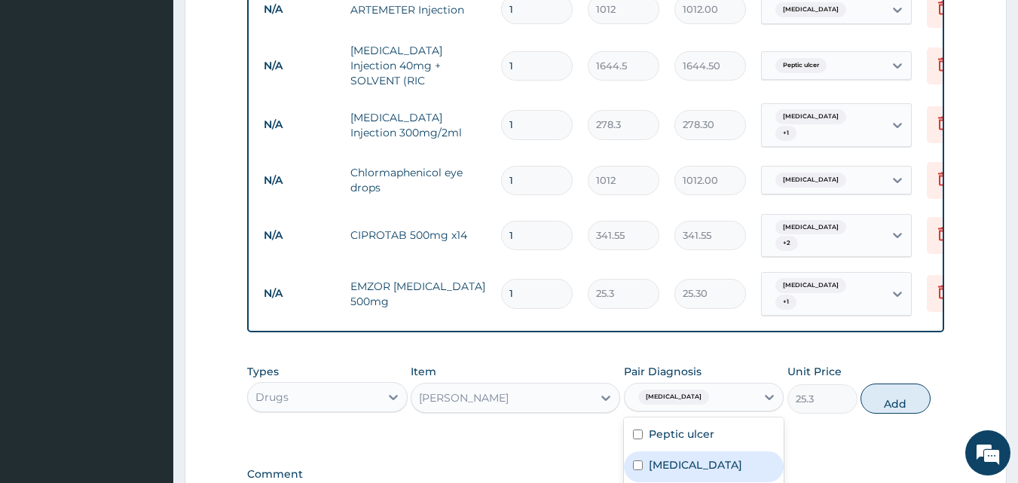
drag, startPoint x: 701, startPoint y: 432, endPoint x: 727, endPoint y: 396, distance: 44.8
click at [701, 451] on div "[MEDICAL_DATA]" at bounding box center [704, 466] width 160 height 31
checkbox input "true"
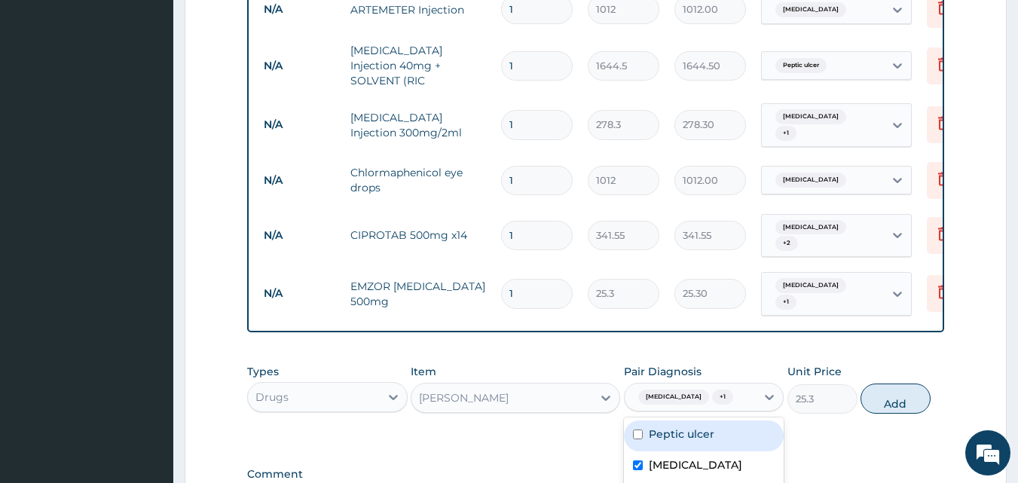
click at [735, 386] on div "Upper respiratory infection + 1" at bounding box center [704, 397] width 160 height 29
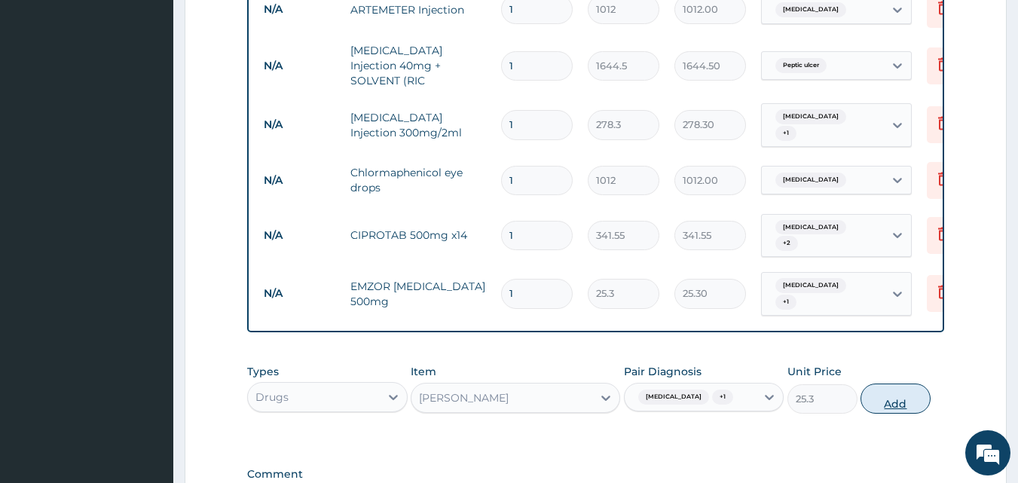
click at [911, 383] on button "Add" at bounding box center [895, 398] width 70 height 30
type input "0"
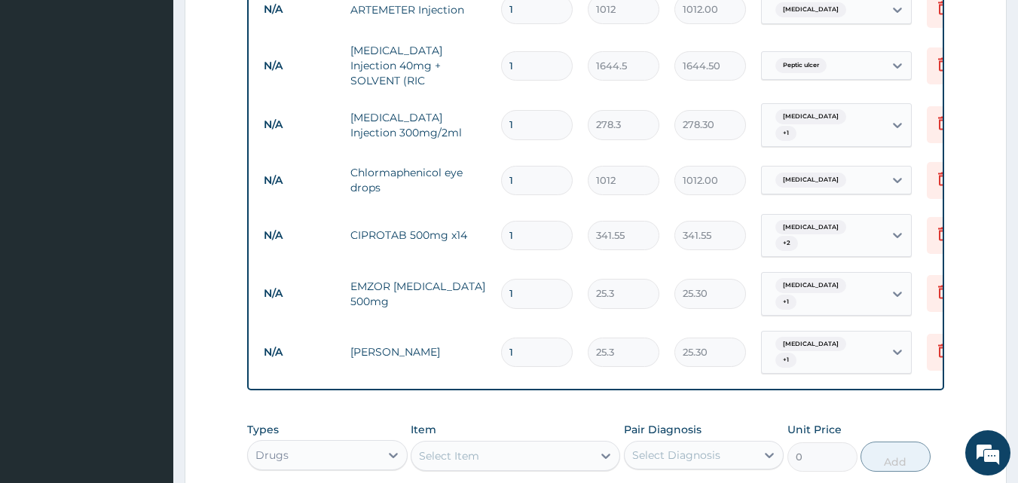
click at [507, 444] on div "Select Item" at bounding box center [501, 456] width 181 height 24
click at [544, 338] on input "1" at bounding box center [537, 352] width 72 height 29
type input "0.00"
type input "6"
type input "151.80"
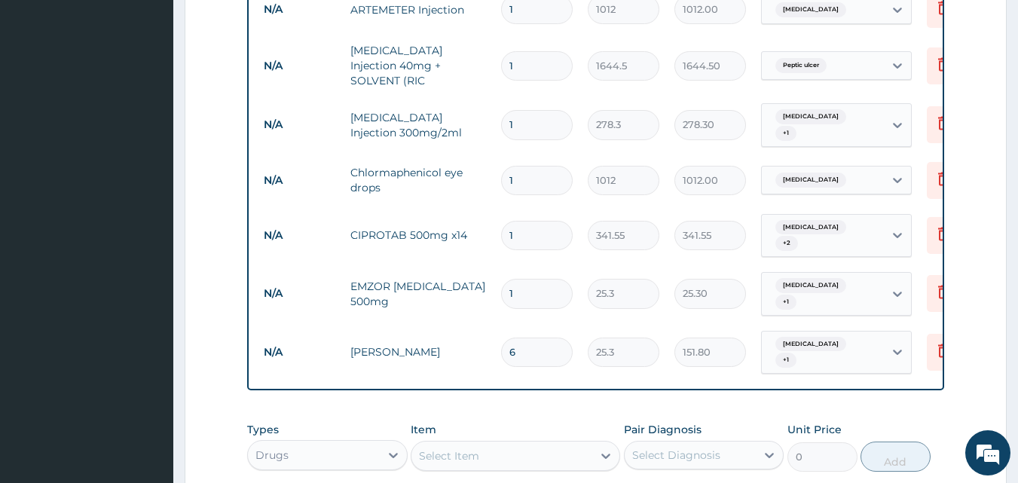
type input "6"
click at [538, 279] on input "1" at bounding box center [537, 293] width 72 height 29
type input "0.00"
type input "1"
type input "25.30"
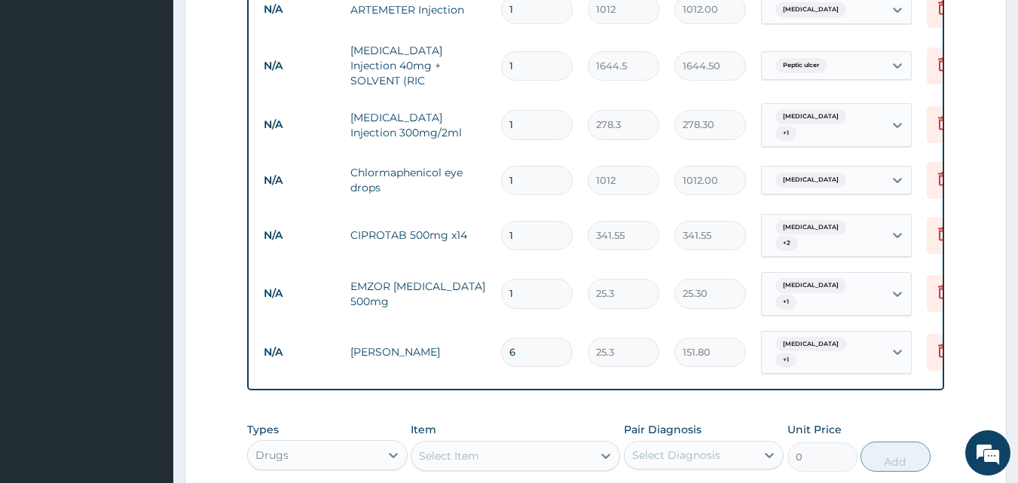
type input "18"
type input "455.40"
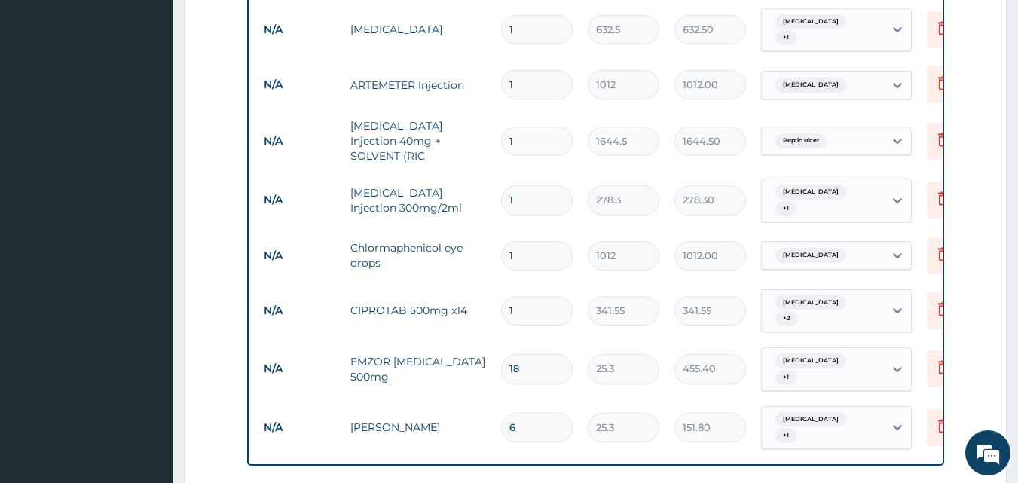
type input "18"
click at [533, 185] on input "1" at bounding box center [537, 199] width 72 height 29
type input "0.00"
type input "6"
type input "1669.80"
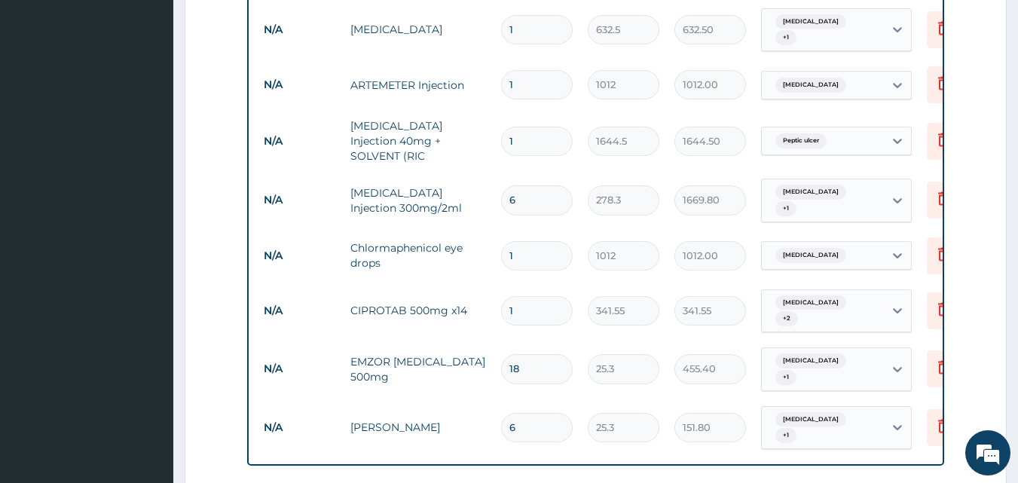
type input "6"
click at [564, 127] on input "1" at bounding box center [537, 141] width 72 height 29
type input "0.00"
type input "2"
type input "3289.00"
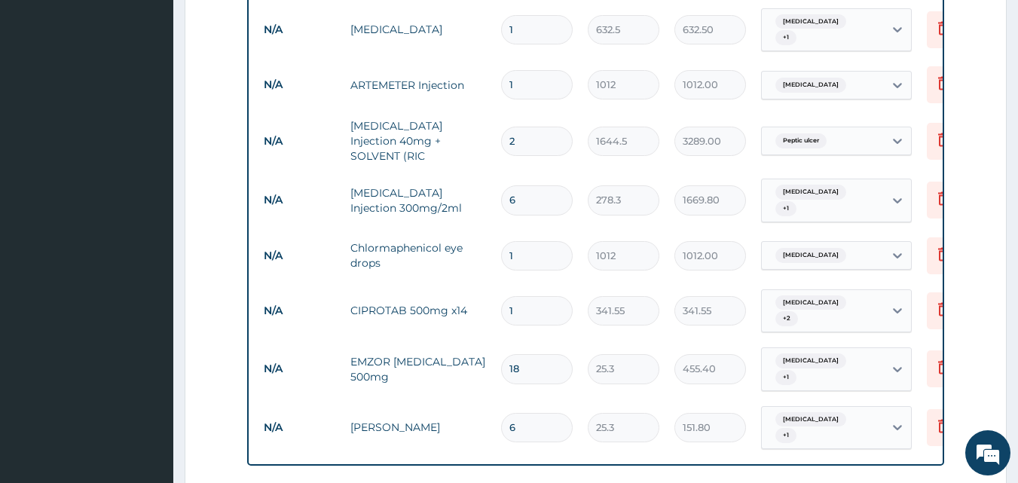
type input "2"
click at [535, 70] on input "1" at bounding box center [537, 84] width 72 height 29
type input "0.00"
type input "6"
type input "6072.00"
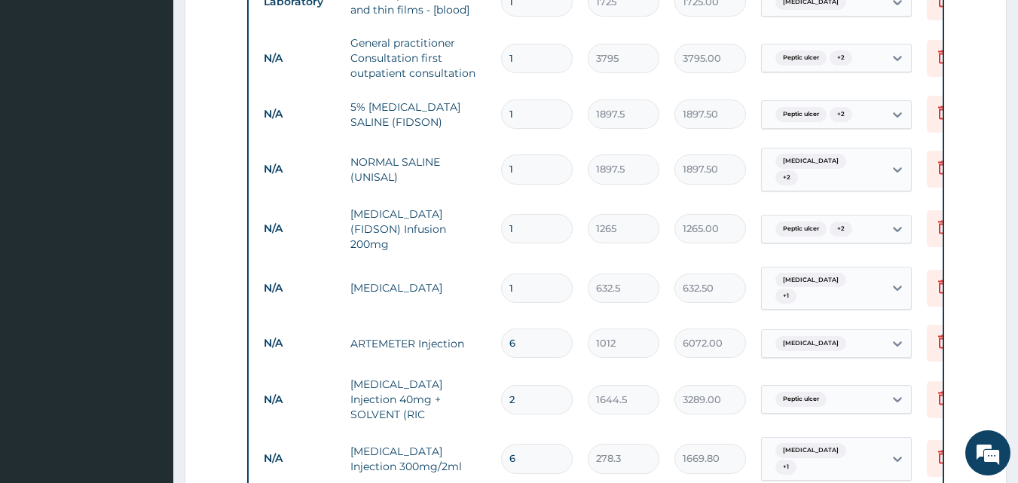
scroll to position [672, 0]
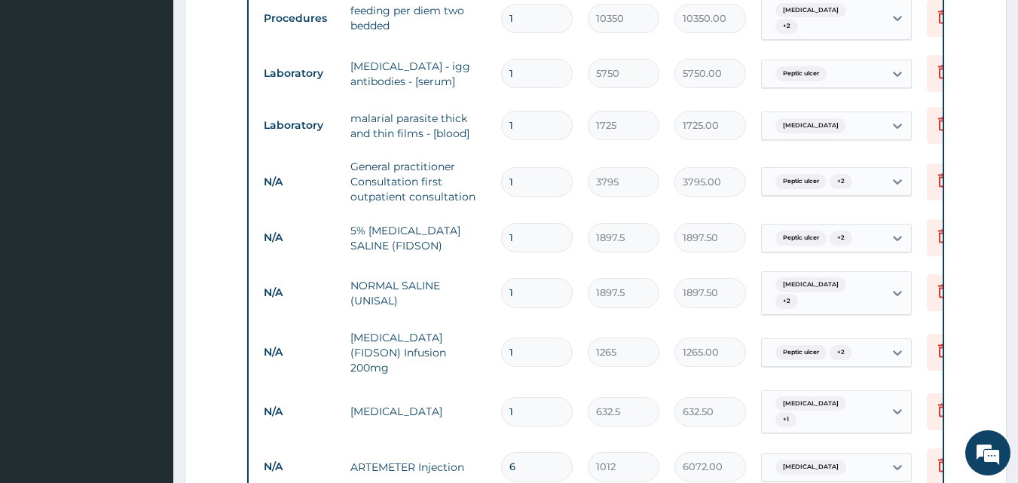
type input "6"
click at [535, 397] on input "1" at bounding box center [537, 411] width 72 height 29
type input "0.00"
type input "2"
type input "1265.00"
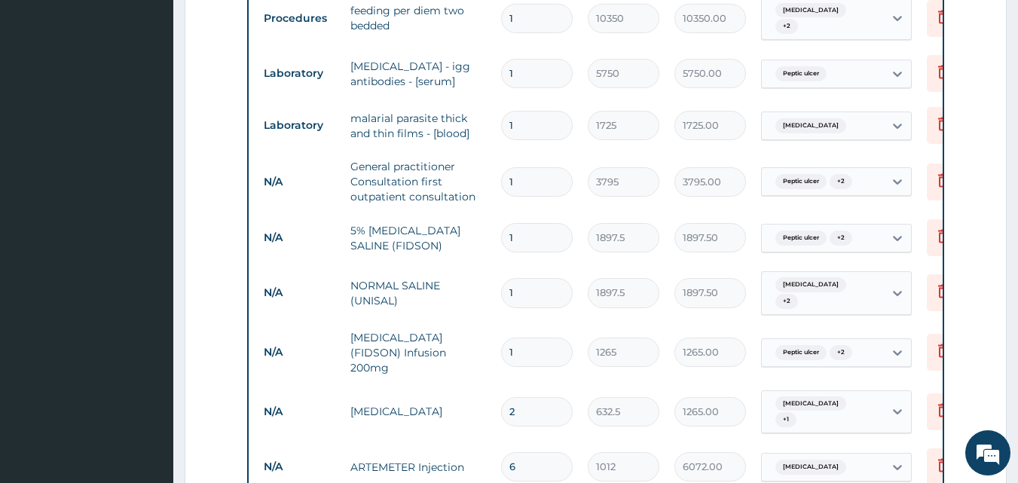
type input "2"
click at [523, 338] on input "1" at bounding box center [537, 352] width 72 height 29
type input "0.00"
type input "2"
type input "2530.00"
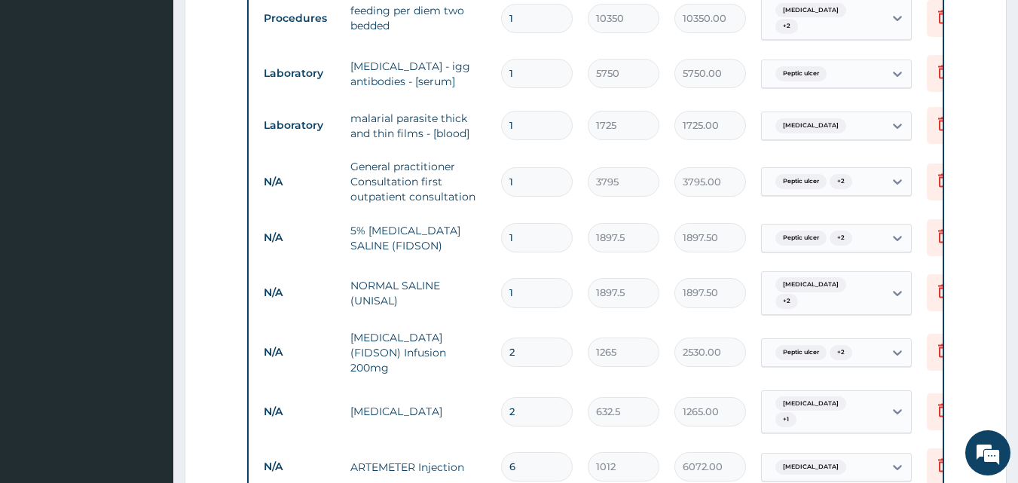
type input "2"
click at [560, 279] on input "1" at bounding box center [537, 292] width 72 height 29
click at [548, 231] on input "1" at bounding box center [537, 237] width 72 height 29
type input "0.00"
type input "2"
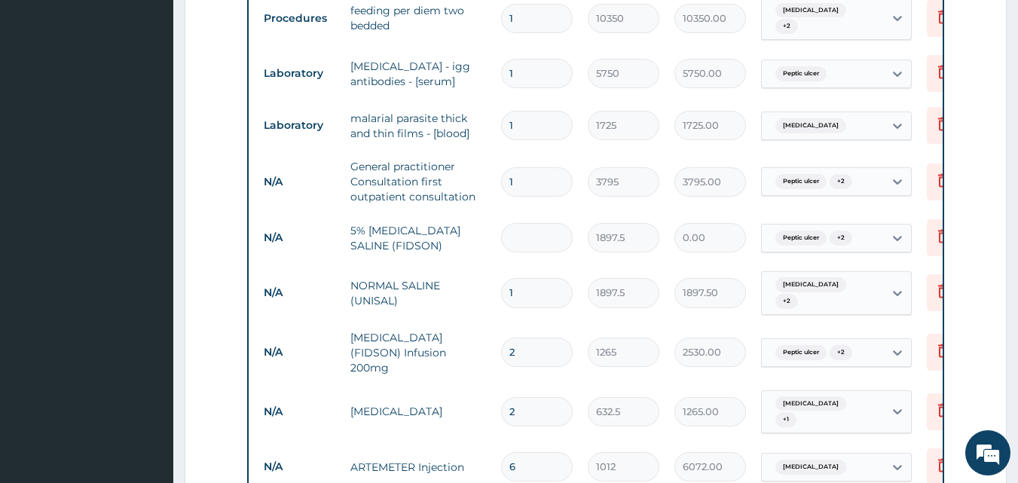
type input "3795.00"
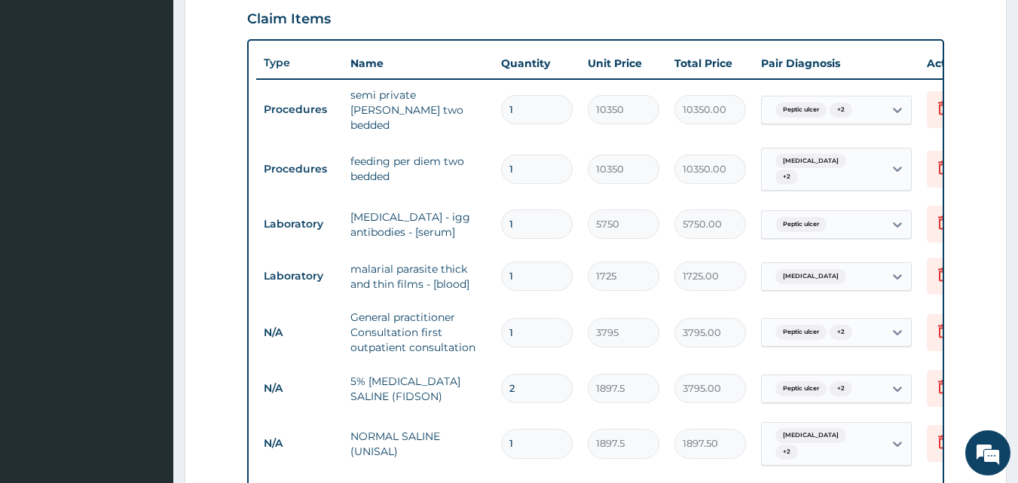
scroll to position [446, 0]
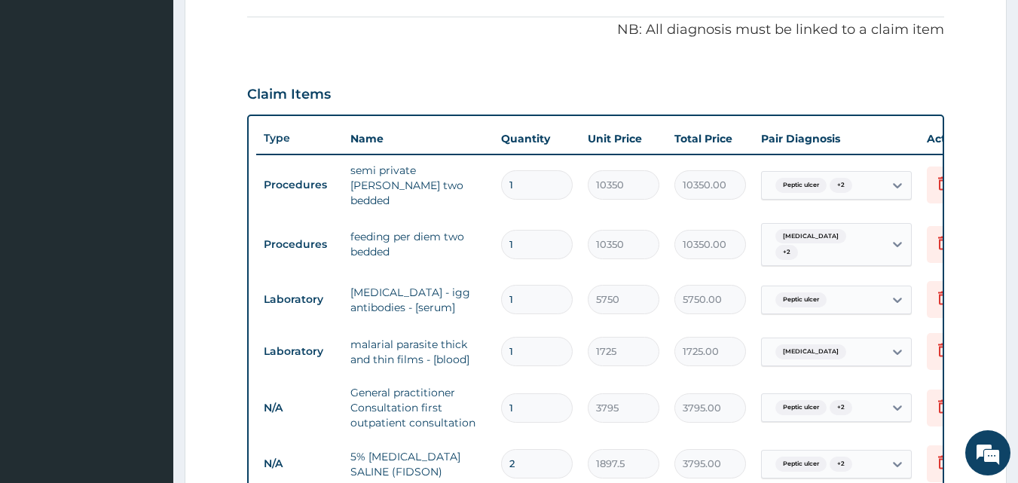
type input "2"
click at [533, 175] on input "1" at bounding box center [537, 184] width 72 height 29
type input "0.00"
type input "2"
type input "20700.00"
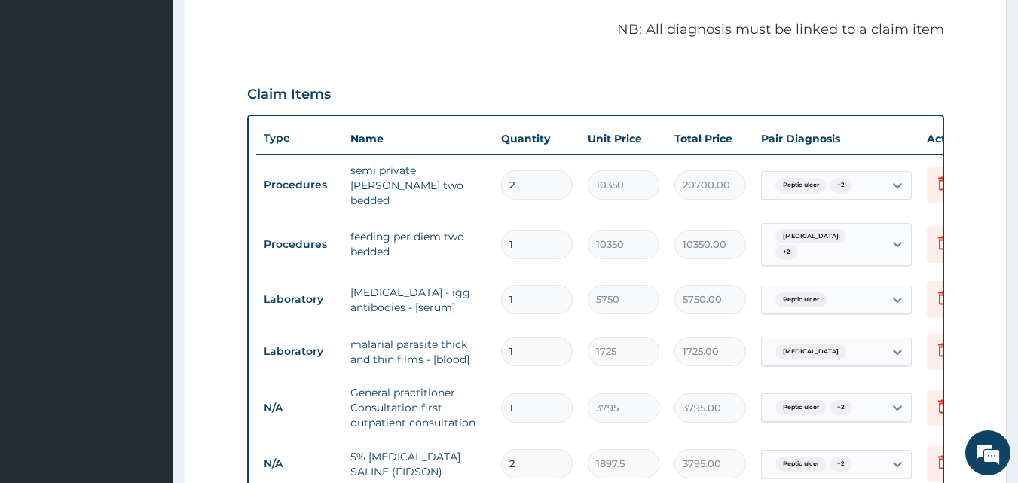
type input "2"
click at [533, 233] on input "1" at bounding box center [537, 244] width 72 height 29
type input "0.00"
type input "2"
type input "20700.00"
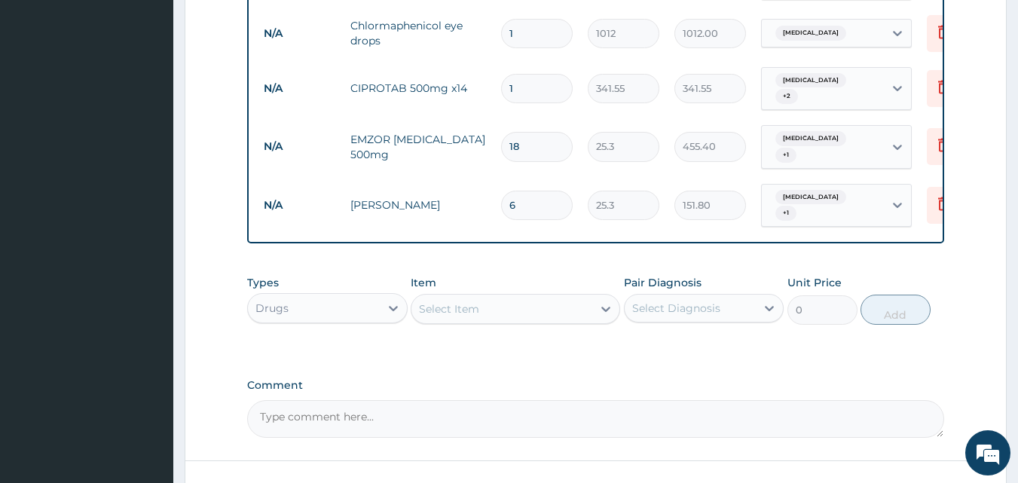
scroll to position [1350, 0]
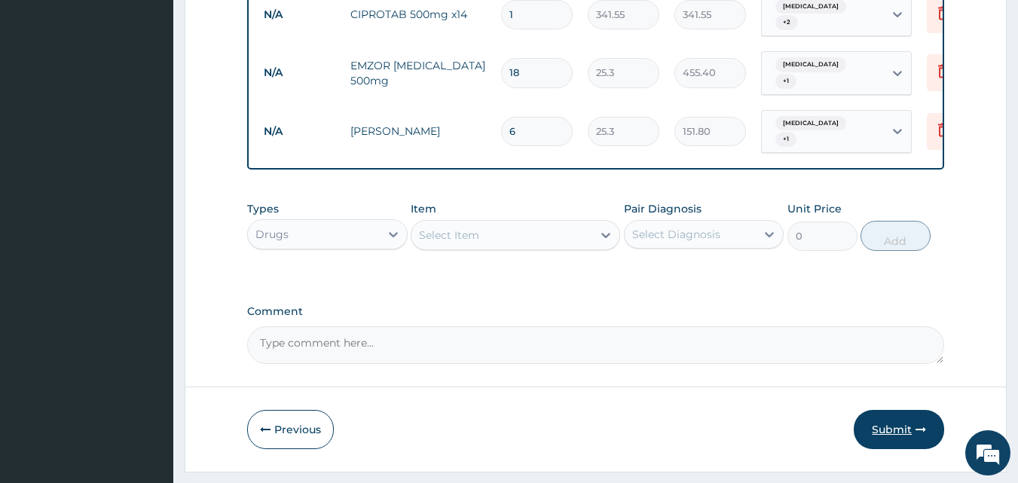
type input "2"
click at [887, 410] on button "Submit" at bounding box center [899, 429] width 90 height 39
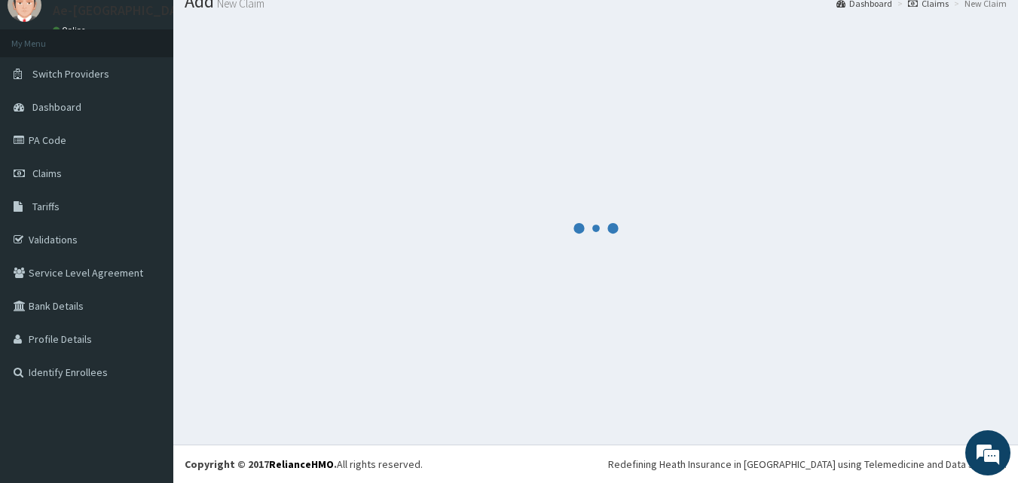
scroll to position [57, 0]
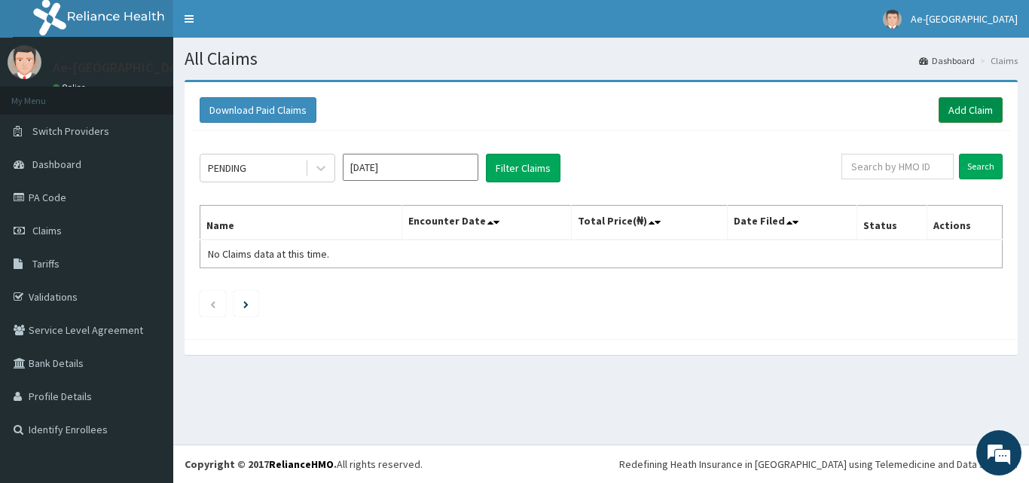
click at [952, 109] on link "Add Claim" at bounding box center [971, 110] width 64 height 26
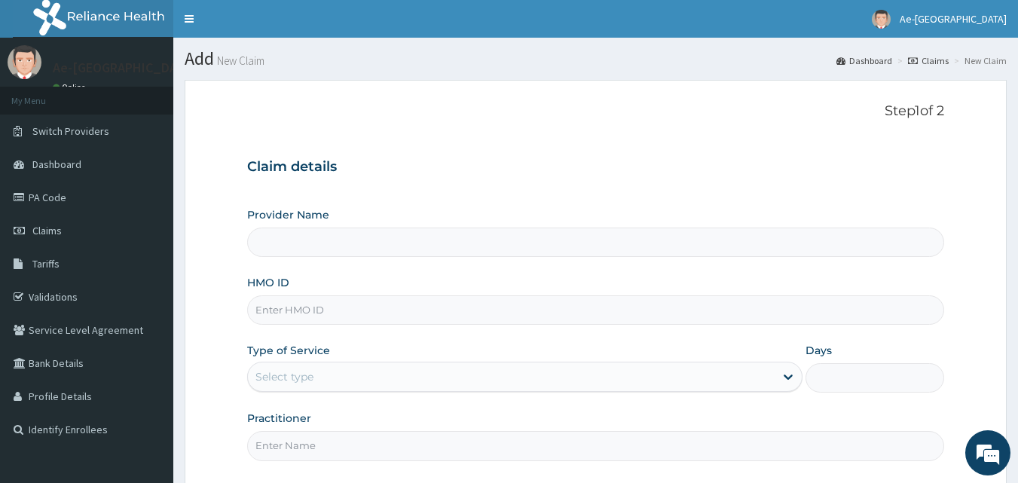
paste input "NBC/10535/B"
type input "NBC/10535/B"
click at [317, 382] on div "Select type" at bounding box center [511, 377] width 527 height 24
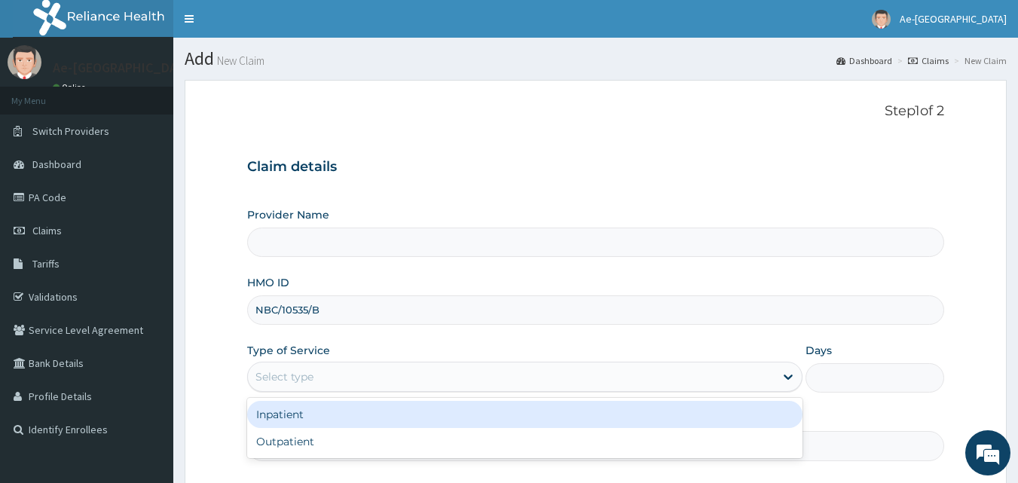
type input "Ae-aima hospital"
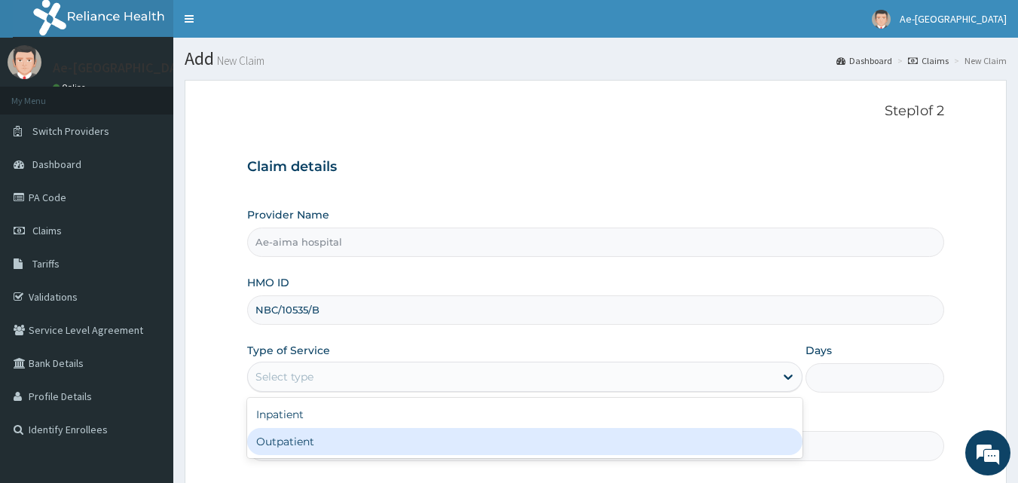
drag, startPoint x: 329, startPoint y: 434, endPoint x: 365, endPoint y: 432, distance: 35.4
click at [329, 435] on div "Outpatient" at bounding box center [524, 441] width 555 height 27
type input "1"
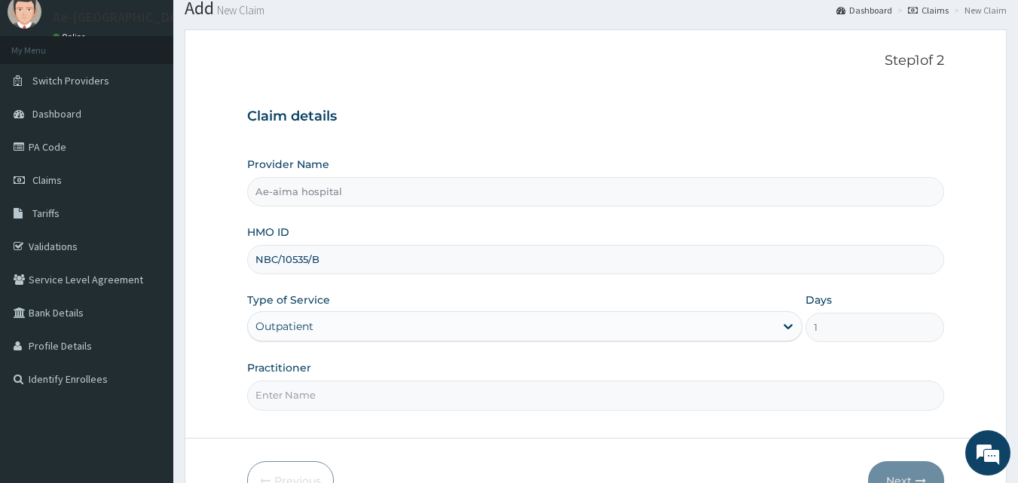
scroll to position [75, 0]
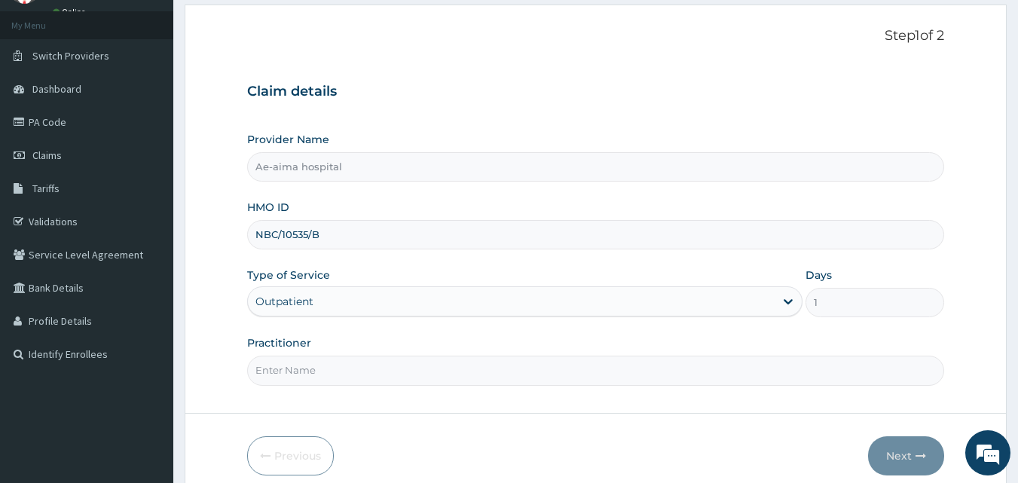
drag, startPoint x: 305, startPoint y: 364, endPoint x: 319, endPoint y: 383, distance: 23.8
click at [305, 364] on input "Practitioner" at bounding box center [596, 370] width 698 height 29
type input "[PERSON_NAME]"
click at [923, 462] on button "Next" at bounding box center [906, 455] width 76 height 39
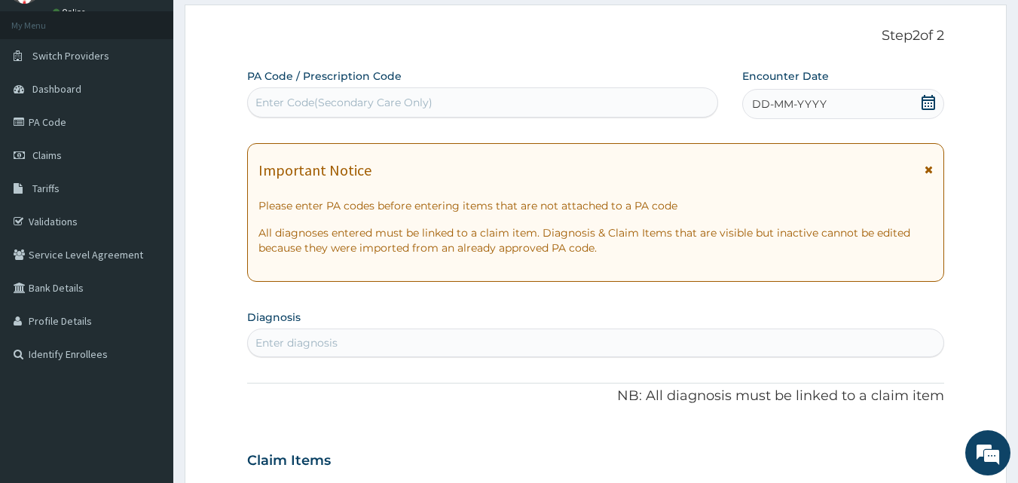
scroll to position [0, 0]
click at [319, 102] on div "Enter Code(Secondary Care Only)" at bounding box center [343, 102] width 177 height 15
paste input "PA/E9C2F5"
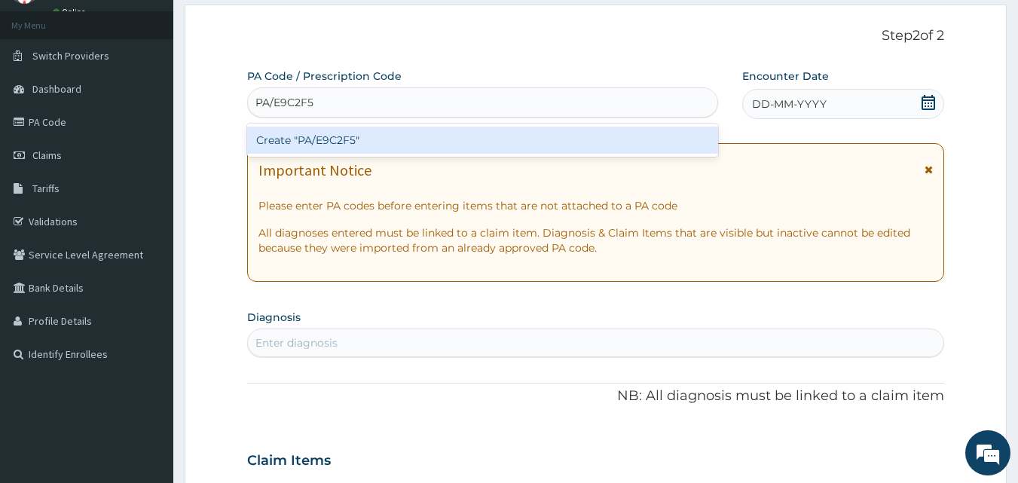
paste input "PA/E9C2F5"
type input "PA/E9C2F5"
click at [318, 139] on div "Create "PA/E9C2F5"" at bounding box center [483, 140] width 472 height 27
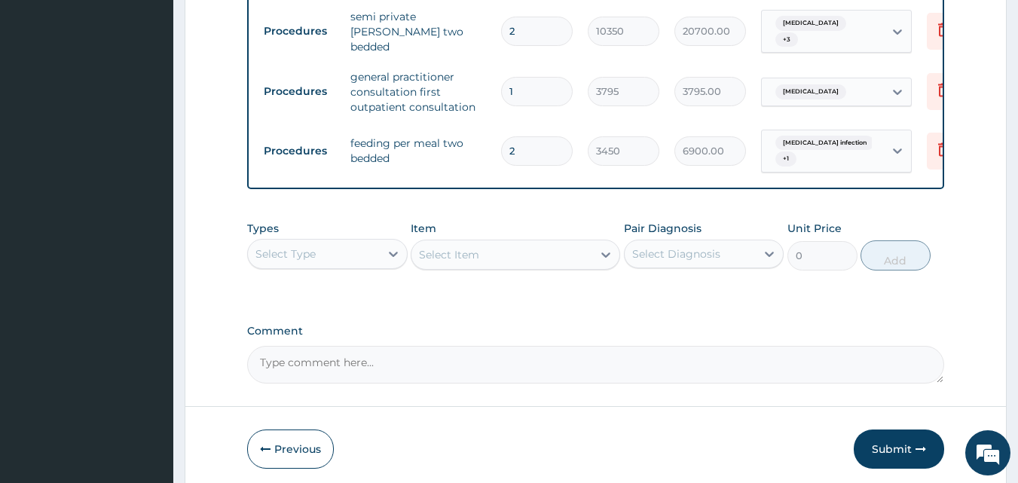
scroll to position [662, 0]
